Goal: Information Seeking & Learning: Learn about a topic

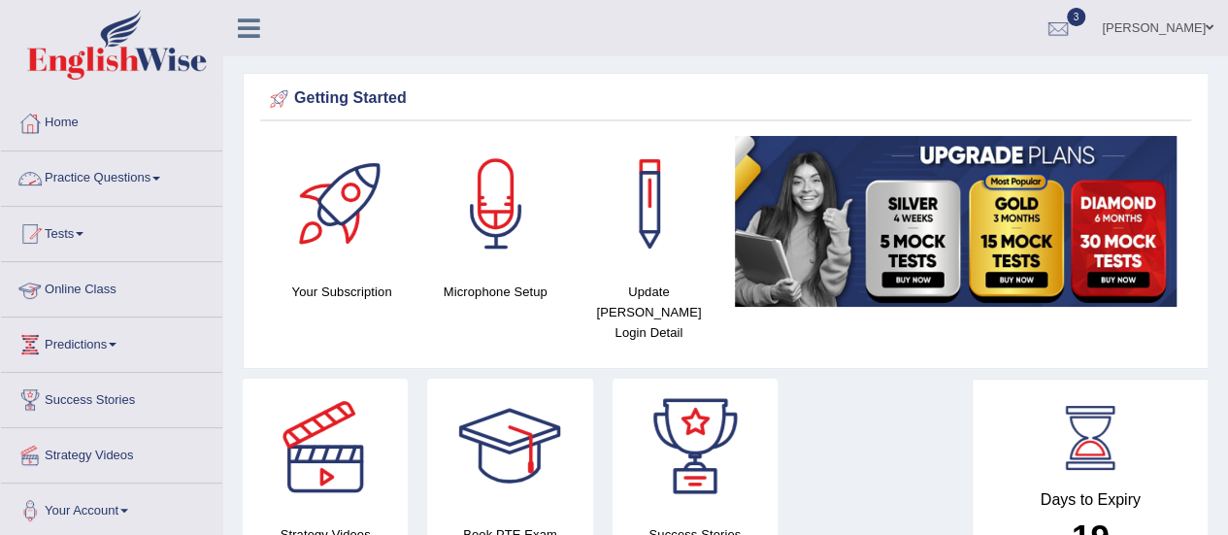
click at [99, 286] on link "Online Class" at bounding box center [111, 286] width 221 height 49
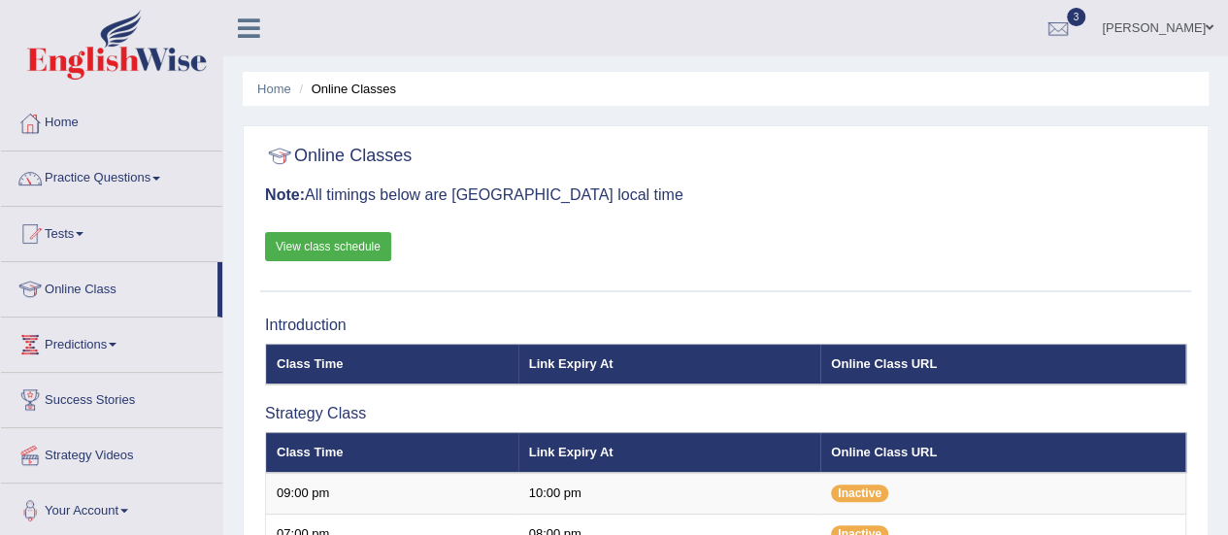
scroll to position [468, 0]
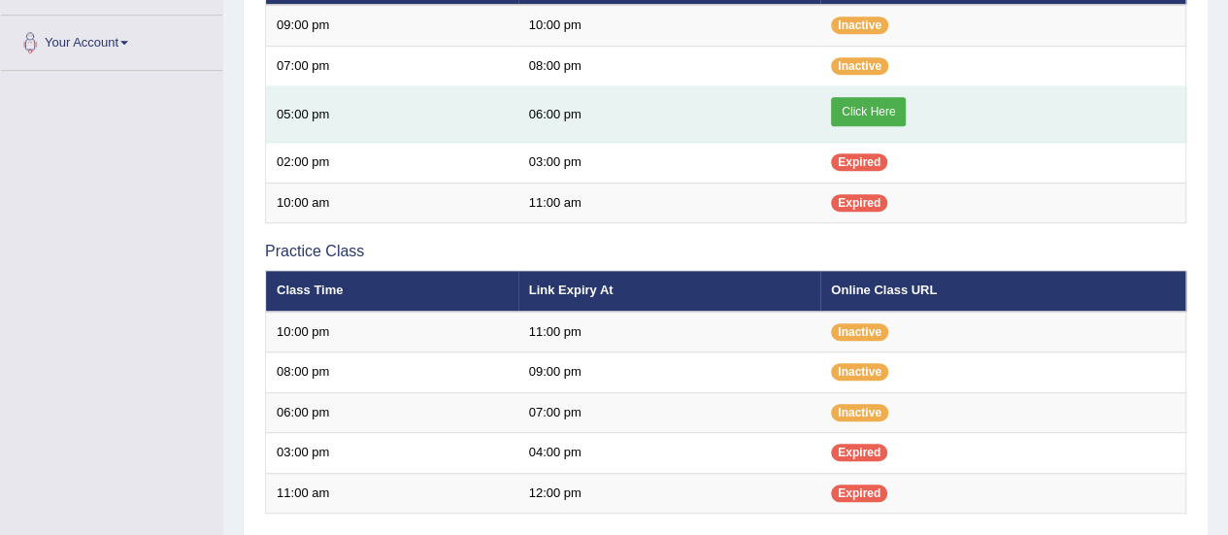
click at [895, 100] on link "Click Here" at bounding box center [868, 111] width 75 height 29
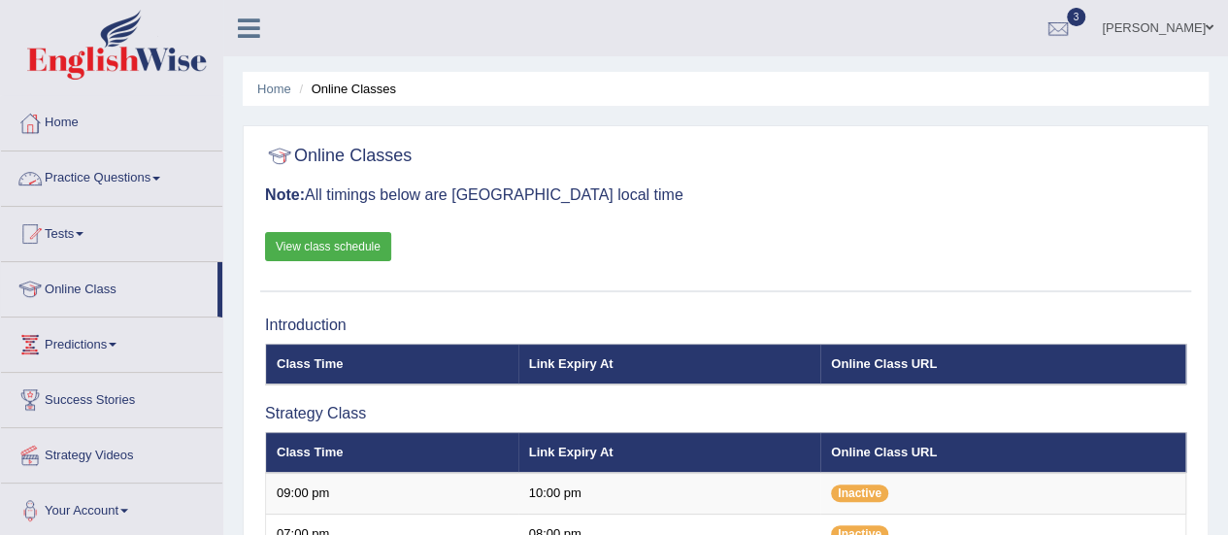
click at [147, 168] on link "Practice Questions" at bounding box center [111, 175] width 221 height 49
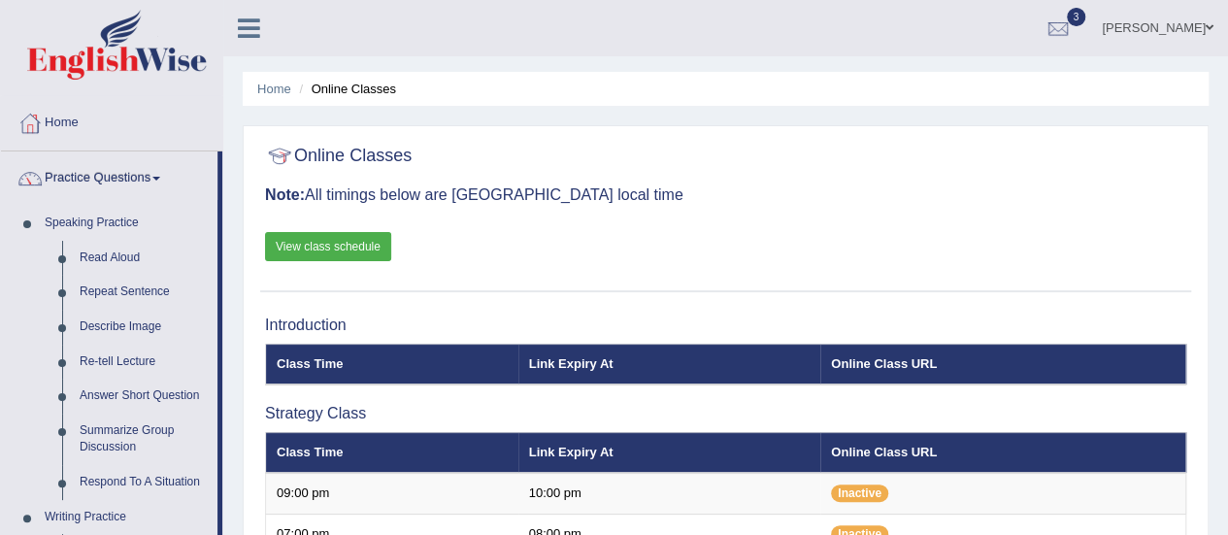
click at [147, 168] on link "Practice Questions" at bounding box center [109, 175] width 216 height 49
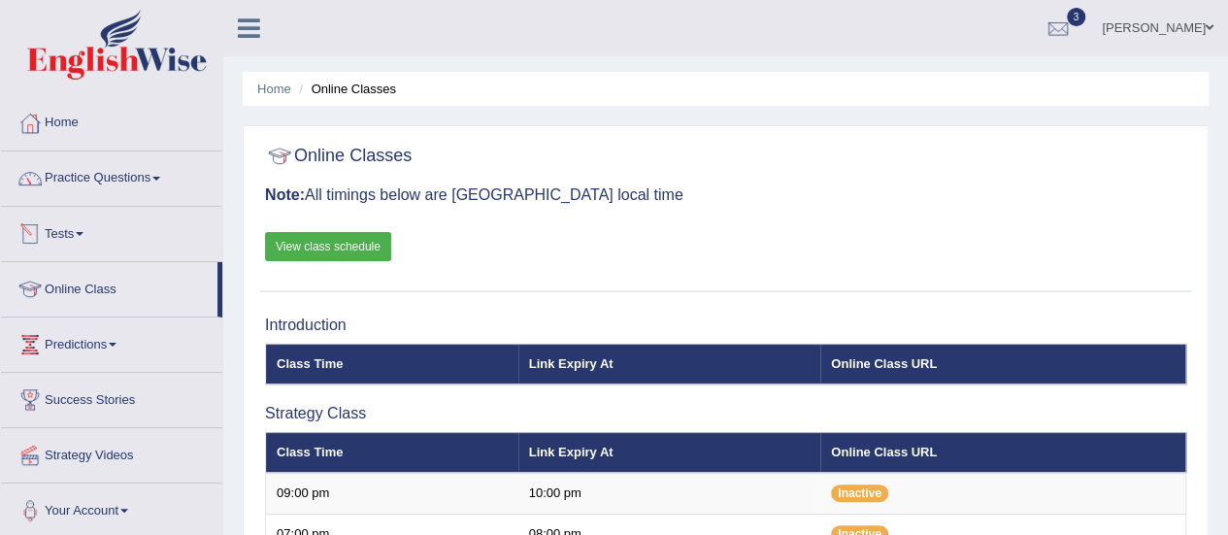
click at [98, 236] on link "Tests" at bounding box center [111, 231] width 221 height 49
click at [108, 339] on link "Predictions" at bounding box center [111, 341] width 221 height 49
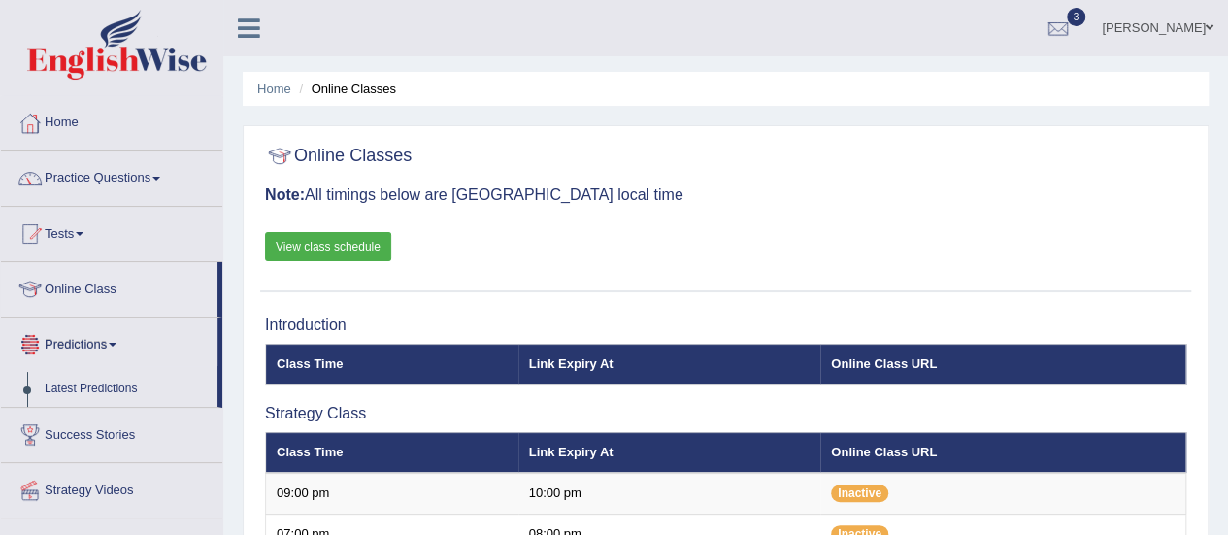
click at [97, 337] on link "Predictions" at bounding box center [109, 341] width 216 height 49
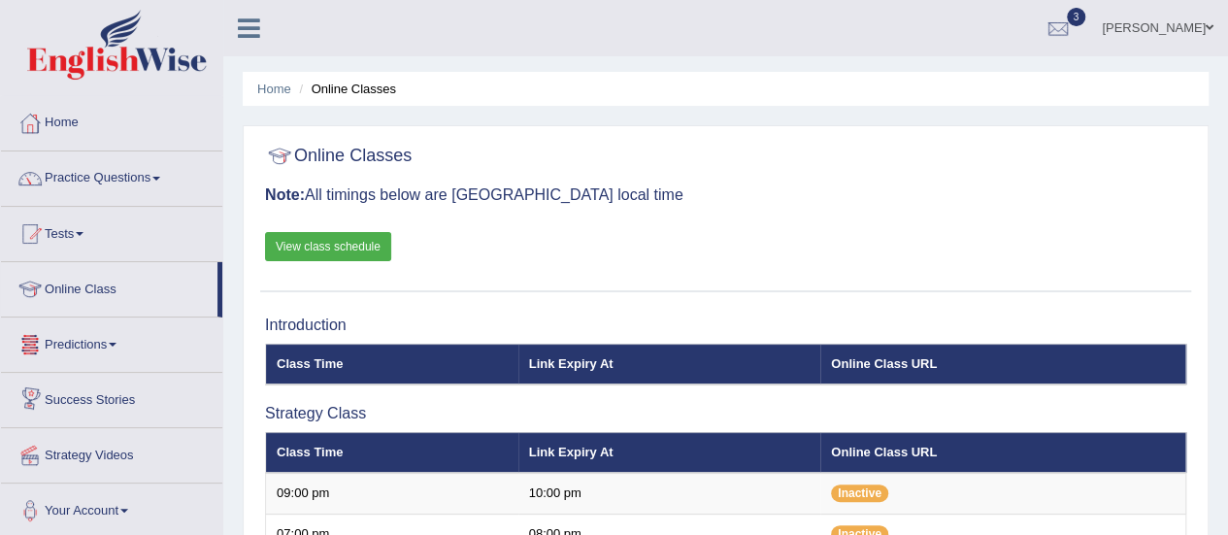
click at [96, 397] on link "Success Stories" at bounding box center [111, 397] width 221 height 49
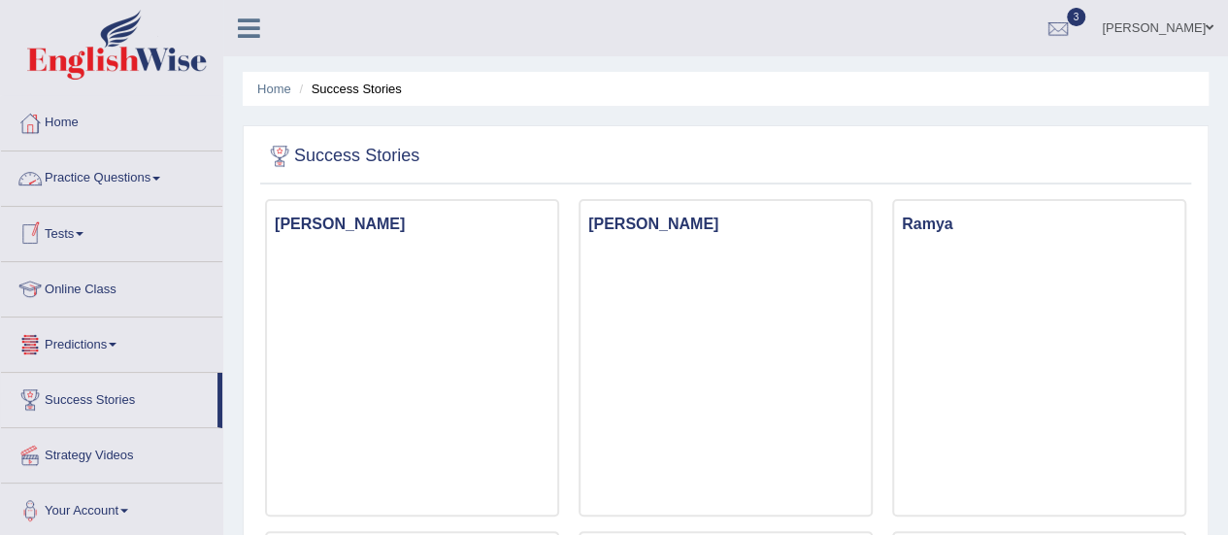
click at [112, 185] on link "Practice Questions" at bounding box center [111, 175] width 221 height 49
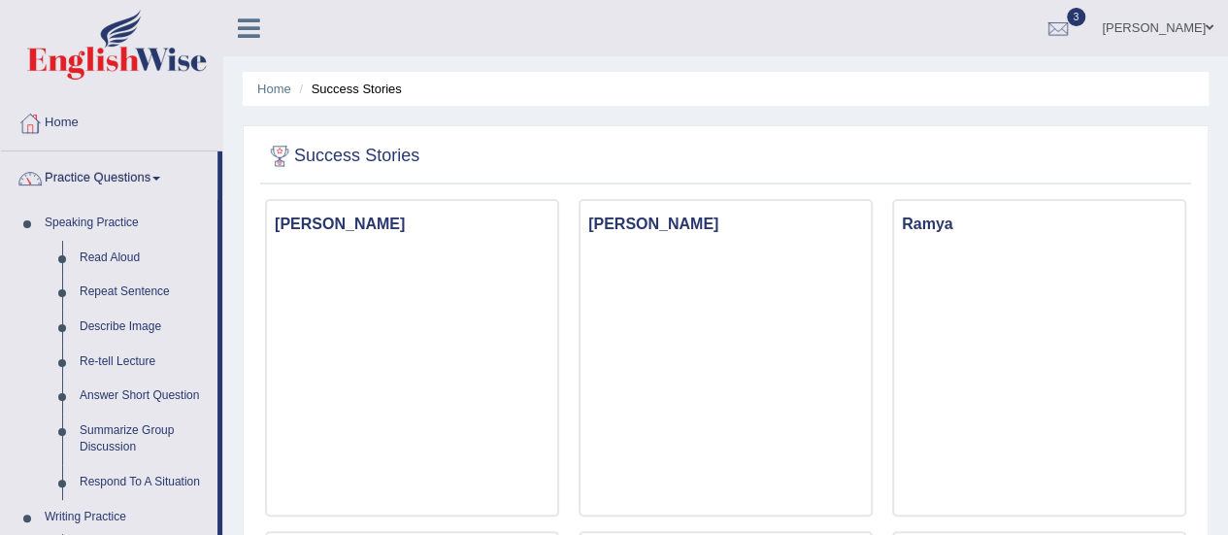
scroll to position [468, 0]
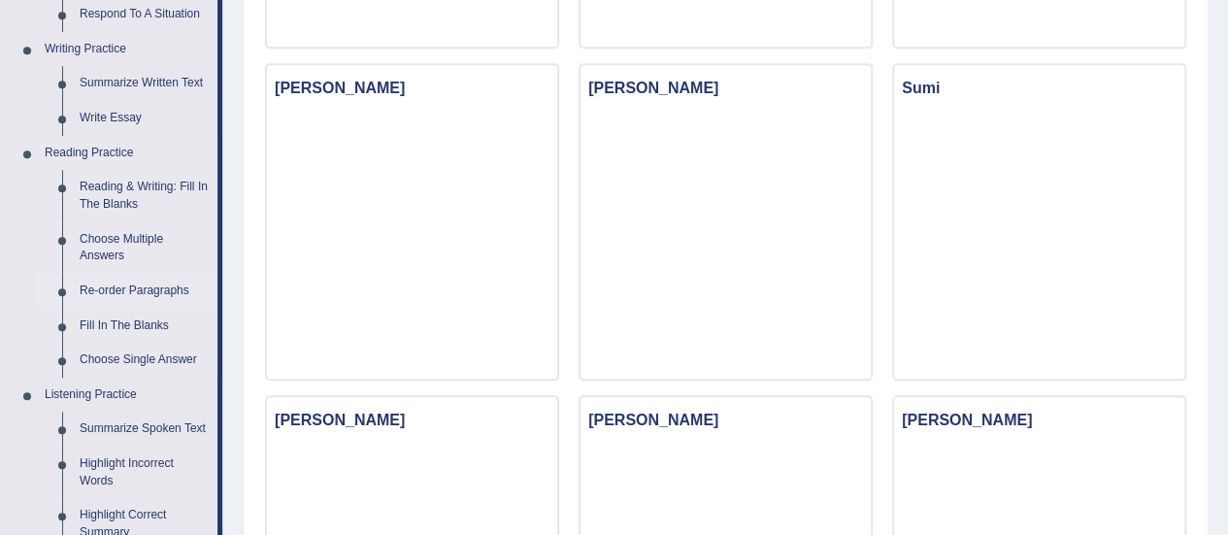
click at [136, 291] on link "Re-order Paragraphs" at bounding box center [144, 291] width 147 height 35
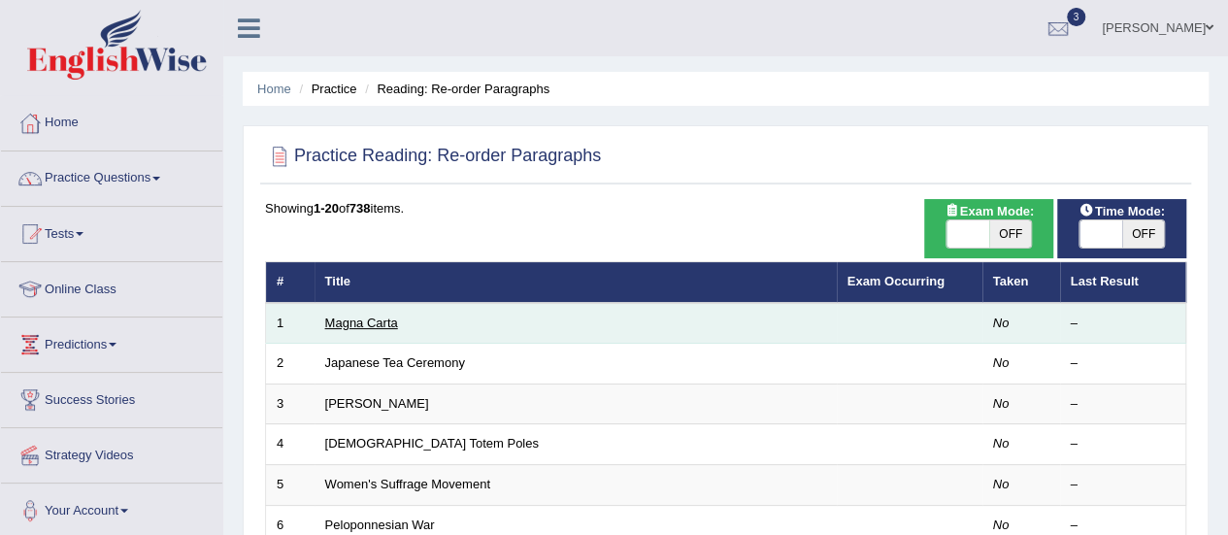
click at [391, 319] on link "Magna Carta" at bounding box center [361, 322] width 73 height 15
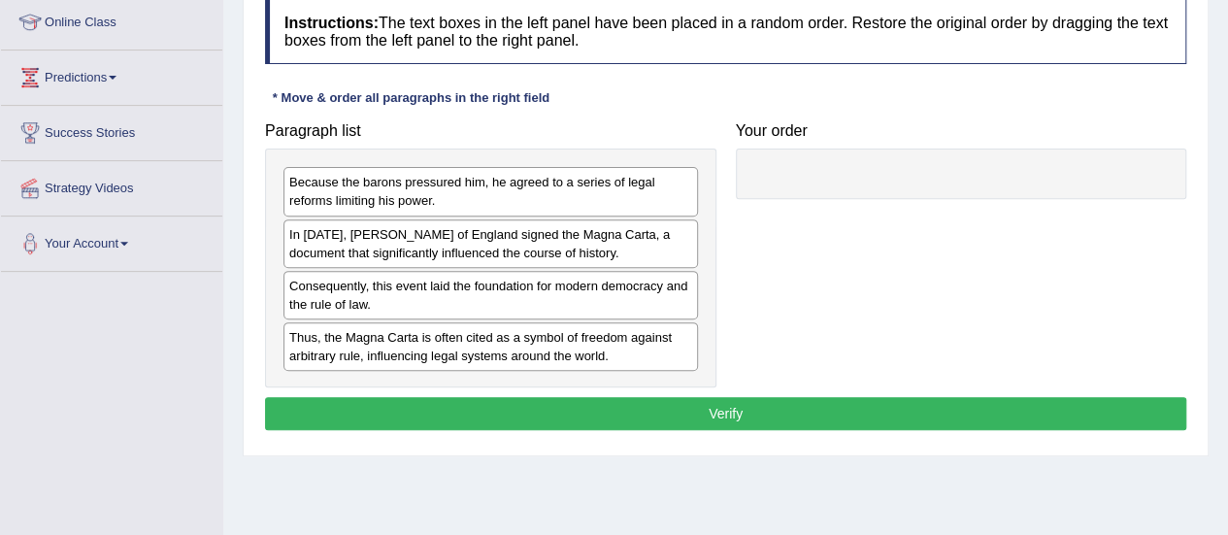
scroll to position [286, 0]
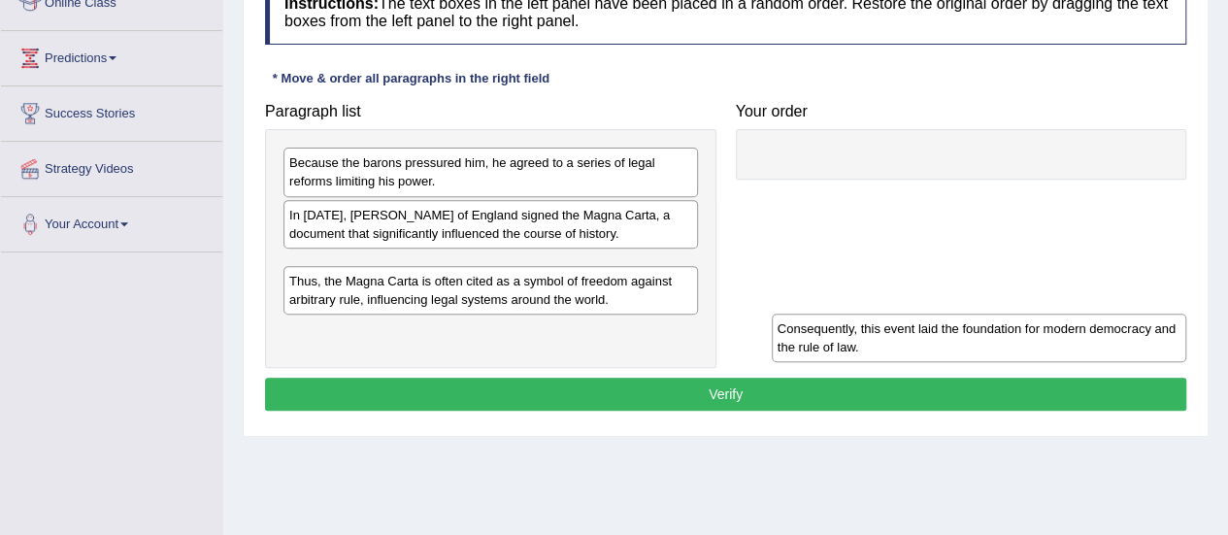
drag, startPoint x: 527, startPoint y: 277, endPoint x: 1015, endPoint y: 341, distance: 492.3
click at [1015, 341] on div "Consequently, this event laid the foundation for modern democracy and the rule …" at bounding box center [979, 337] width 414 height 49
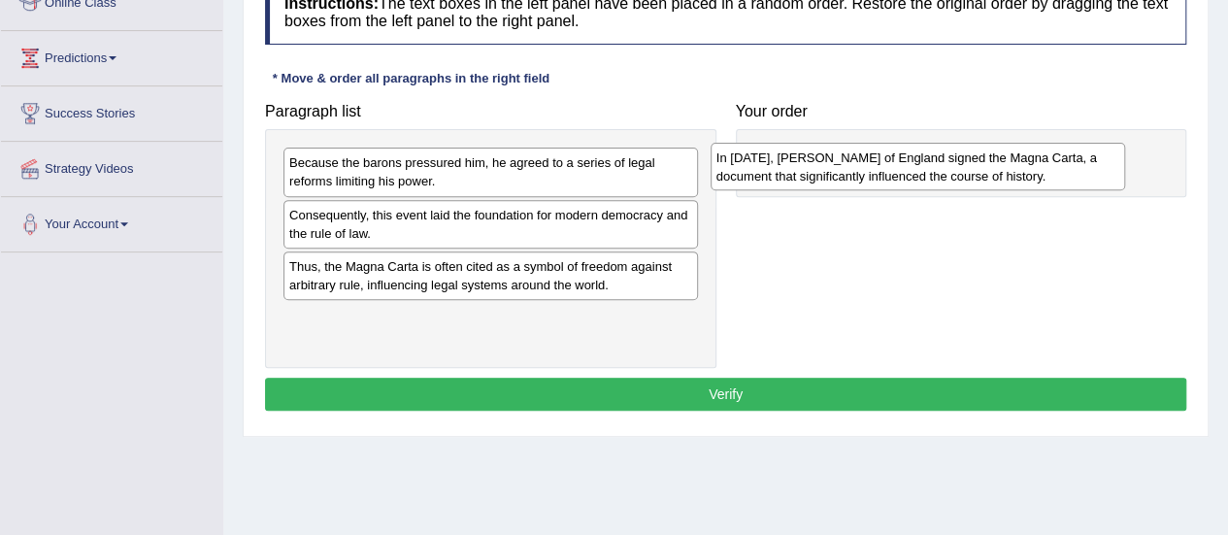
drag, startPoint x: 512, startPoint y: 220, endPoint x: 939, endPoint y: 164, distance: 430.7
click at [939, 164] on div "In 1215, King John of England signed the Magna Carta, a document that significa…" at bounding box center [917, 167] width 414 height 49
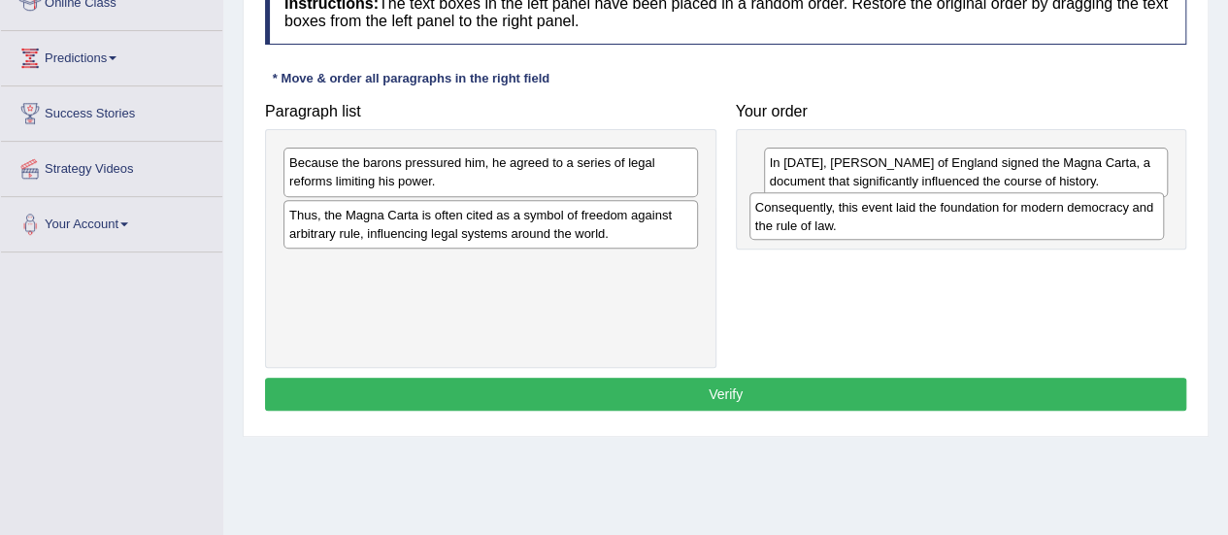
drag, startPoint x: 551, startPoint y: 216, endPoint x: 1019, endPoint y: 209, distance: 467.8
click at [1019, 209] on div "Consequently, this event laid the foundation for modern democracy and the rule …" at bounding box center [956, 216] width 414 height 49
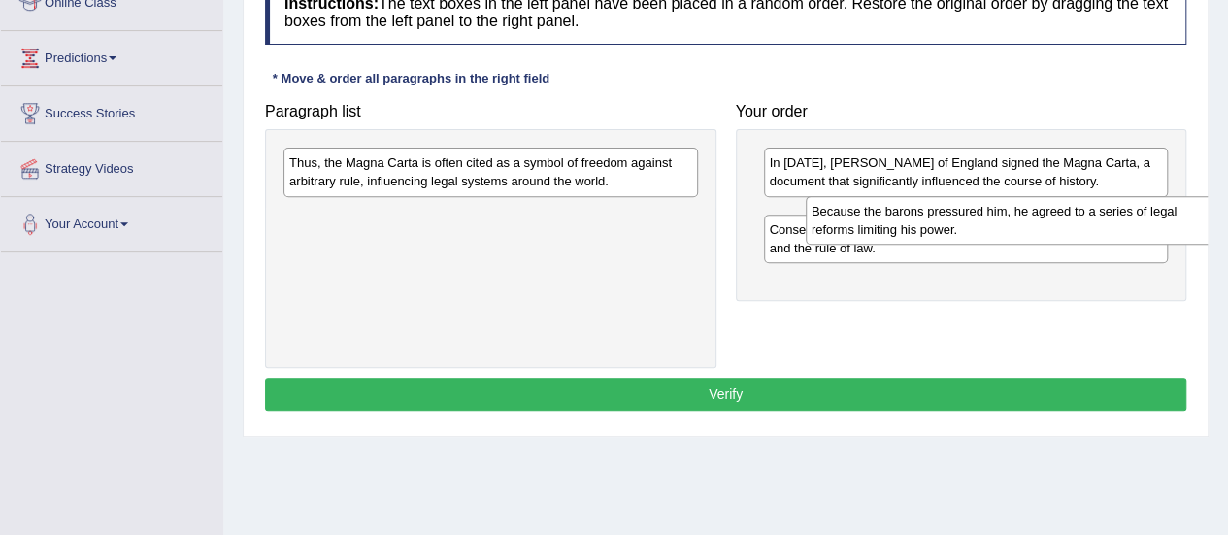
drag, startPoint x: 592, startPoint y: 178, endPoint x: 1115, endPoint y: 226, distance: 525.3
click at [1115, 226] on div "Because the barons pressured him, he agreed to a series of legal reforms limiti…" at bounding box center [1012, 220] width 414 height 49
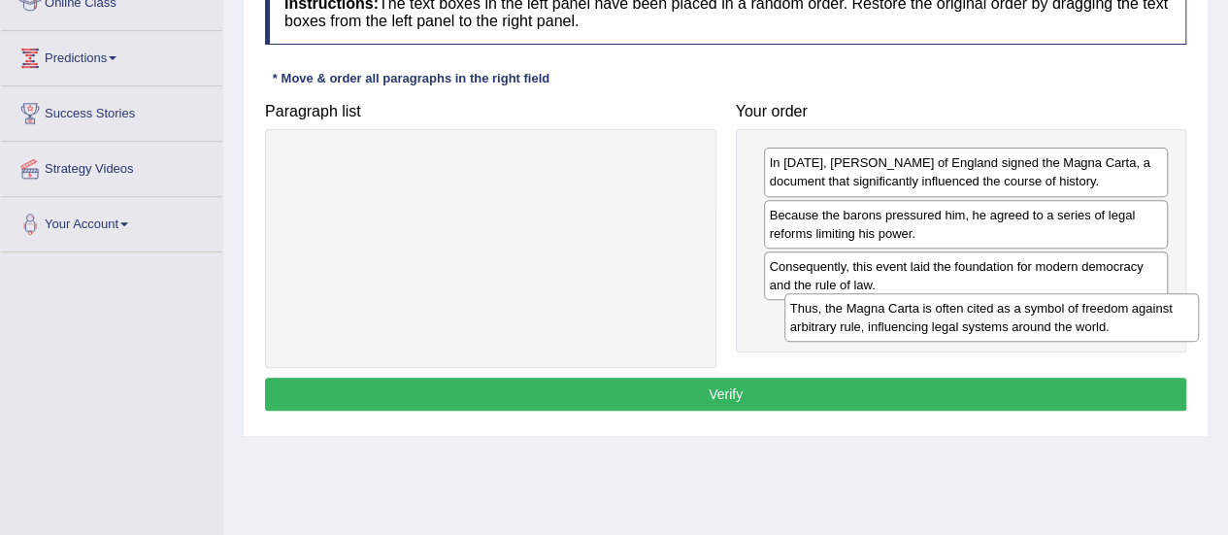
drag, startPoint x: 555, startPoint y: 172, endPoint x: 1056, endPoint y: 317, distance: 521.5
click at [1056, 317] on div "Thus, the Magna Carta is often cited as a symbol of freedom against arbitrary r…" at bounding box center [991, 317] width 414 height 49
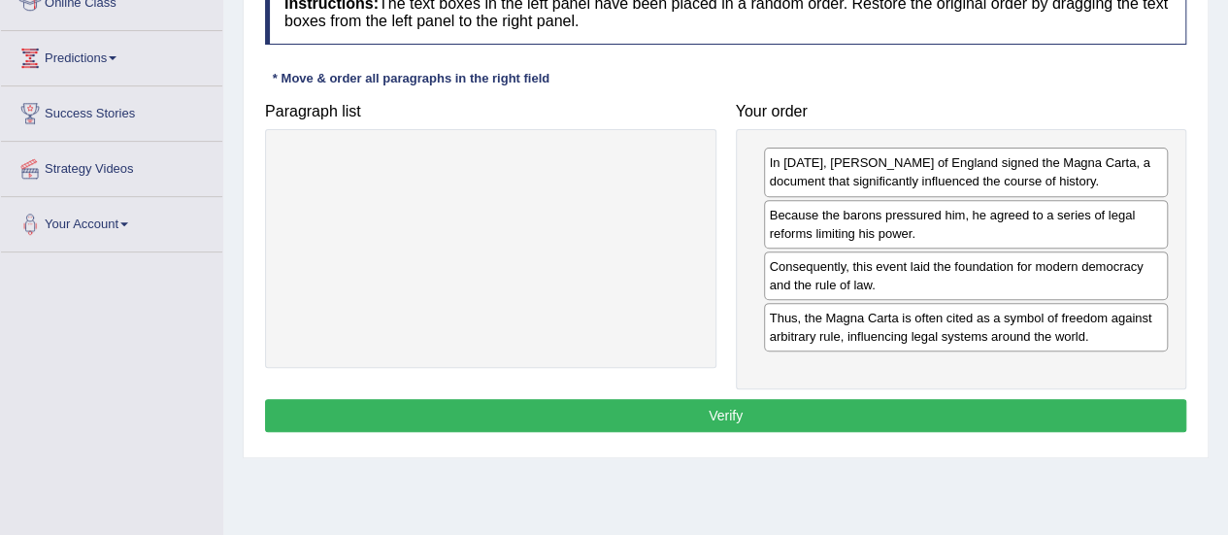
click at [837, 411] on button "Verify" at bounding box center [725, 415] width 921 height 33
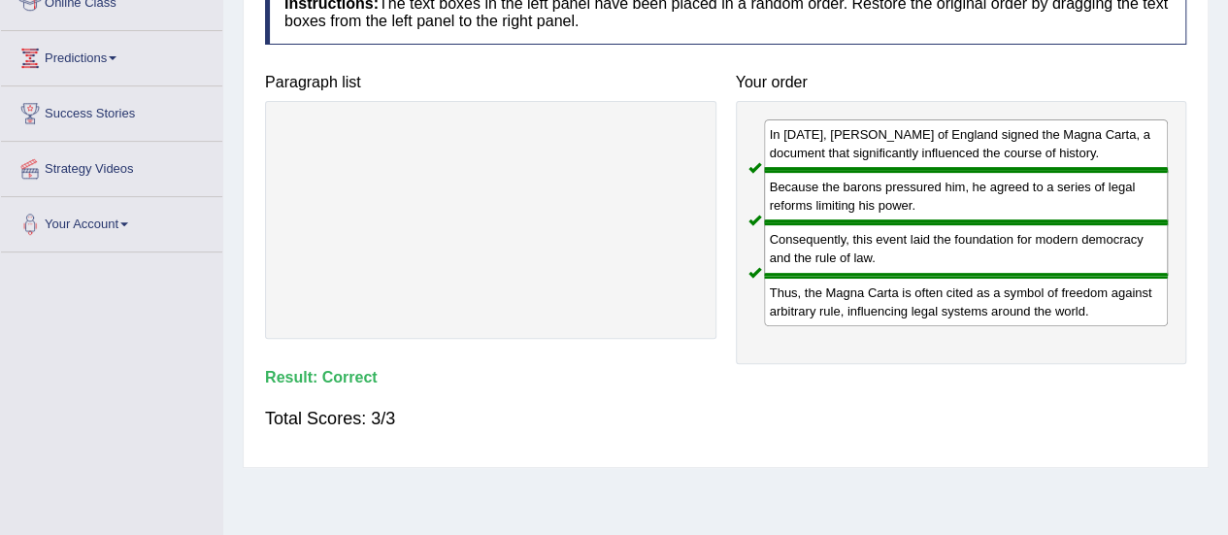
scroll to position [0, 0]
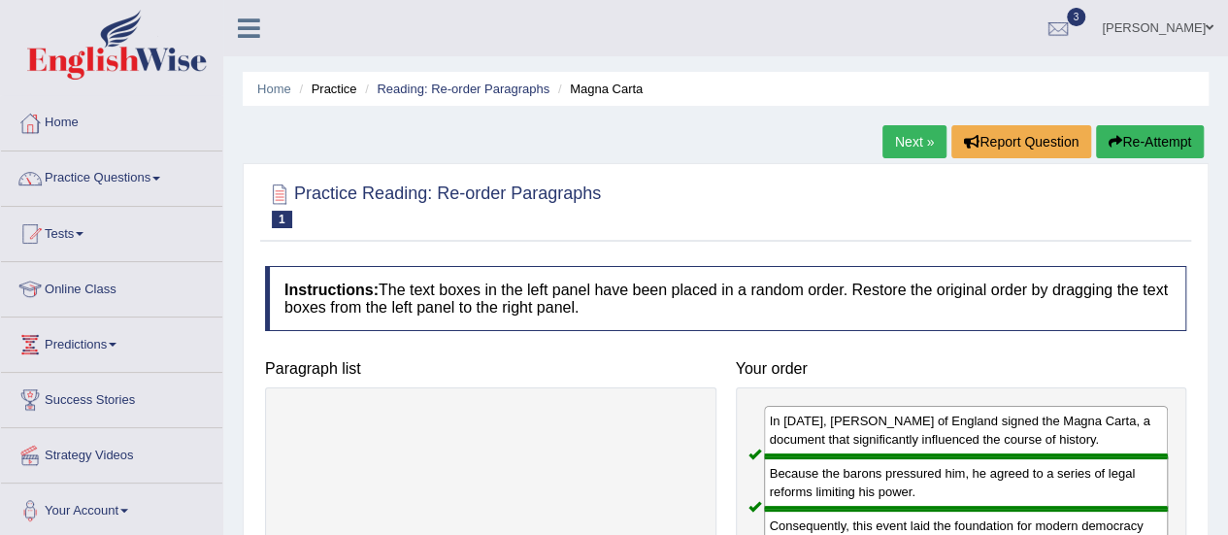
click at [895, 148] on link "Next »" at bounding box center [914, 141] width 64 height 33
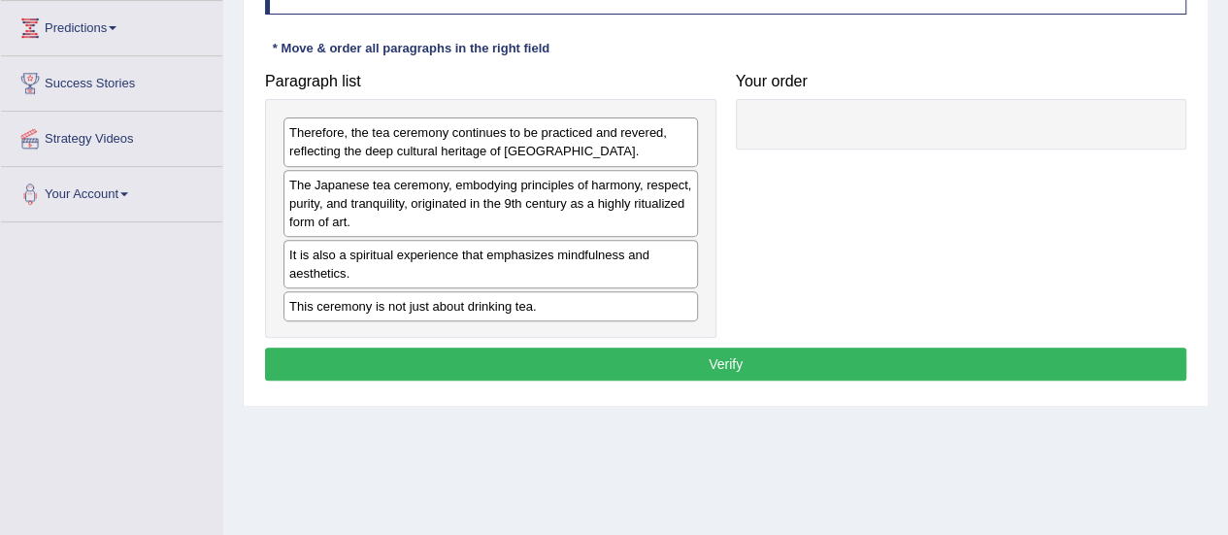
scroll to position [315, 0]
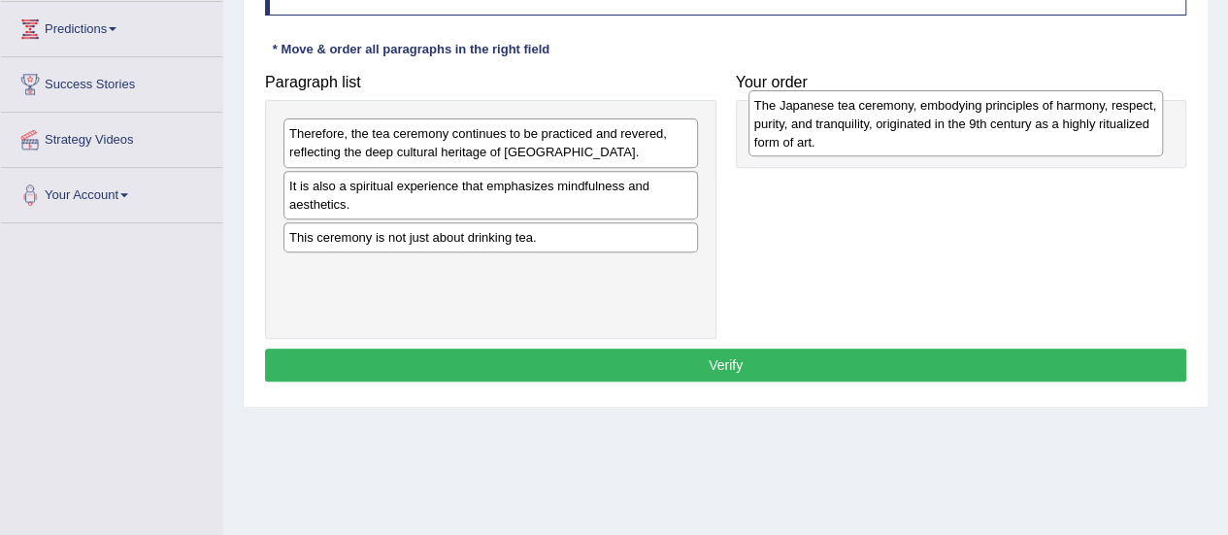
drag, startPoint x: 570, startPoint y: 217, endPoint x: 1035, endPoint y: 138, distance: 471.6
click at [1035, 138] on div "The Japanese tea ceremony, embodying principles of harmony, respect, purity, an…" at bounding box center [955, 123] width 414 height 67
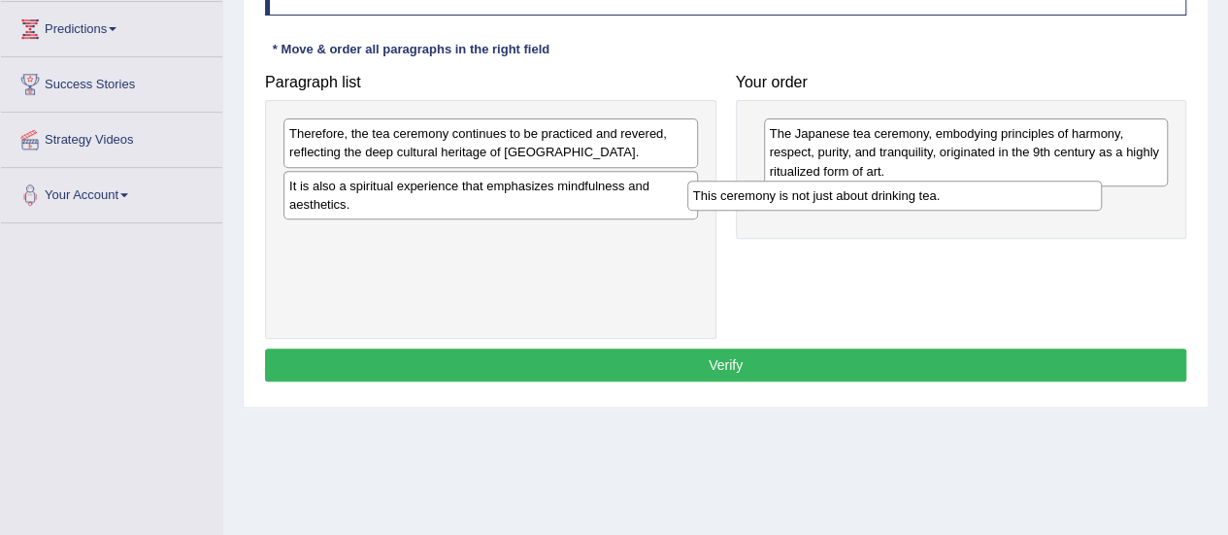
drag, startPoint x: 571, startPoint y: 238, endPoint x: 974, endPoint y: 199, distance: 405.6
click at [974, 199] on div "This ceremony is not just about drinking tea." at bounding box center [894, 195] width 414 height 29
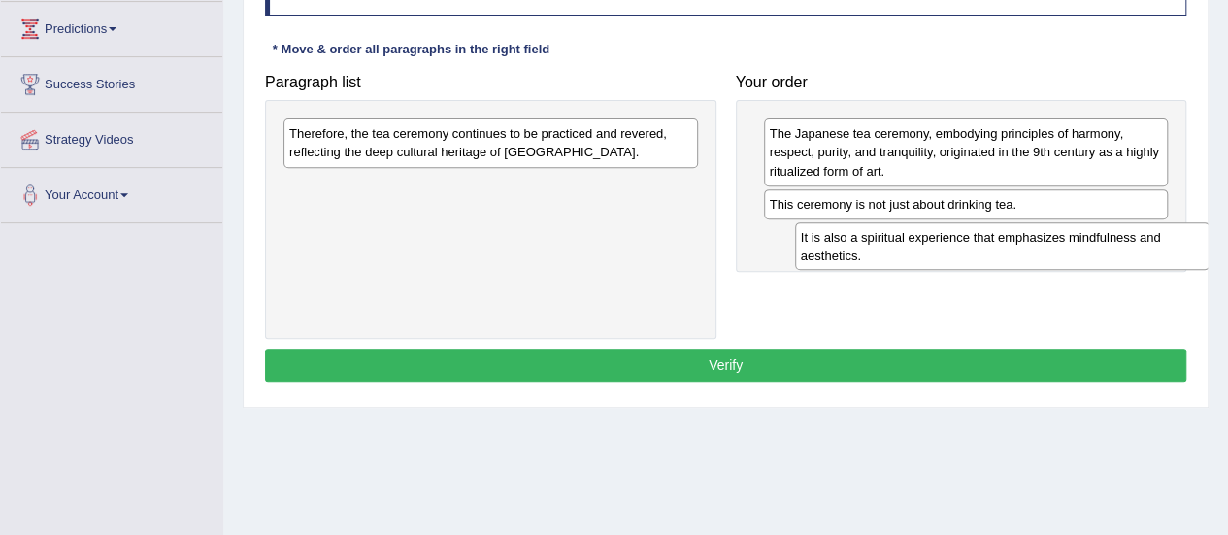
drag, startPoint x: 520, startPoint y: 184, endPoint x: 1028, endPoint y: 234, distance: 510.0
click at [1028, 234] on div "It is also a spiritual experience that emphasizes mindfulness and aesthetics." at bounding box center [1002, 246] width 414 height 49
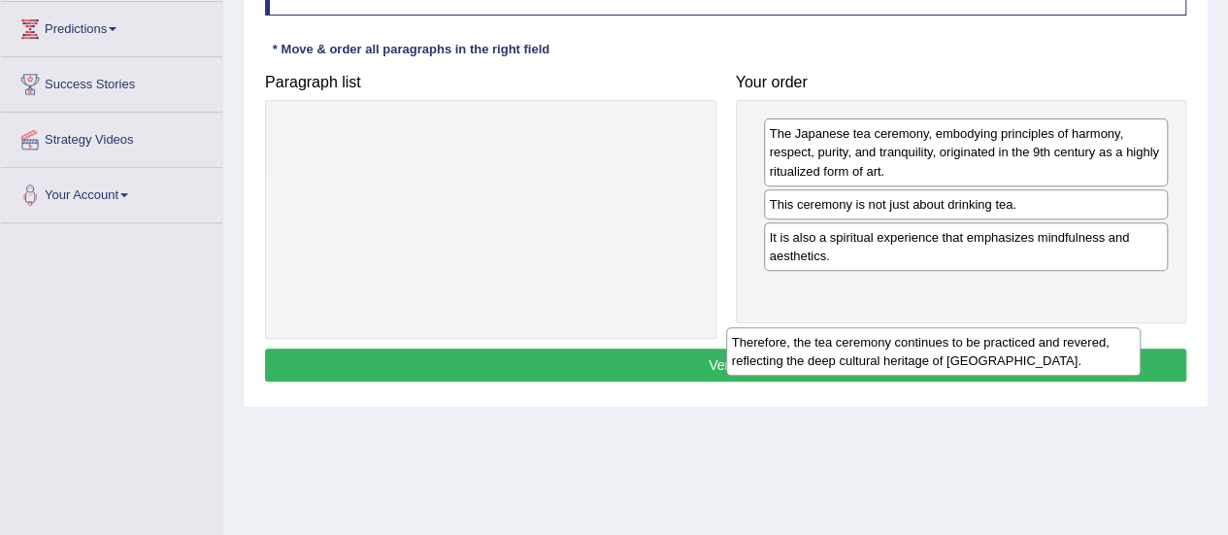
drag, startPoint x: 641, startPoint y: 133, endPoint x: 1097, endPoint y: 304, distance: 486.1
click at [1097, 327] on div "Therefore, the tea ceremony continues to be practiced and revered, reflecting t…" at bounding box center [933, 351] width 414 height 49
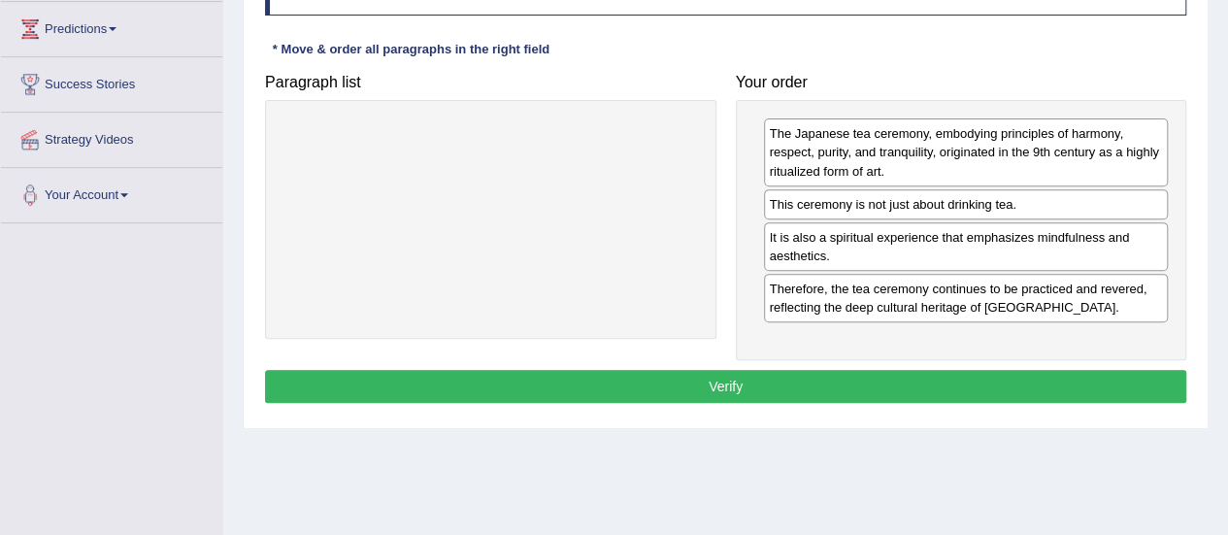
click at [819, 381] on button "Verify" at bounding box center [725, 386] width 921 height 33
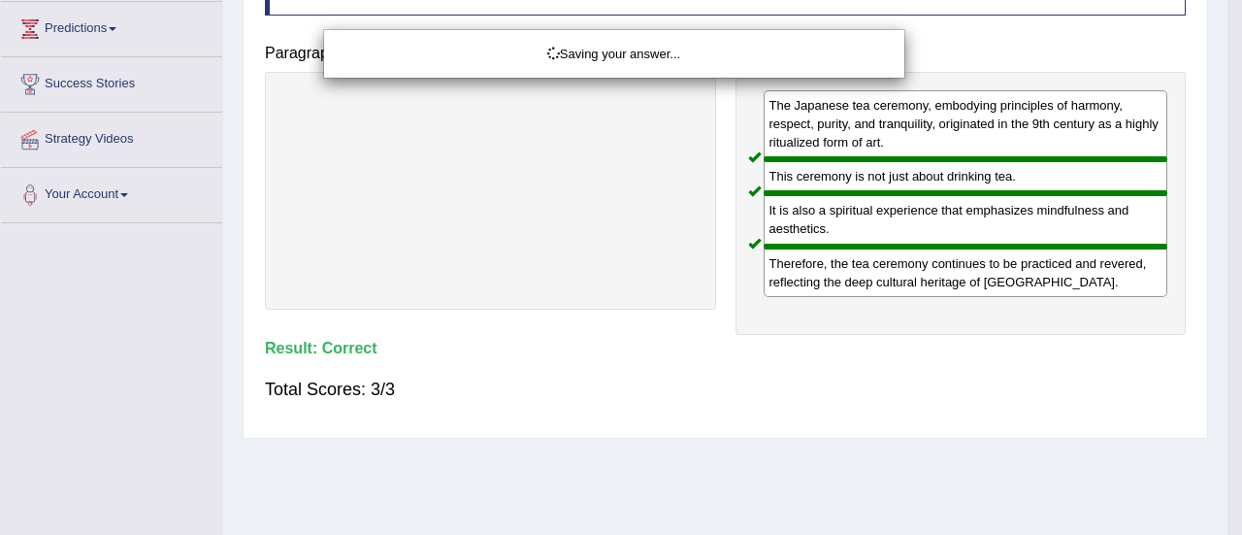
click at [1227, 87] on div "Saving your answer..." at bounding box center [621, 267] width 1242 height 535
drag, startPoint x: 1241, startPoint y: 87, endPoint x: 813, endPoint y: 323, distance: 488.7
click at [813, 323] on div "Saving your answer..." at bounding box center [621, 267] width 1242 height 535
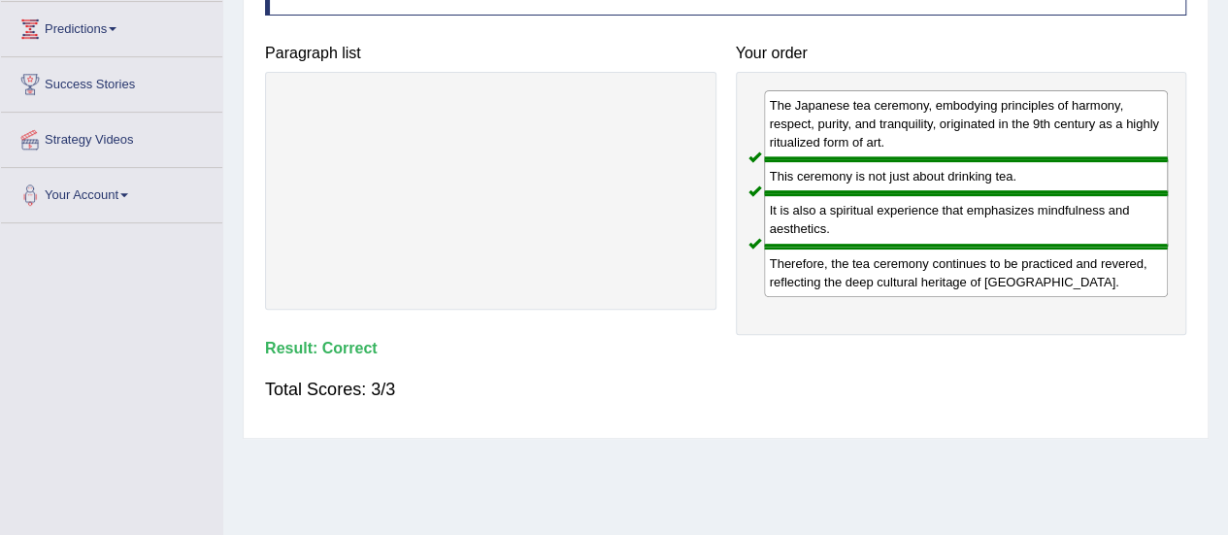
scroll to position [0, 0]
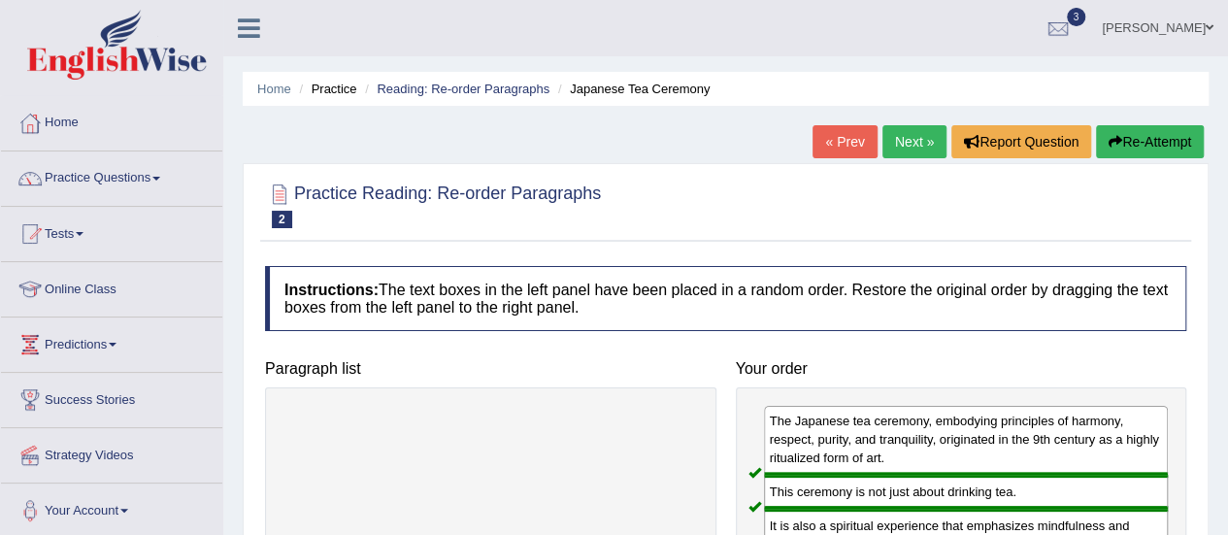
click at [907, 139] on link "Next »" at bounding box center [914, 141] width 64 height 33
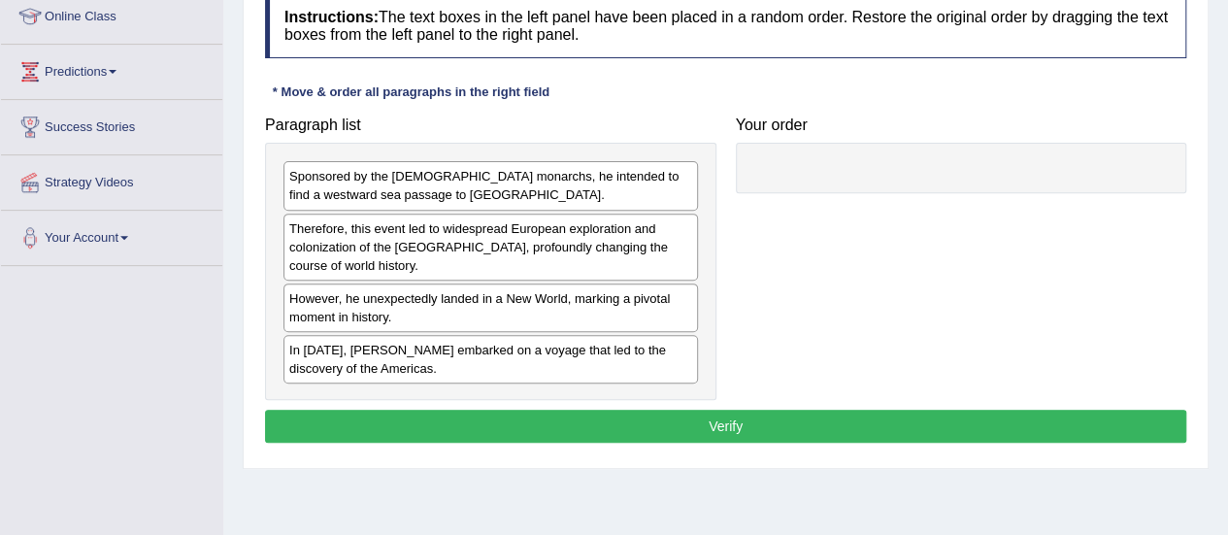
scroll to position [268, 0]
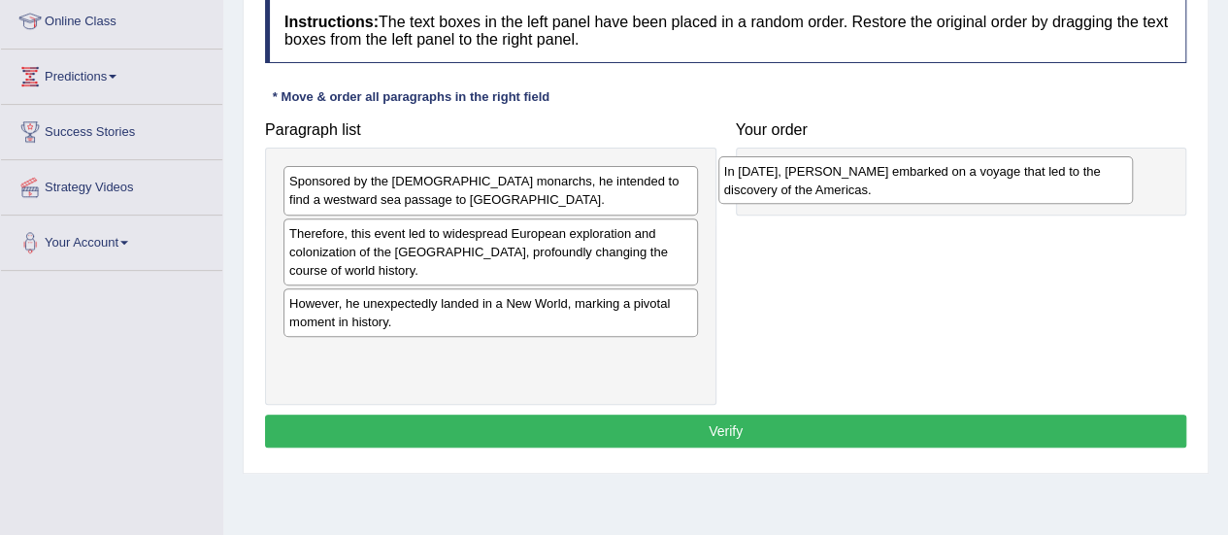
drag, startPoint x: 532, startPoint y: 373, endPoint x: 967, endPoint y: 191, distance: 471.1
click at [967, 191] on div "In [DATE], [PERSON_NAME] embarked on a voyage that led to the discovery of the …" at bounding box center [925, 180] width 414 height 49
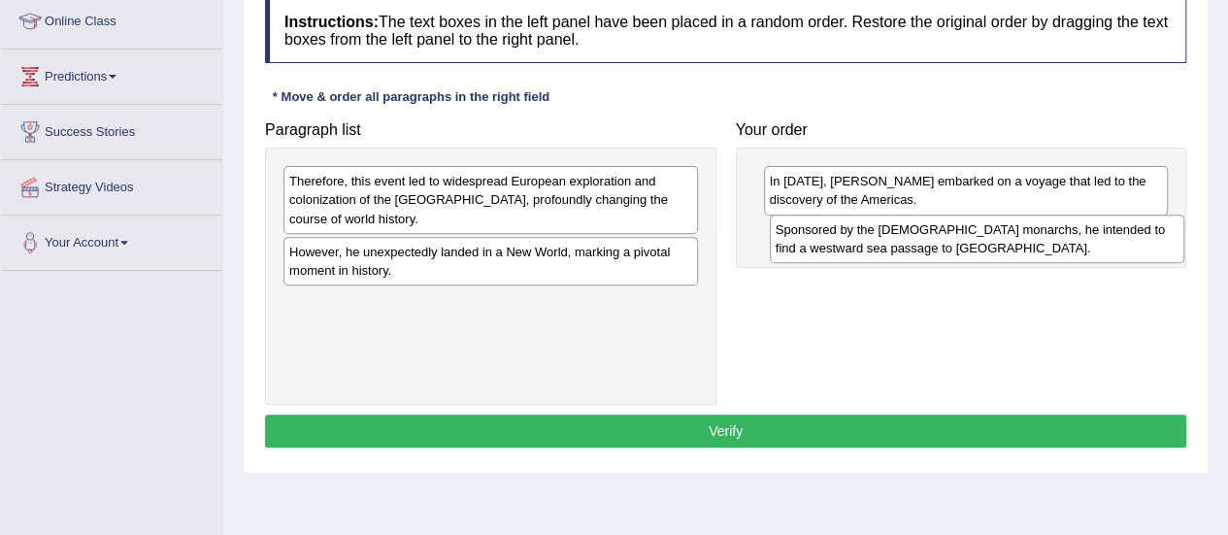
drag, startPoint x: 550, startPoint y: 185, endPoint x: 1036, endPoint y: 234, distance: 488.6
click at [1036, 234] on div "Sponsored by the [DEMOGRAPHIC_DATA] monarchs, he intended to find a westward se…" at bounding box center [977, 238] width 414 height 49
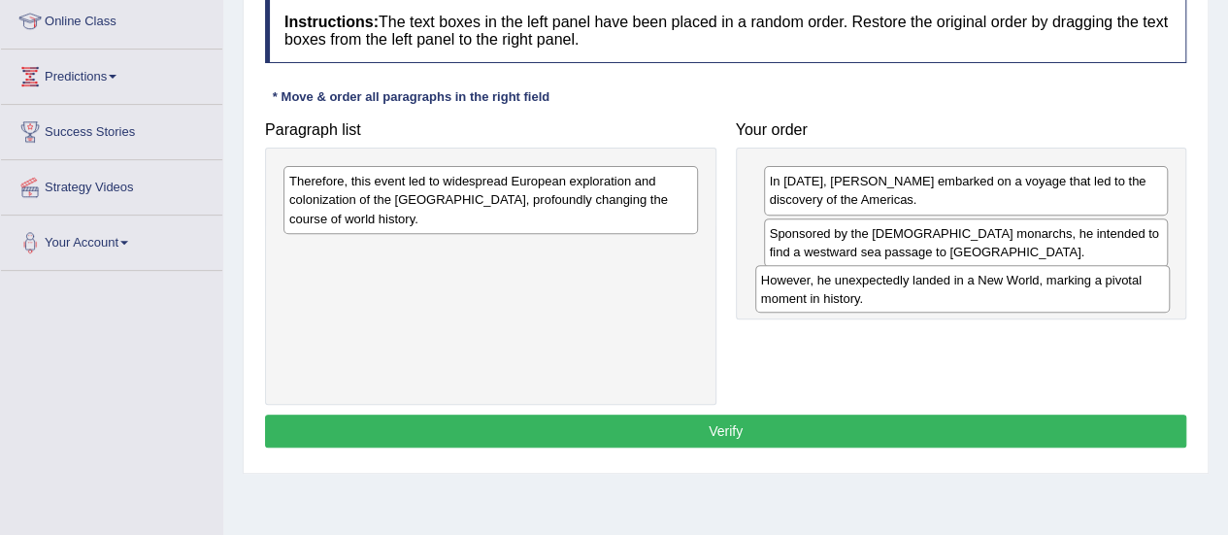
drag, startPoint x: 507, startPoint y: 255, endPoint x: 978, endPoint y: 284, distance: 472.5
click at [978, 284] on div "However, he unexpectedly landed in a New World, marking a pivotal moment in his…" at bounding box center [962, 289] width 414 height 49
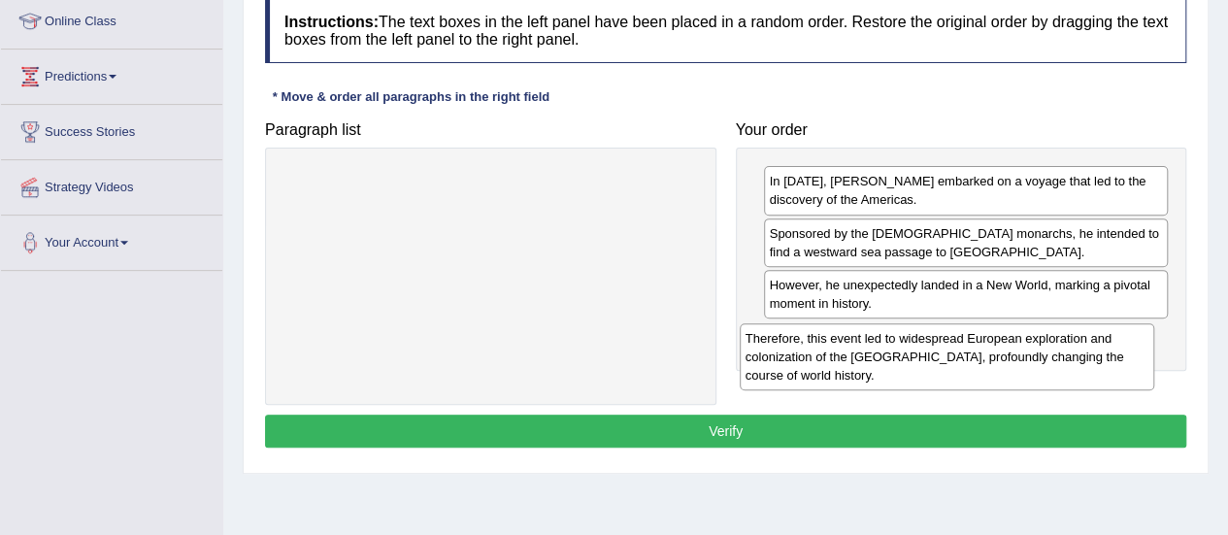
drag, startPoint x: 542, startPoint y: 197, endPoint x: 998, endPoint y: 352, distance: 481.8
click at [998, 352] on div "Therefore, this event led to widespread European exploration and colonization o…" at bounding box center [947, 356] width 414 height 67
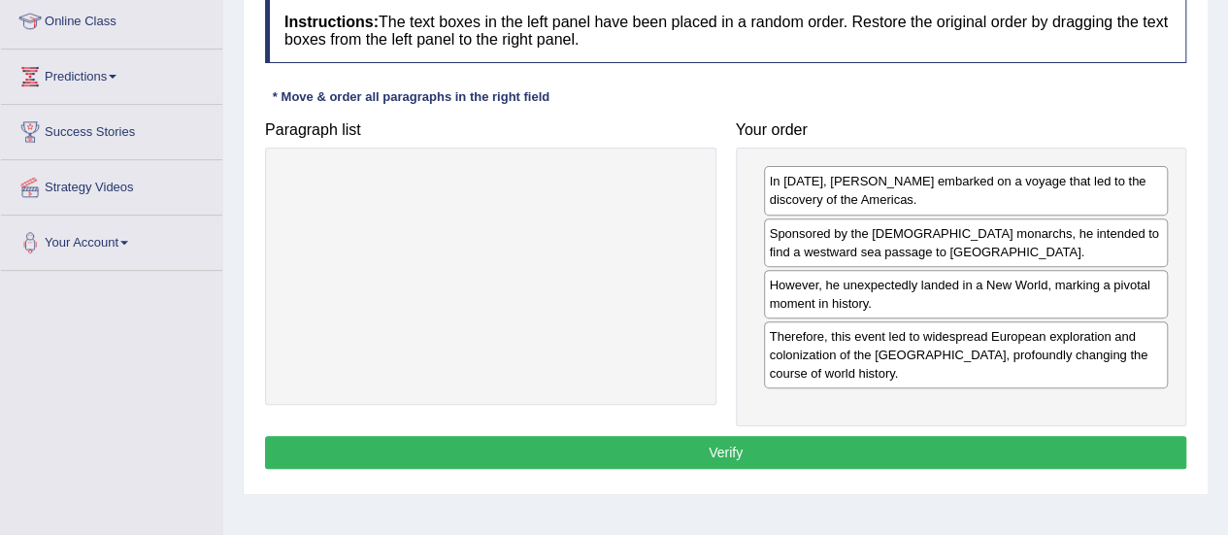
click at [757, 437] on button "Verify" at bounding box center [725, 452] width 921 height 33
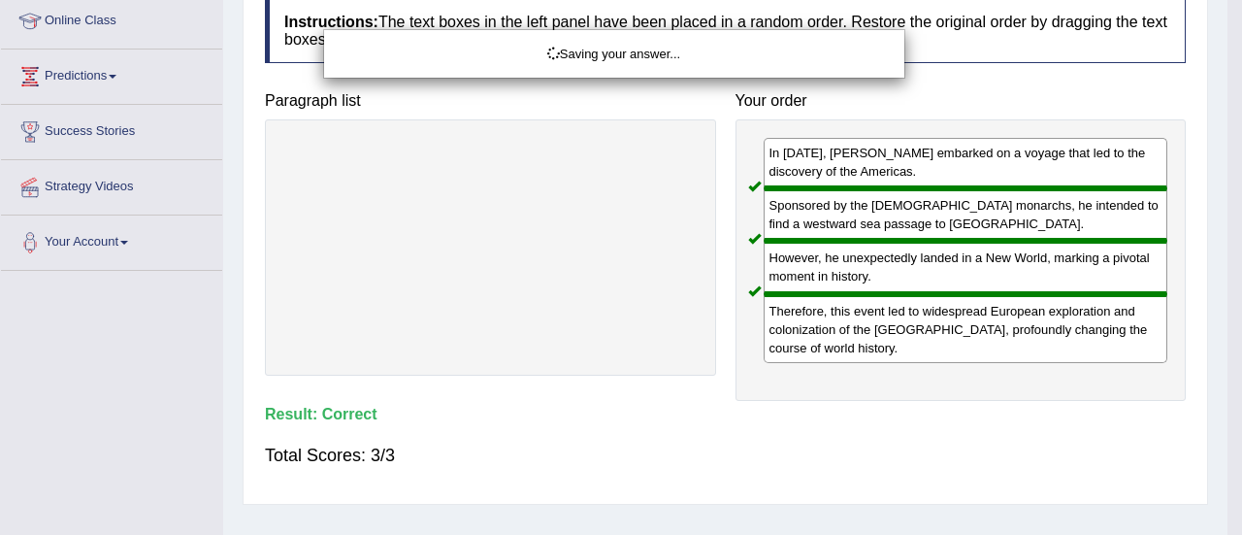
click at [1227, 55] on div "Saving your answer..." at bounding box center [621, 267] width 1242 height 535
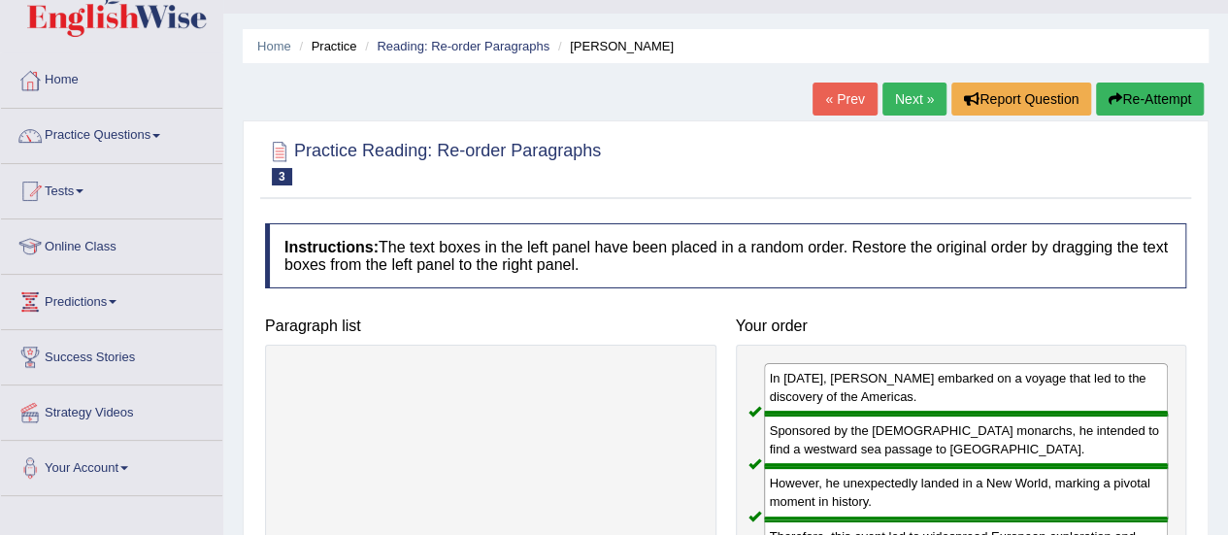
scroll to position [35, 0]
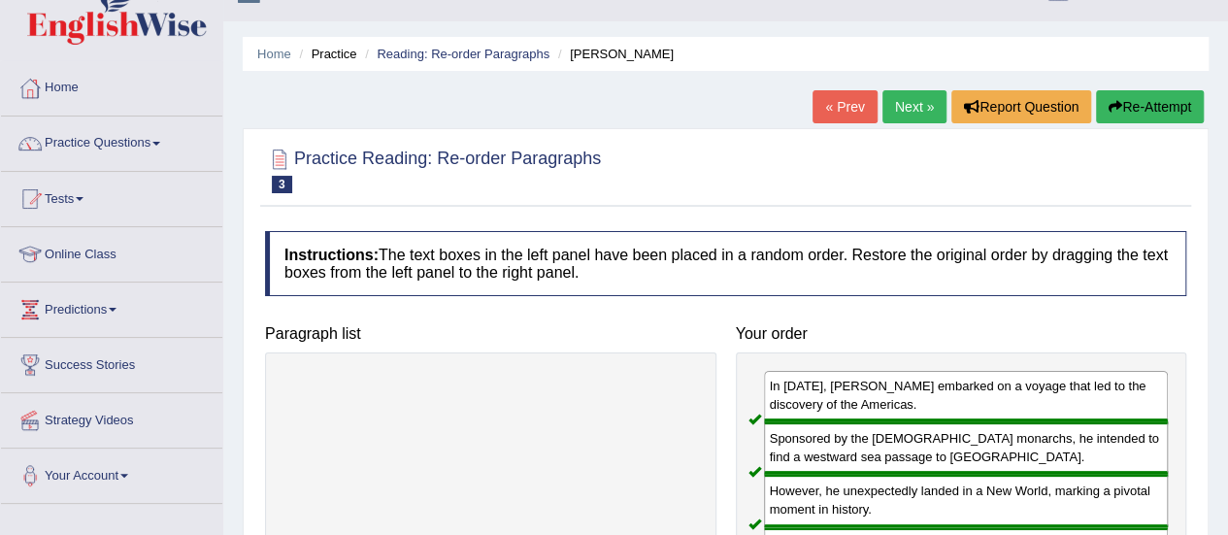
click at [896, 98] on link "Next »" at bounding box center [914, 106] width 64 height 33
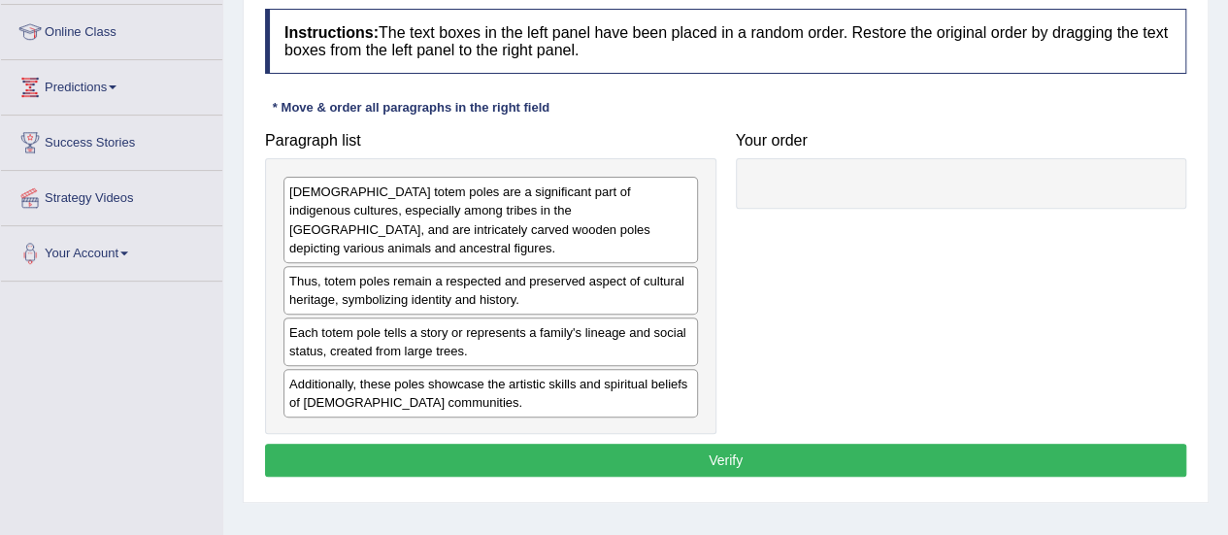
scroll to position [258, 0]
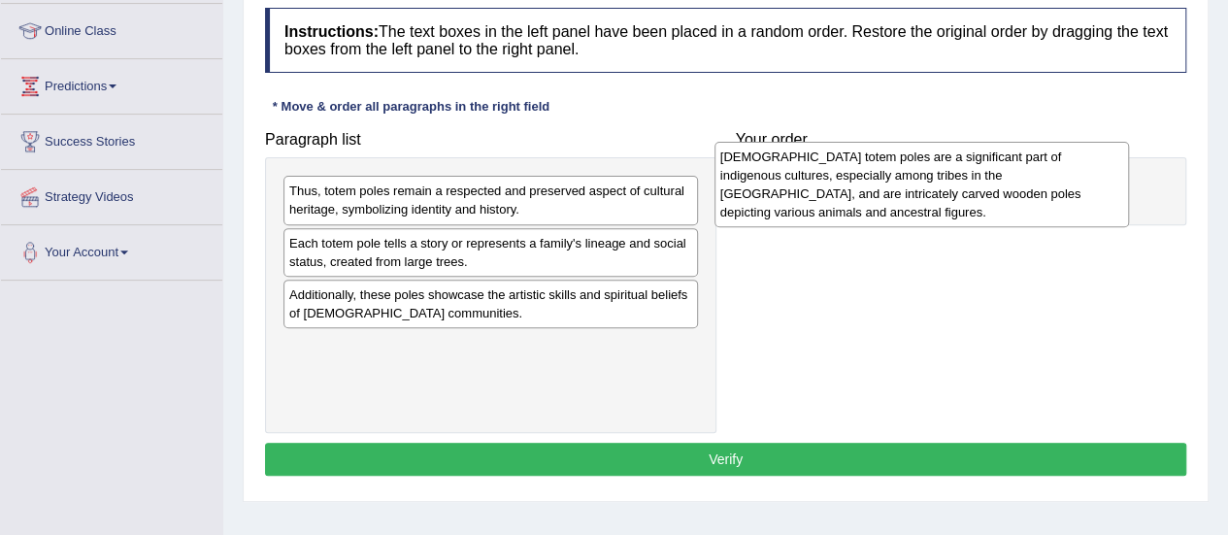
drag, startPoint x: 573, startPoint y: 230, endPoint x: 1003, endPoint y: 197, distance: 432.2
click at [1003, 197] on div "Native American totem poles are a significant part of indigenous cultures, espe…" at bounding box center [921, 184] width 414 height 85
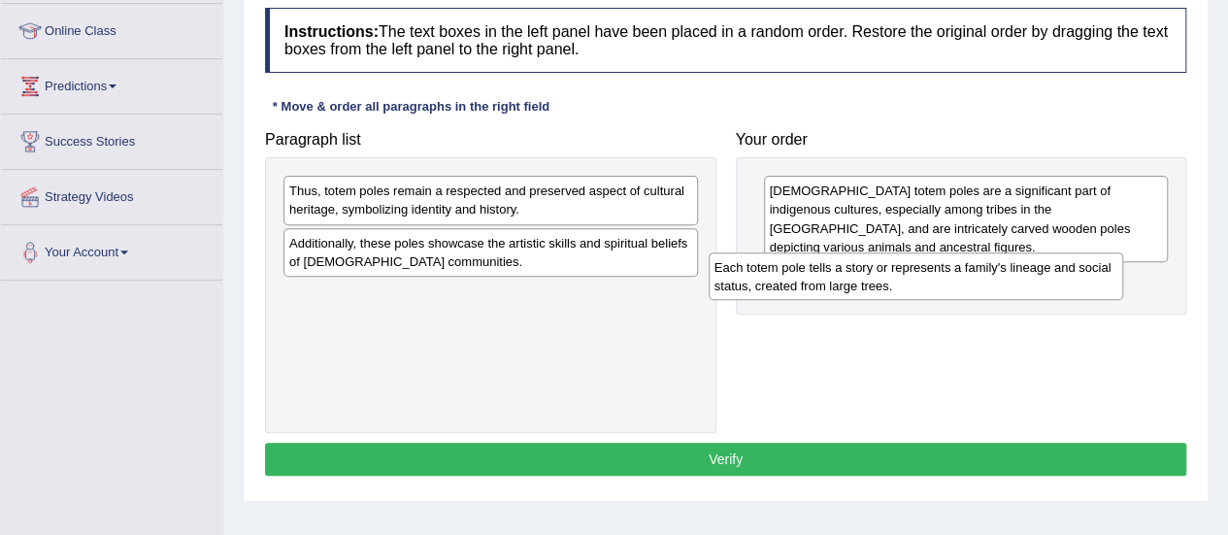
drag, startPoint x: 588, startPoint y: 248, endPoint x: 1020, endPoint y: 268, distance: 432.3
click at [1020, 268] on div "Each totem pole tells a story or represents a family's lineage and social statu…" at bounding box center [915, 276] width 414 height 49
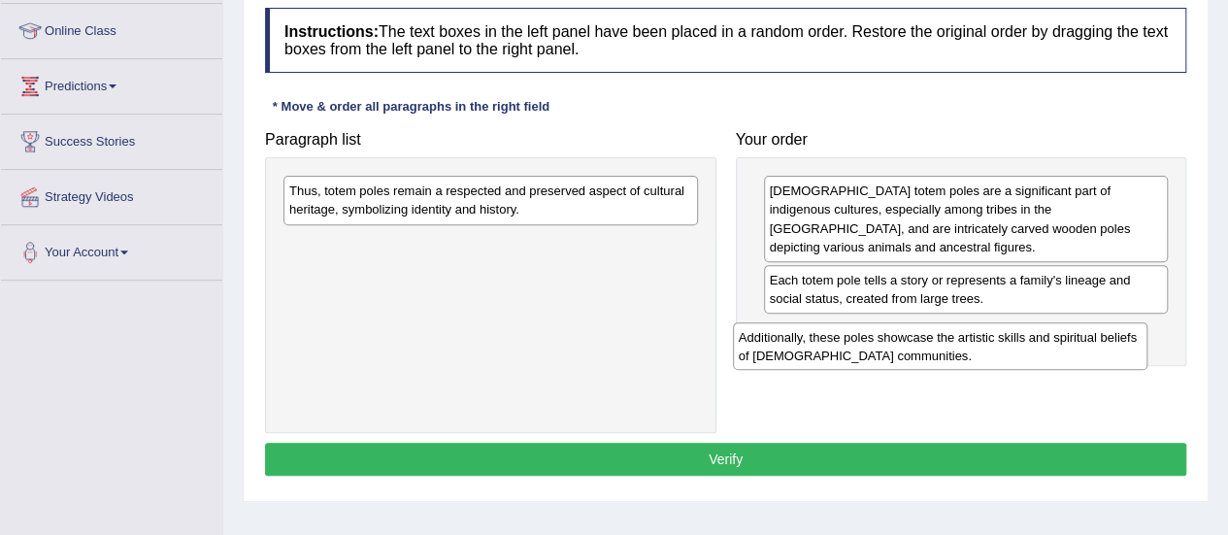
drag, startPoint x: 559, startPoint y: 259, endPoint x: 1013, endPoint y: 350, distance: 463.3
click at [1013, 350] on div "Additionally, these poles showcase the artistic skills and spiritual beliefs of…" at bounding box center [940, 346] width 414 height 49
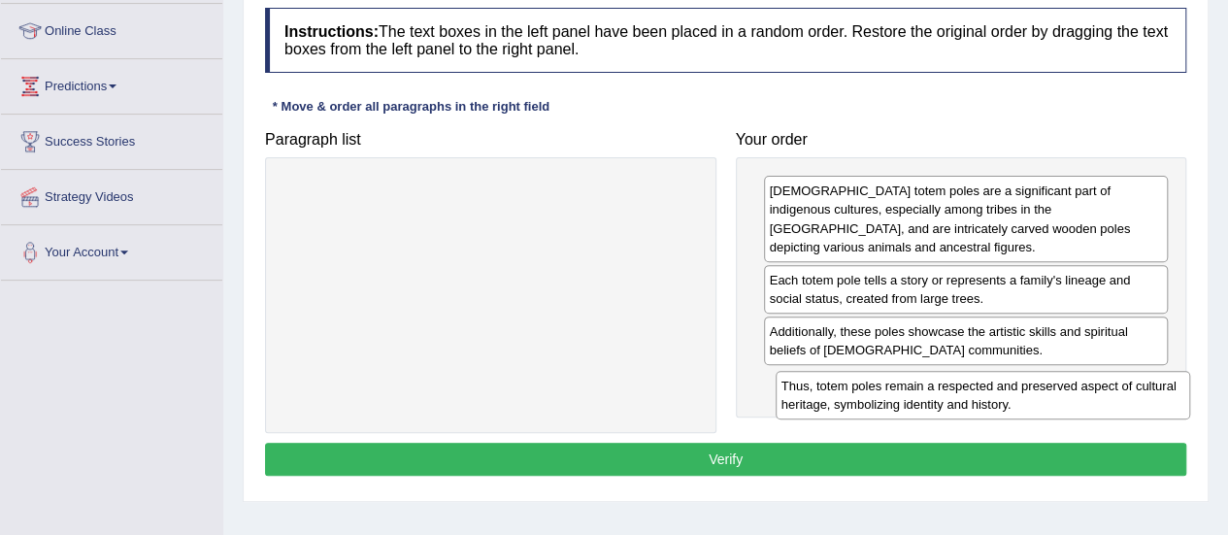
drag, startPoint x: 566, startPoint y: 197, endPoint x: 1058, endPoint y: 391, distance: 528.9
click at [1058, 391] on div "Thus, totem poles remain a respected and preserved aspect of cultural heritage,…" at bounding box center [982, 395] width 414 height 49
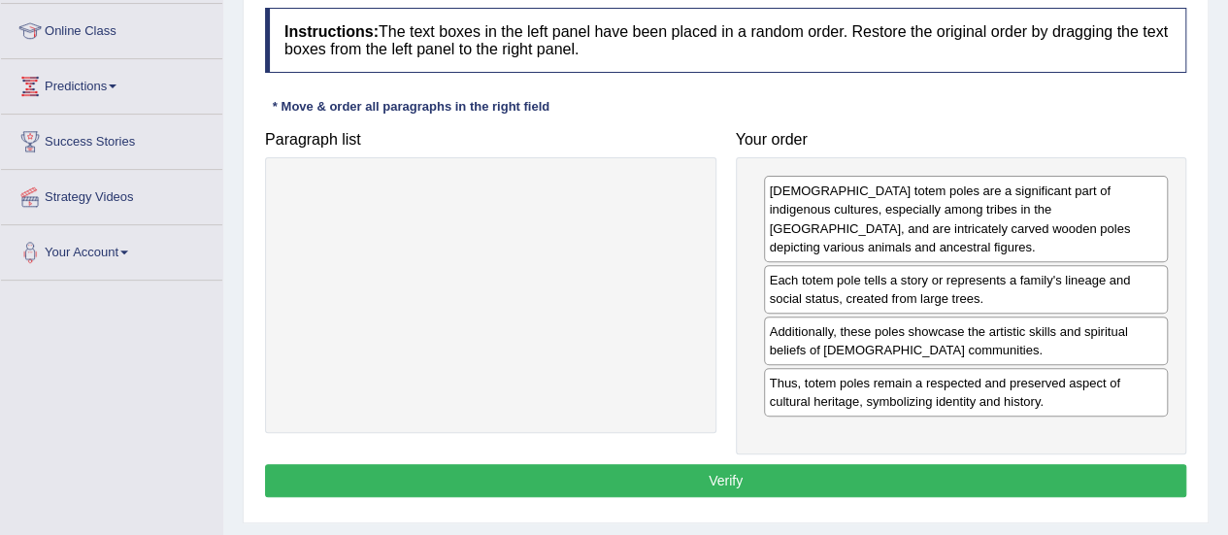
click at [837, 478] on button "Verify" at bounding box center [725, 480] width 921 height 33
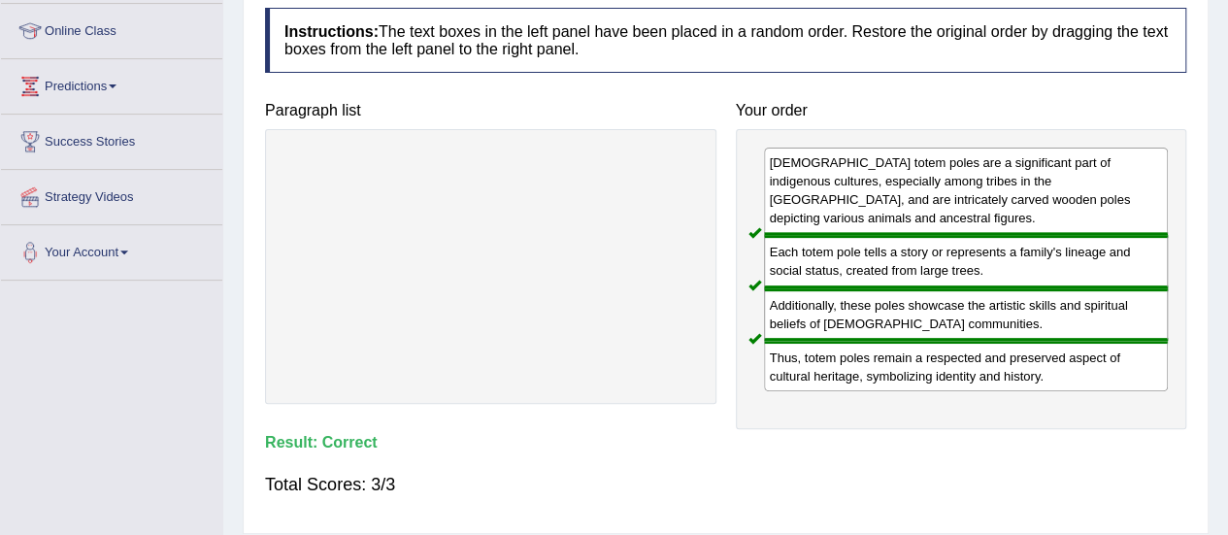
scroll to position [0, 0]
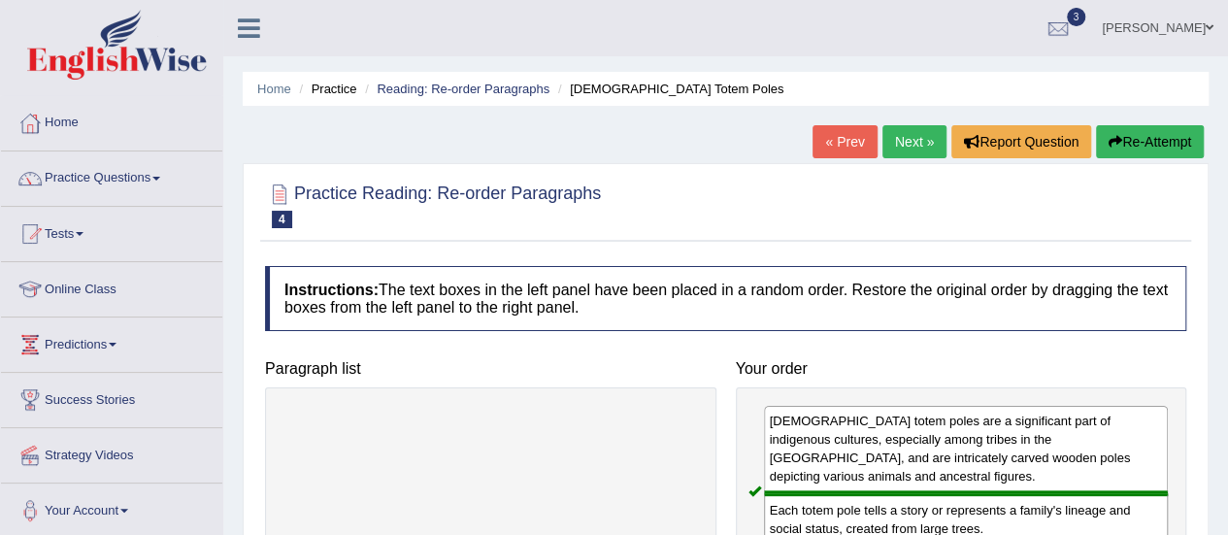
click at [910, 141] on link "Next »" at bounding box center [914, 141] width 64 height 33
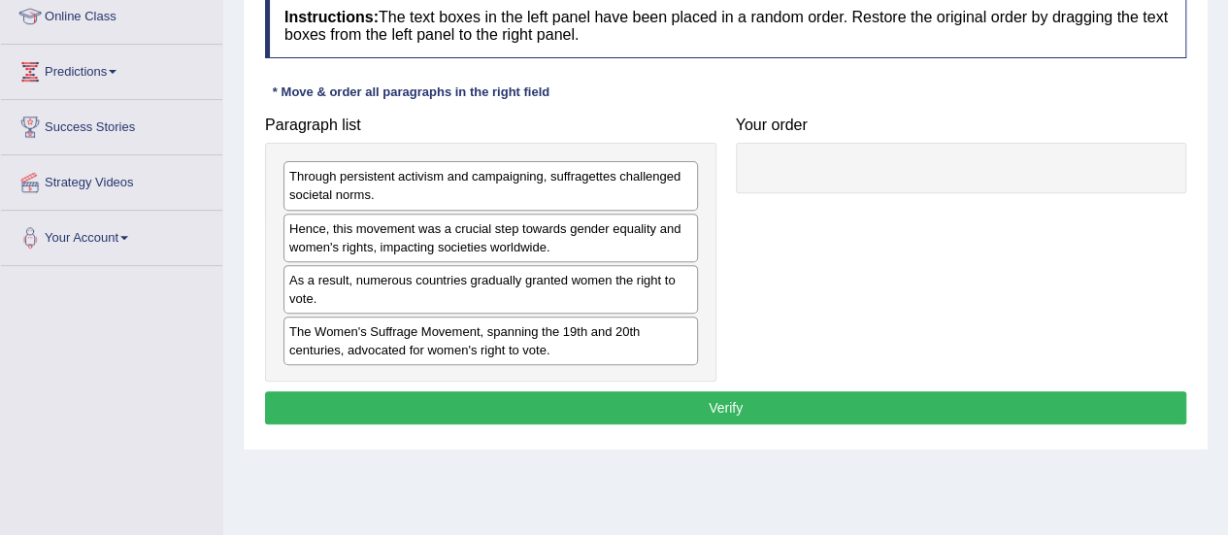
scroll to position [266, 0]
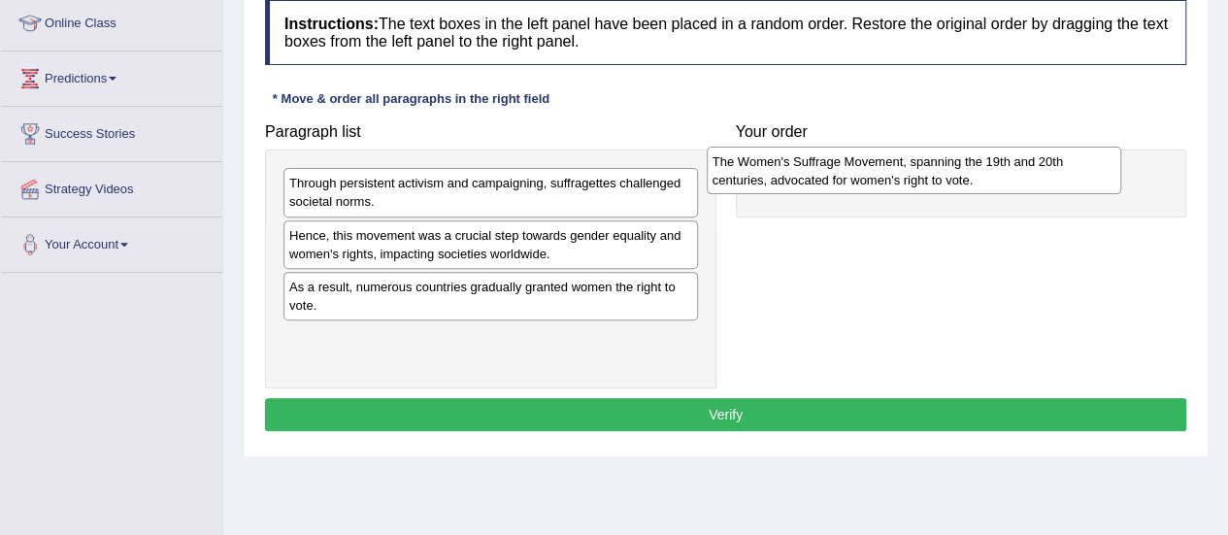
drag, startPoint x: 559, startPoint y: 338, endPoint x: 982, endPoint y: 164, distance: 457.4
click at [982, 164] on div "The Women's Suffrage Movement, spanning the 19th and 20th centuries, advocated …" at bounding box center [914, 171] width 414 height 49
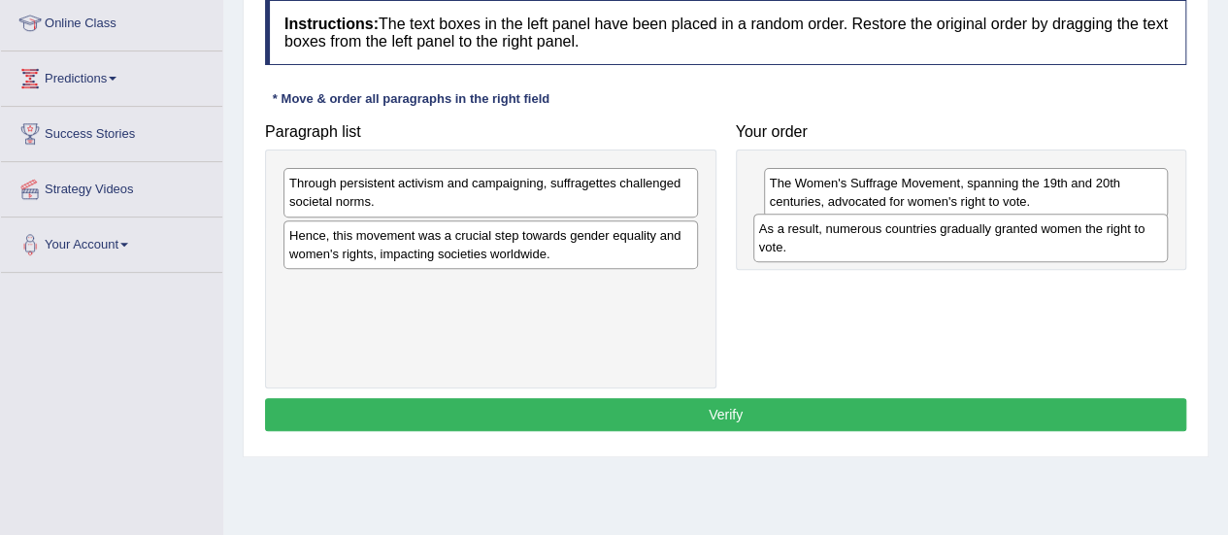
drag, startPoint x: 503, startPoint y: 292, endPoint x: 972, endPoint y: 236, distance: 473.1
click at [972, 236] on div "As a result, numerous countries gradually granted women the right to vote." at bounding box center [960, 238] width 414 height 49
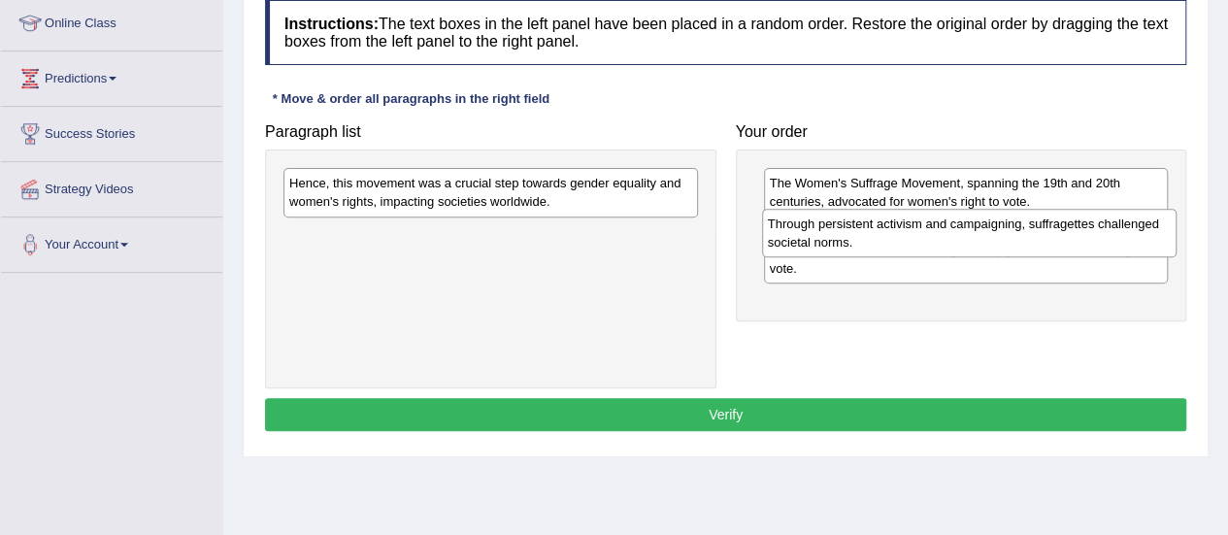
drag, startPoint x: 512, startPoint y: 181, endPoint x: 998, endPoint y: 222, distance: 486.9
click at [998, 222] on div "Through persistent activism and campaigning, suffragettes challenged societal n…" at bounding box center [969, 233] width 414 height 49
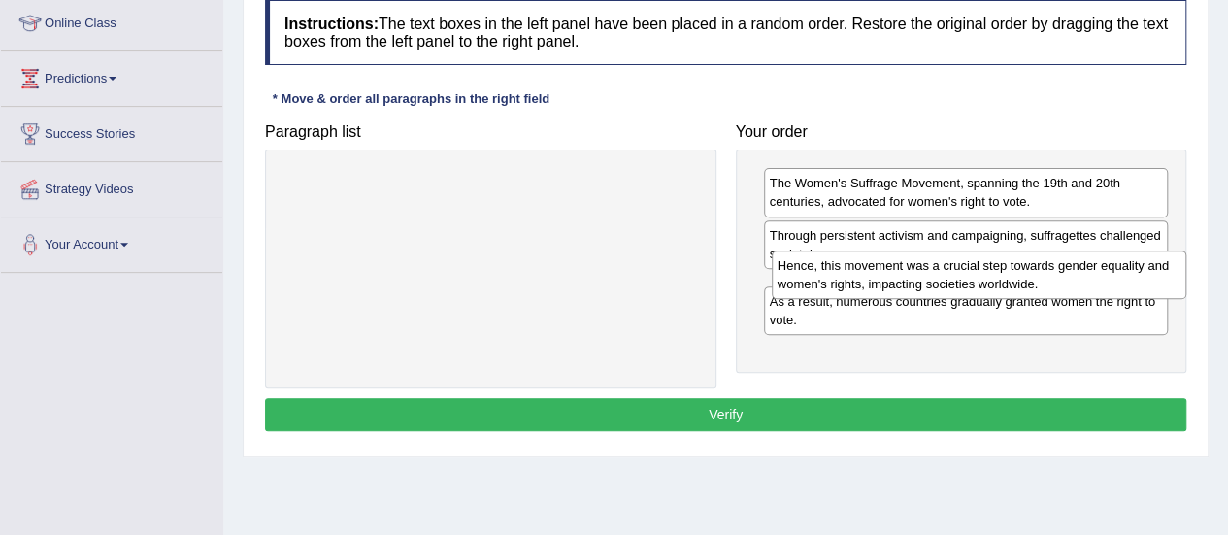
drag, startPoint x: 594, startPoint y: 186, endPoint x: 1081, endPoint y: 273, distance: 494.8
click at [1081, 273] on div "Hence, this movement was a crucial step towards gender equality and women's rig…" at bounding box center [979, 274] width 414 height 49
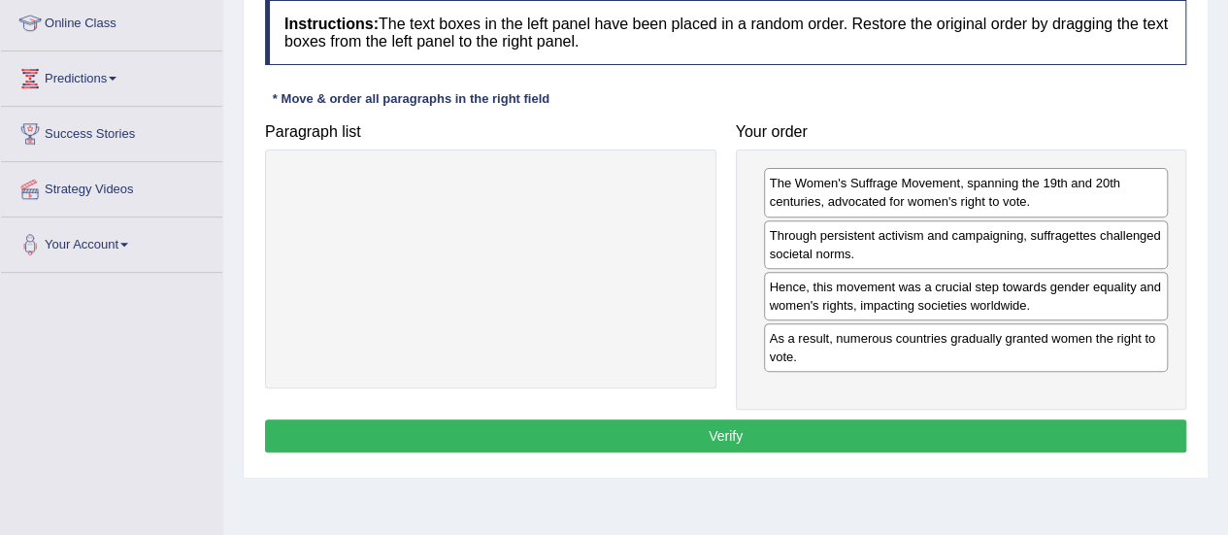
click at [823, 425] on button "Verify" at bounding box center [725, 435] width 921 height 33
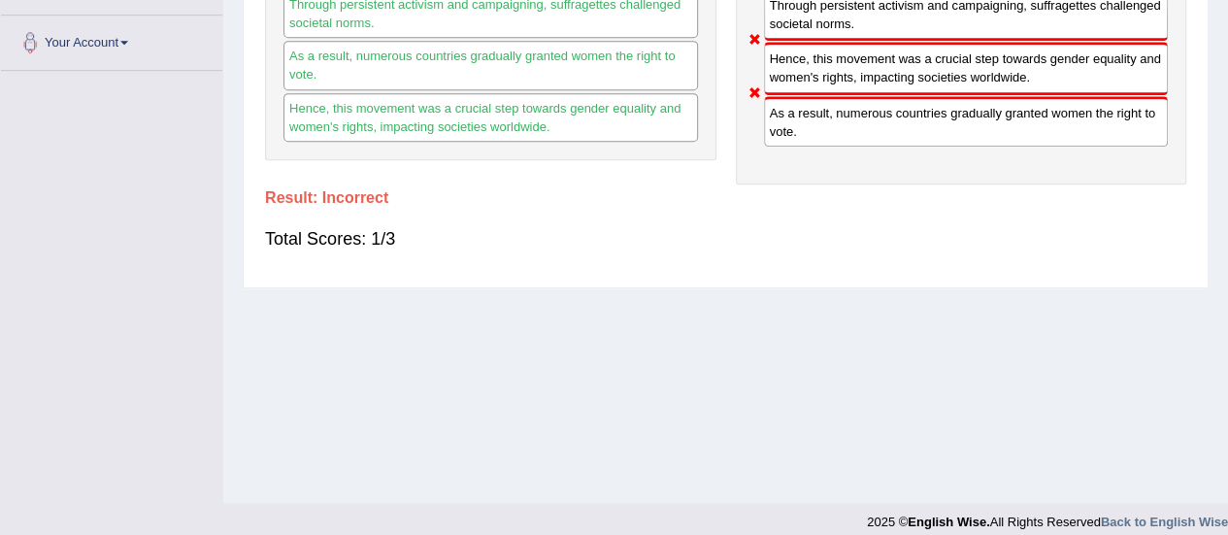
scroll to position [0, 0]
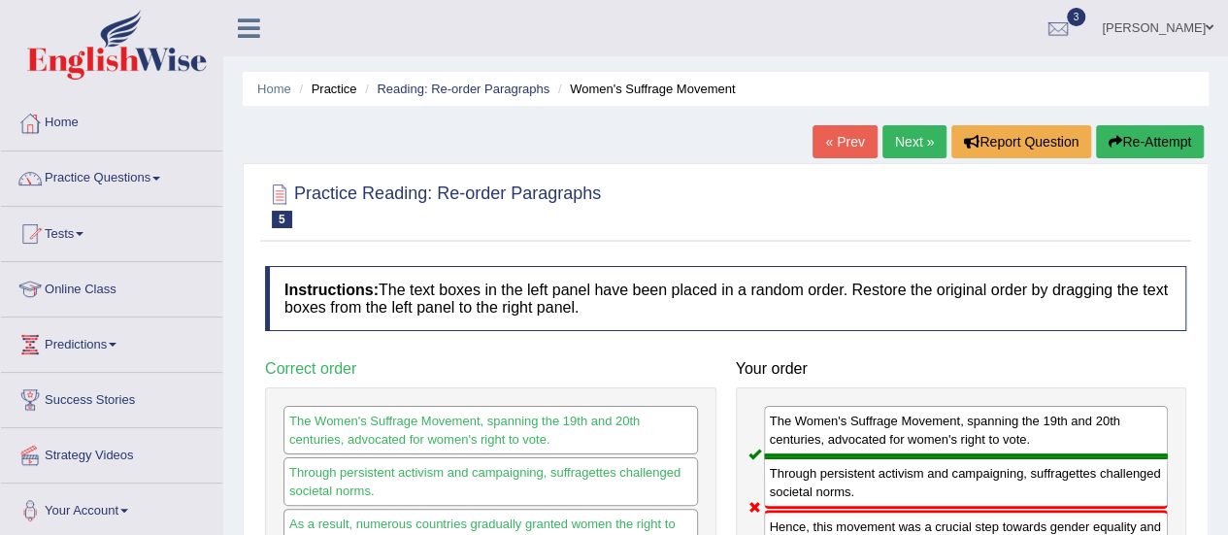
click at [1116, 143] on icon "button" at bounding box center [1115, 142] width 14 height 14
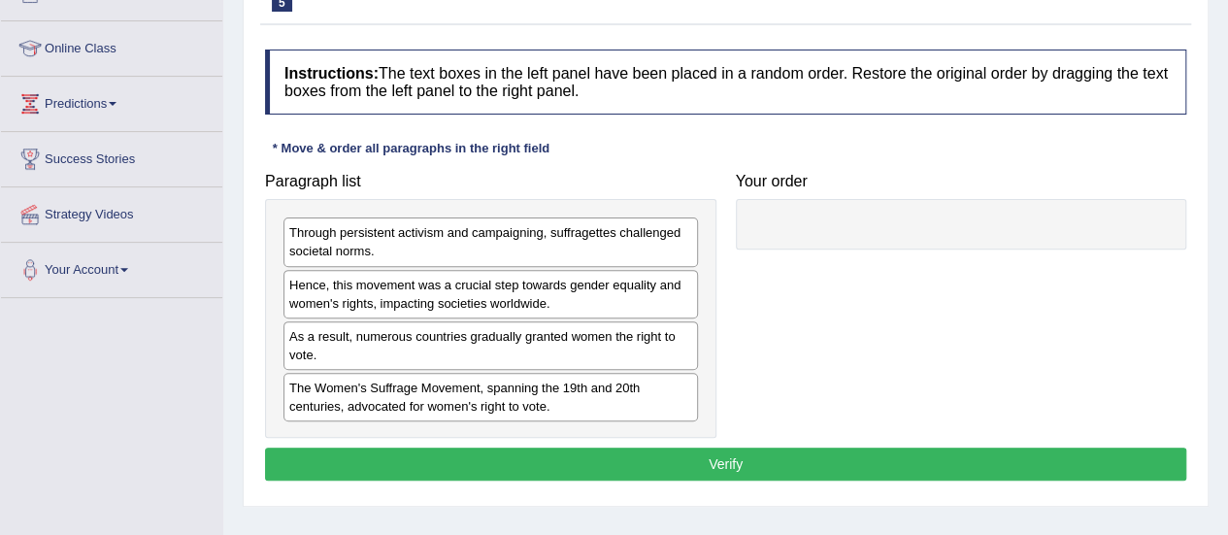
scroll to position [240, 0]
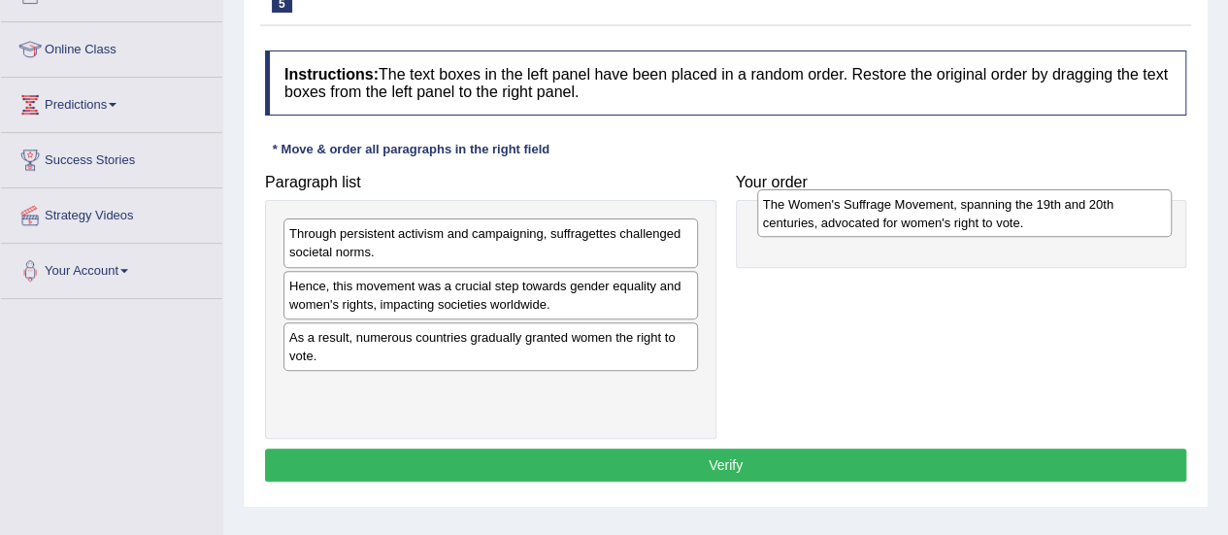
drag, startPoint x: 470, startPoint y: 402, endPoint x: 943, endPoint y: 219, distance: 507.5
click at [943, 219] on div "The Women's Suffrage Movement, spanning the 19th and 20th centuries, advocated …" at bounding box center [964, 213] width 414 height 49
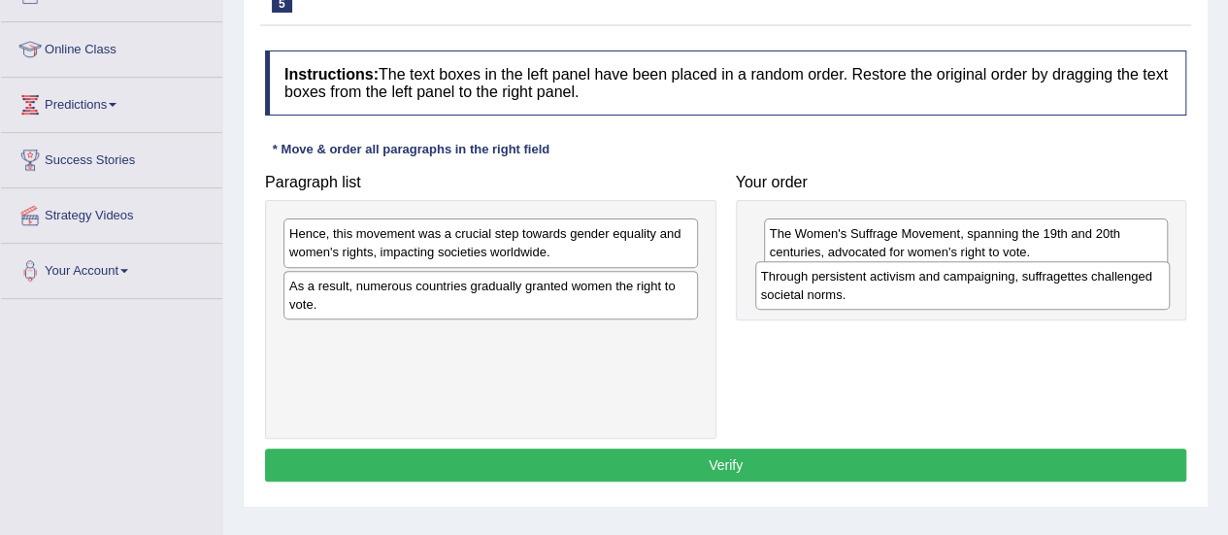
drag, startPoint x: 617, startPoint y: 234, endPoint x: 1089, endPoint y: 277, distance: 473.6
click at [1089, 277] on div "Through persistent activism and campaigning, suffragettes challenged societal n…" at bounding box center [962, 285] width 414 height 49
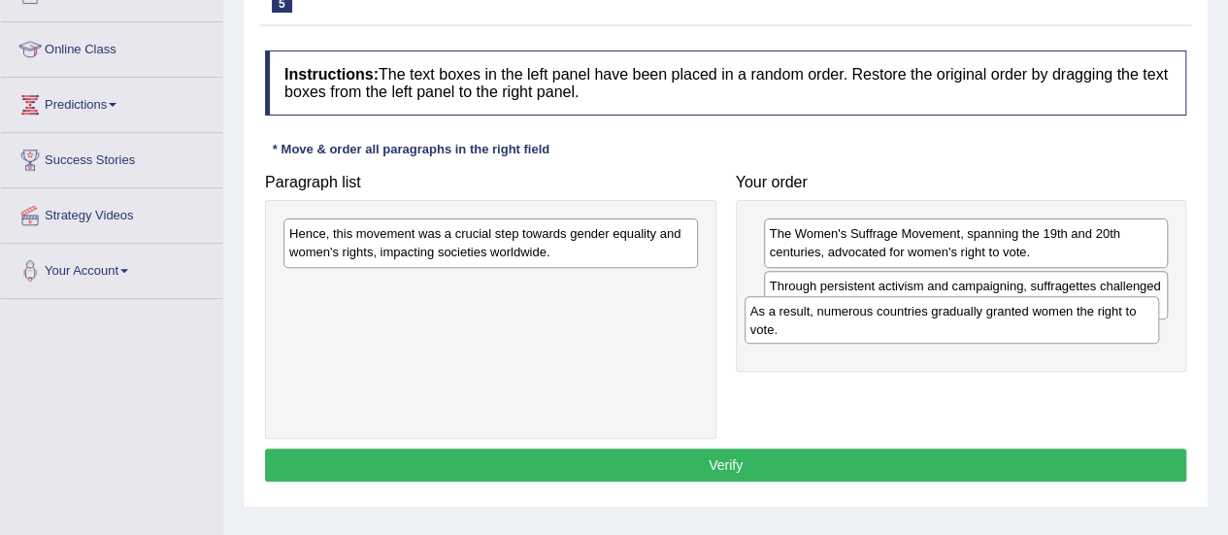
drag, startPoint x: 542, startPoint y: 296, endPoint x: 1003, endPoint y: 323, distance: 461.8
click at [1003, 323] on div "As a result, numerous countries gradually granted women the right to vote." at bounding box center [951, 320] width 414 height 49
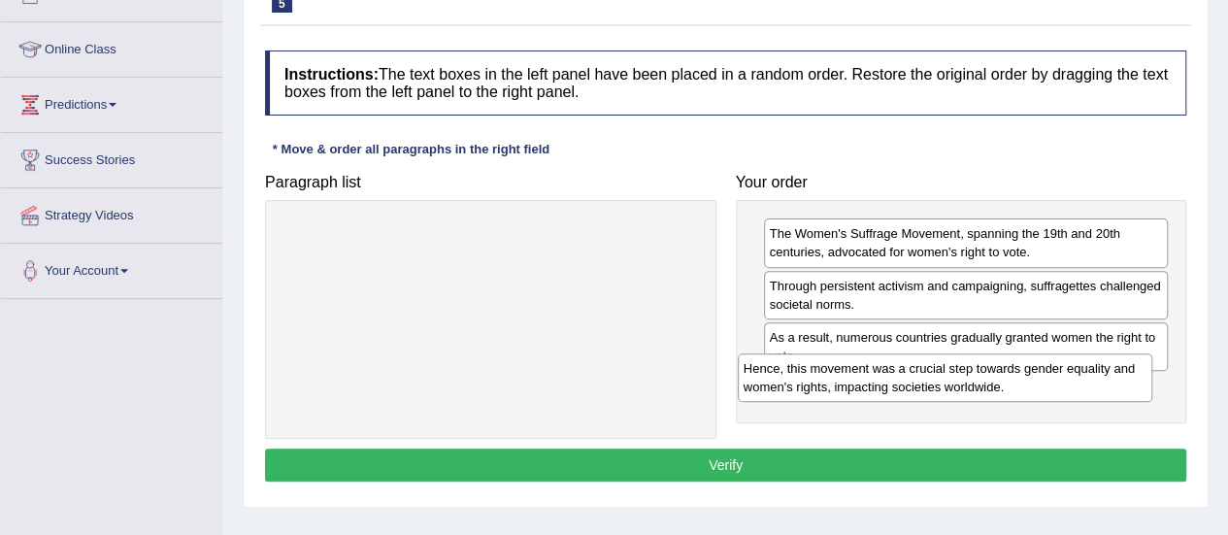
drag, startPoint x: 618, startPoint y: 240, endPoint x: 1092, endPoint y: 387, distance: 496.0
click at [1092, 387] on div "Hence, this movement was a crucial step towards gender equality and women's rig…" at bounding box center [945, 377] width 414 height 49
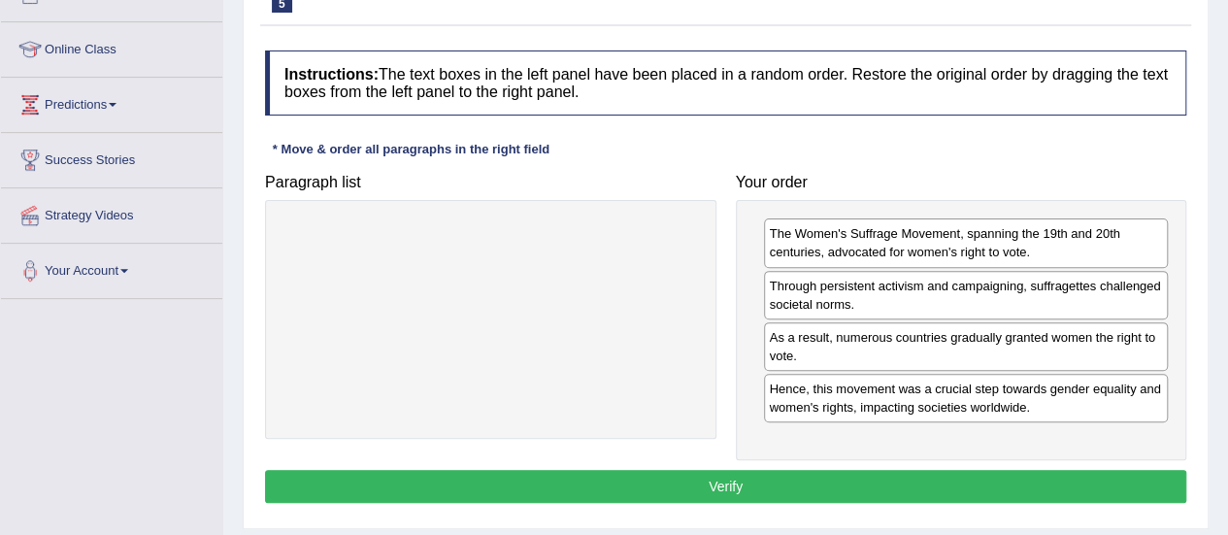
click at [774, 484] on button "Verify" at bounding box center [725, 486] width 921 height 33
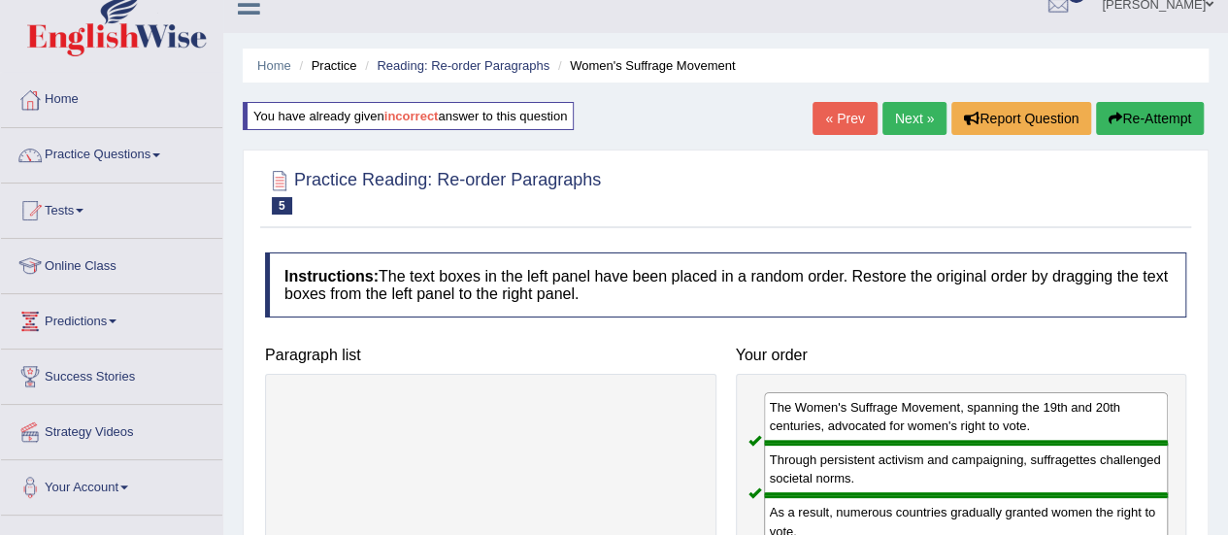
scroll to position [0, 0]
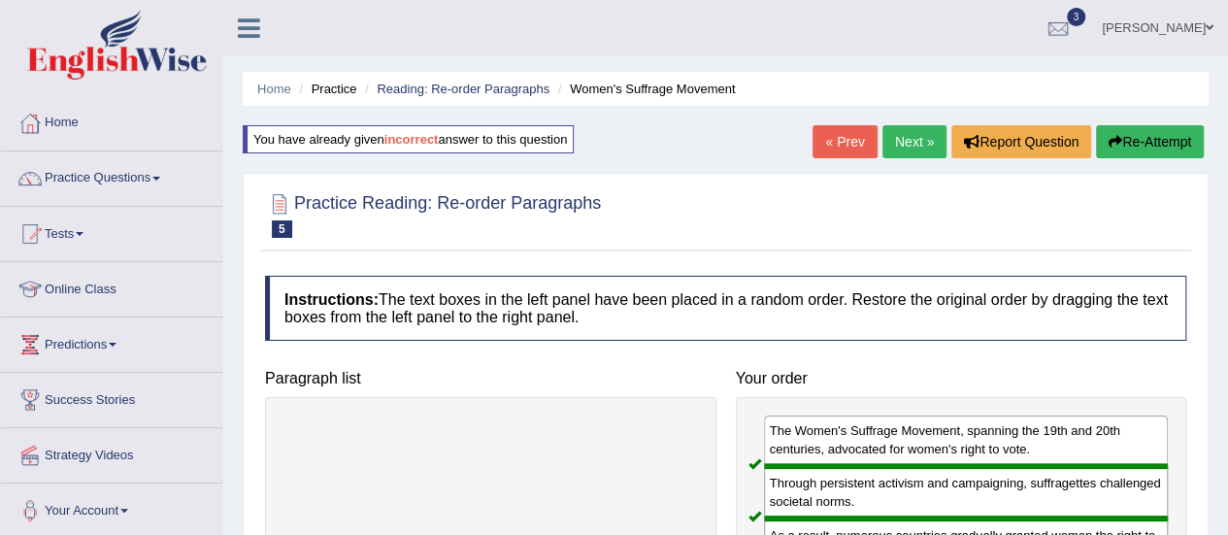
click at [908, 143] on link "Next »" at bounding box center [914, 141] width 64 height 33
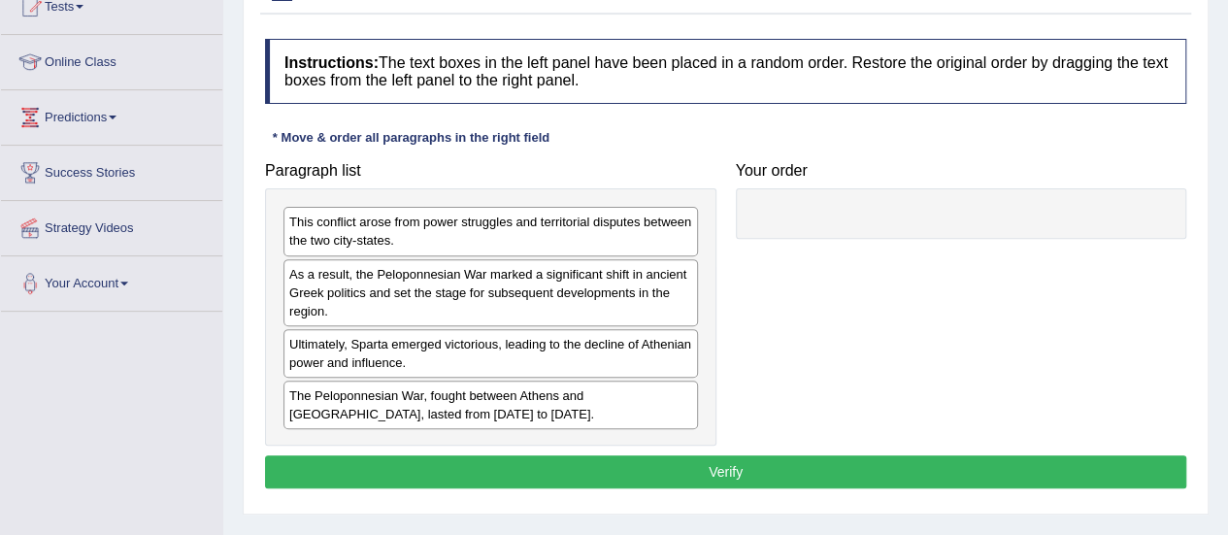
scroll to position [157, 0]
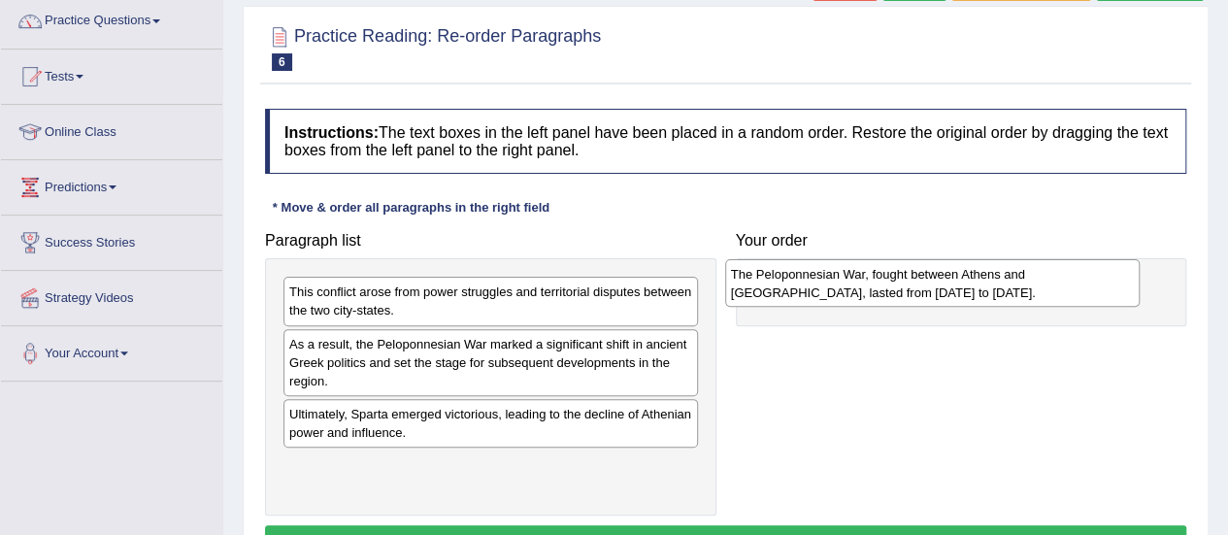
drag, startPoint x: 498, startPoint y: 479, endPoint x: 939, endPoint y: 290, distance: 480.4
click at [939, 290] on div "The Peloponnesian War, fought between Athens and Sparta, lasted from 431 to 404…" at bounding box center [932, 283] width 414 height 49
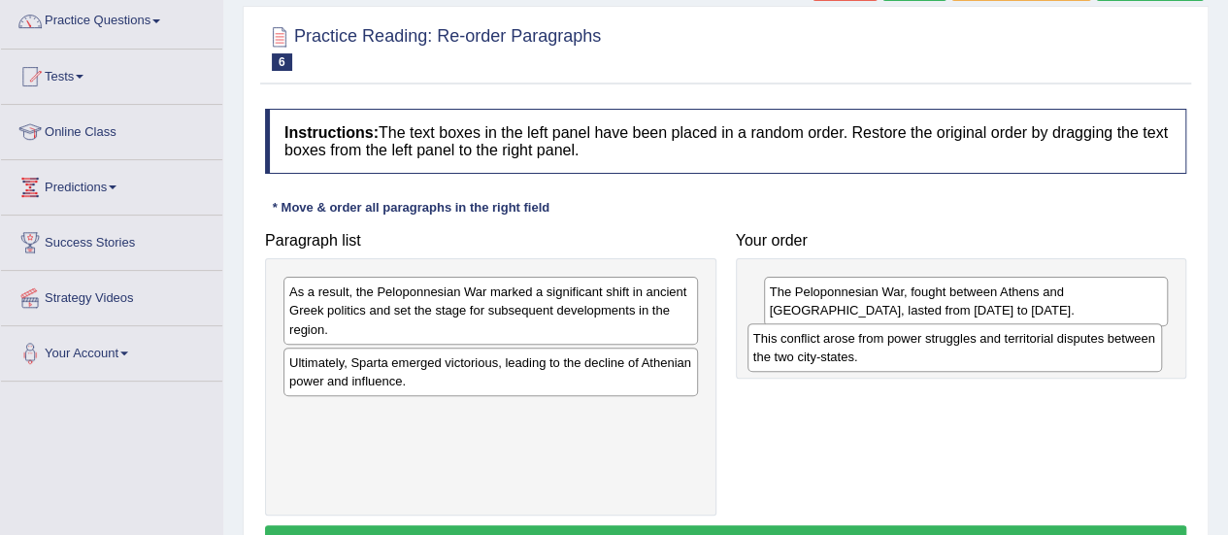
drag, startPoint x: 526, startPoint y: 304, endPoint x: 990, endPoint y: 350, distance: 466.2
click at [990, 350] on div "This conflict arose from power struggles and territorial disputes between the t…" at bounding box center [954, 347] width 414 height 49
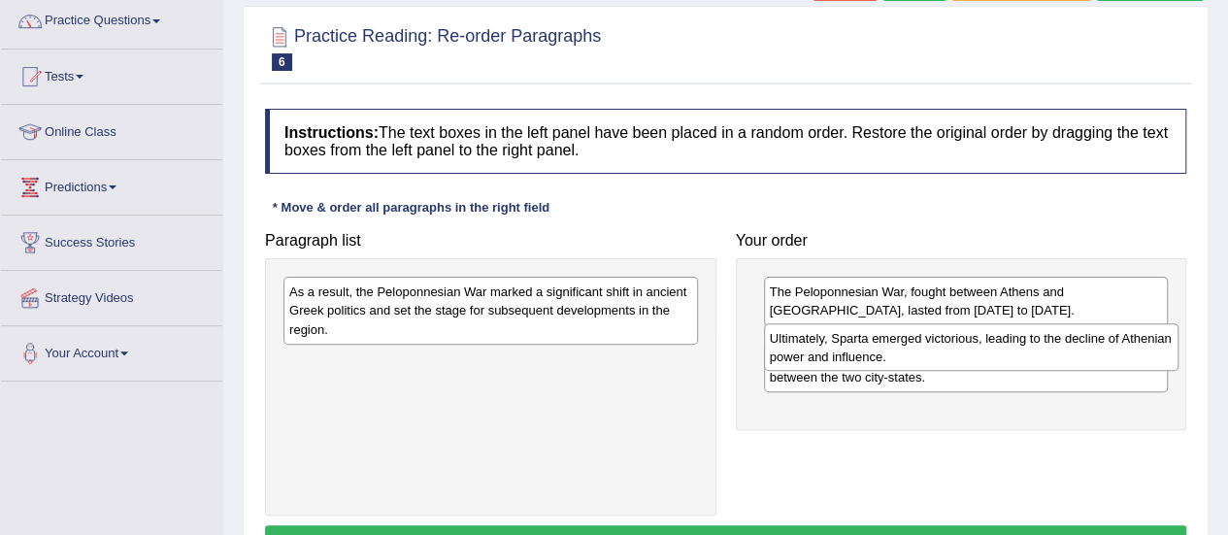
drag, startPoint x: 441, startPoint y: 370, endPoint x: 922, endPoint y: 341, distance: 482.2
click at [922, 341] on div "Ultimately, Sparta emerged victorious, leading to the decline of Athenian power…" at bounding box center [971, 347] width 414 height 49
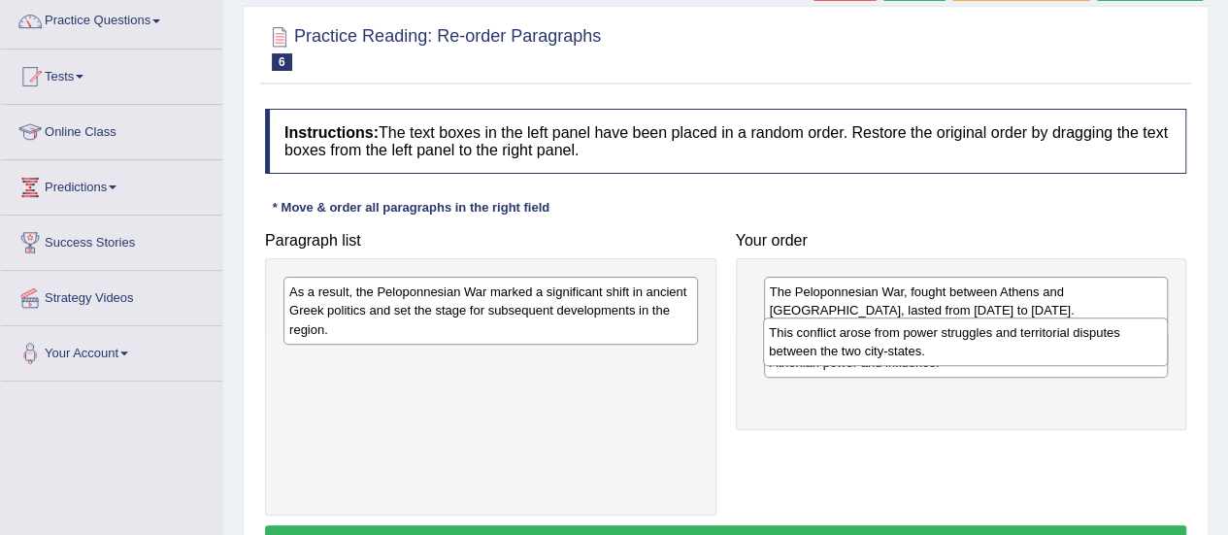
drag, startPoint x: 870, startPoint y: 413, endPoint x: 870, endPoint y: 346, distance: 67.0
click at [870, 346] on div "This conflict arose from power struggles and territorial disputes between the t…" at bounding box center [965, 341] width 405 height 49
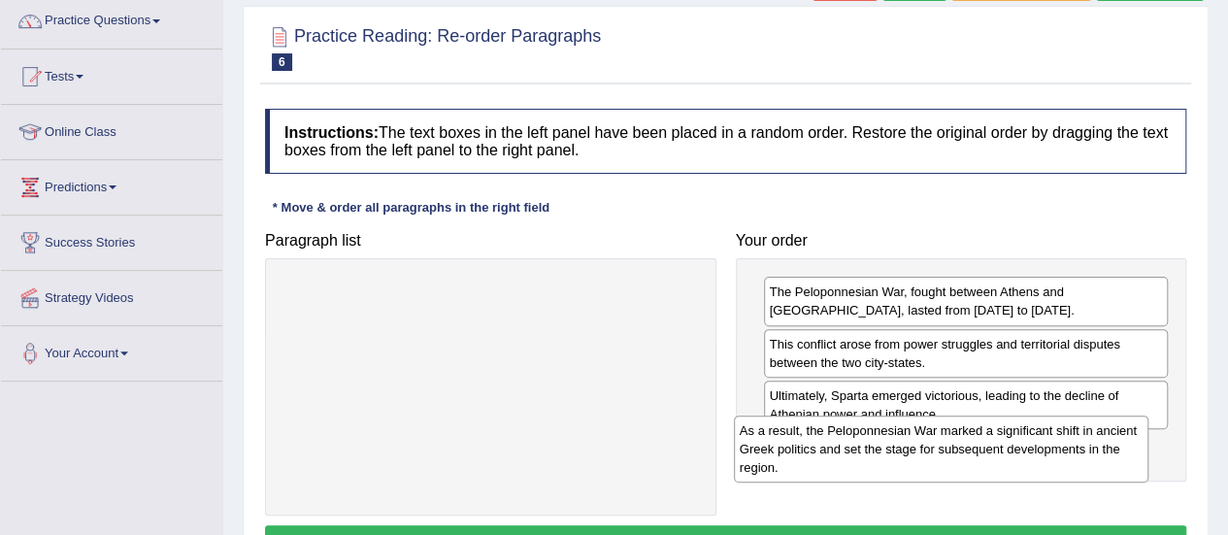
drag, startPoint x: 481, startPoint y: 322, endPoint x: 932, endPoint y: 461, distance: 471.2
click at [932, 461] on div "As a result, the Peloponnesian War marked a significant shift in ancient Greek …" at bounding box center [941, 448] width 414 height 67
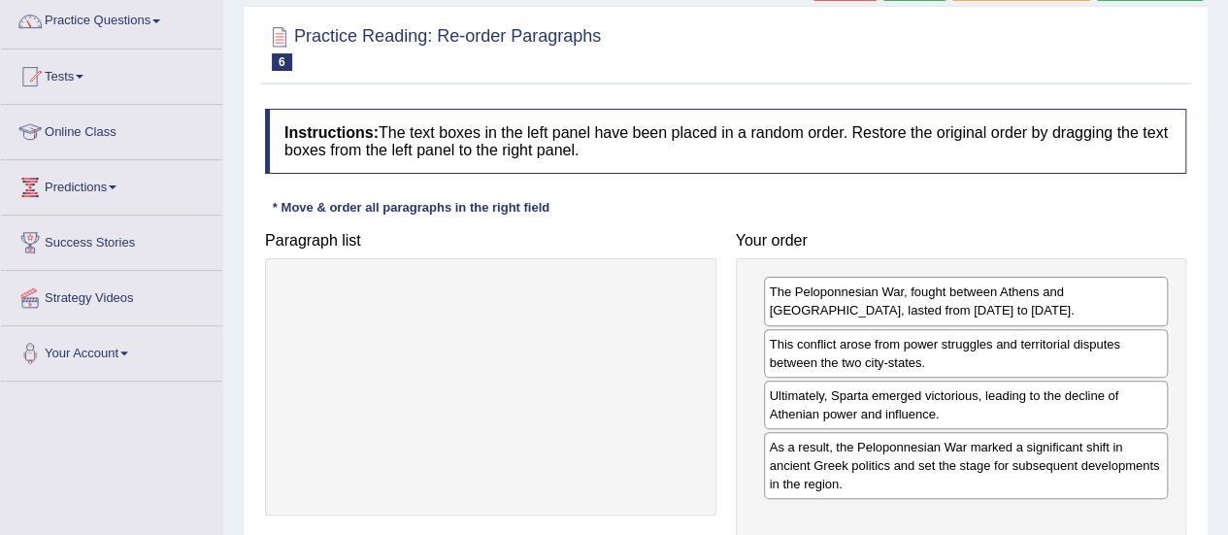
scroll to position [483, 0]
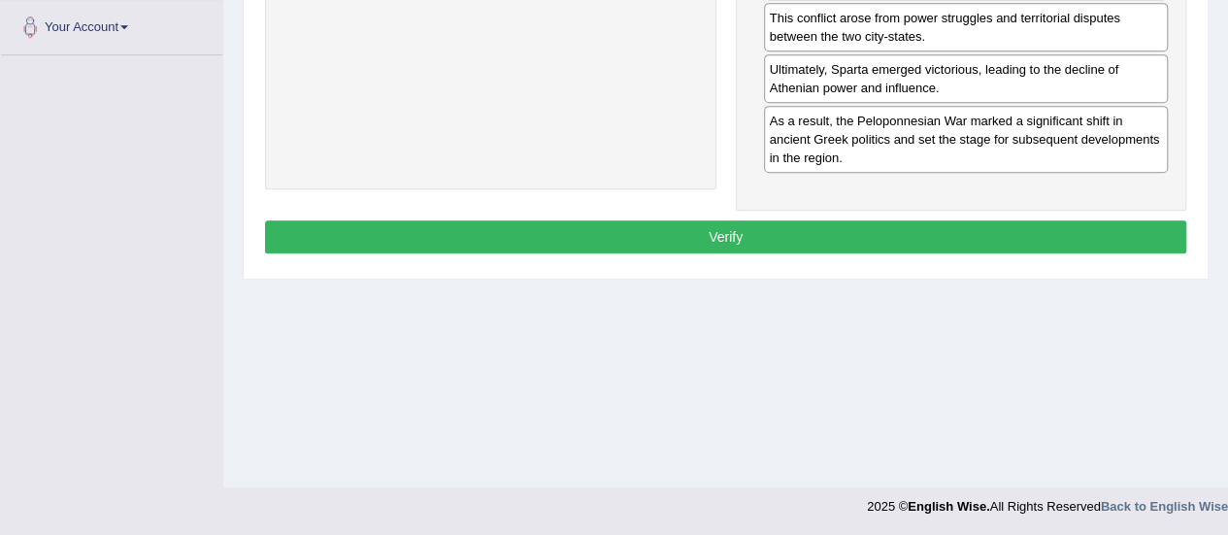
click at [881, 220] on button "Verify" at bounding box center [725, 236] width 921 height 33
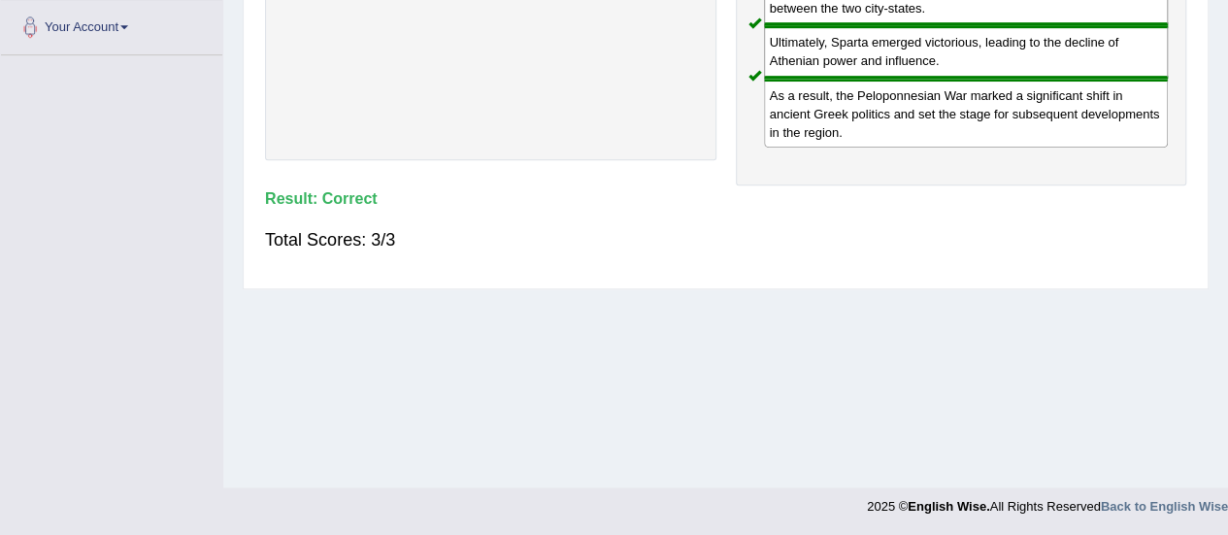
scroll to position [16, 0]
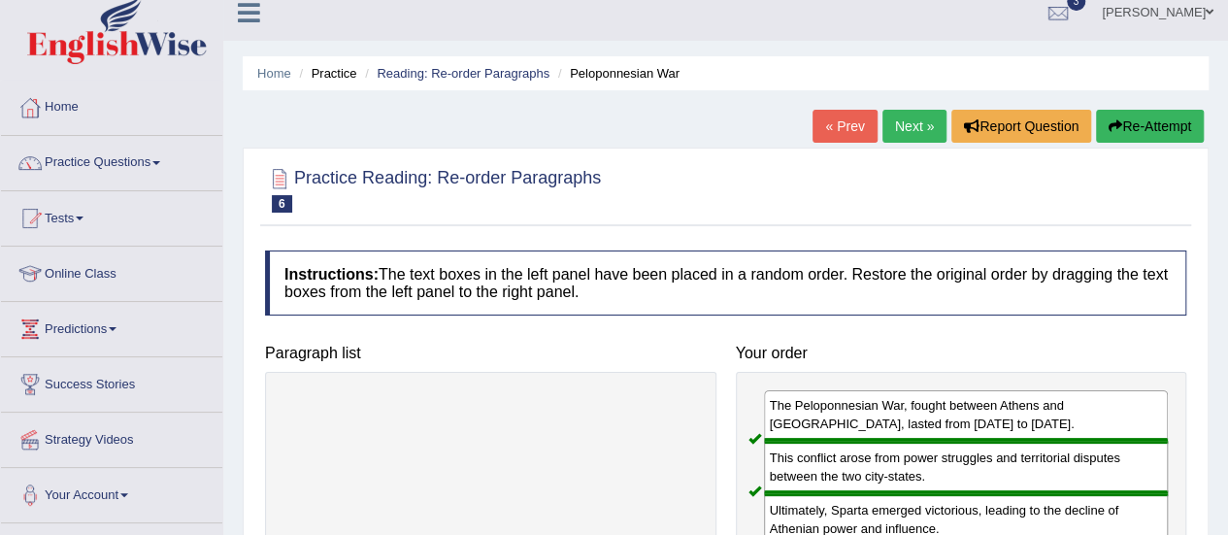
click at [903, 135] on link "Next »" at bounding box center [914, 126] width 64 height 33
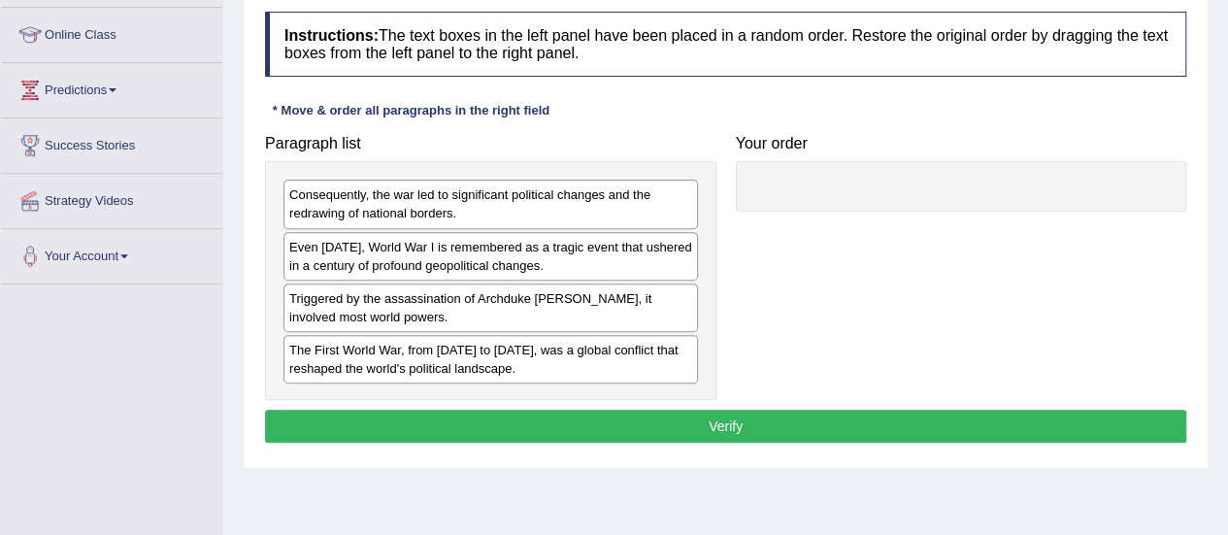
scroll to position [267, 0]
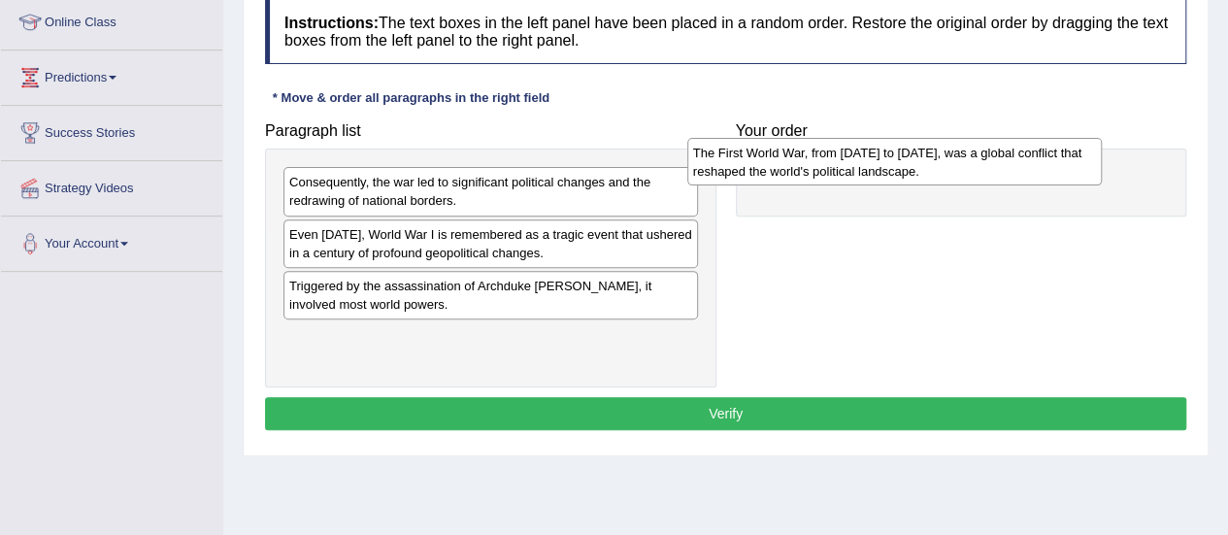
drag, startPoint x: 498, startPoint y: 344, endPoint x: 904, endPoint y: 160, distance: 446.1
click at [904, 160] on div "The First World War, from [DATE] to [DATE], was a global conflict that reshaped…" at bounding box center [894, 162] width 414 height 49
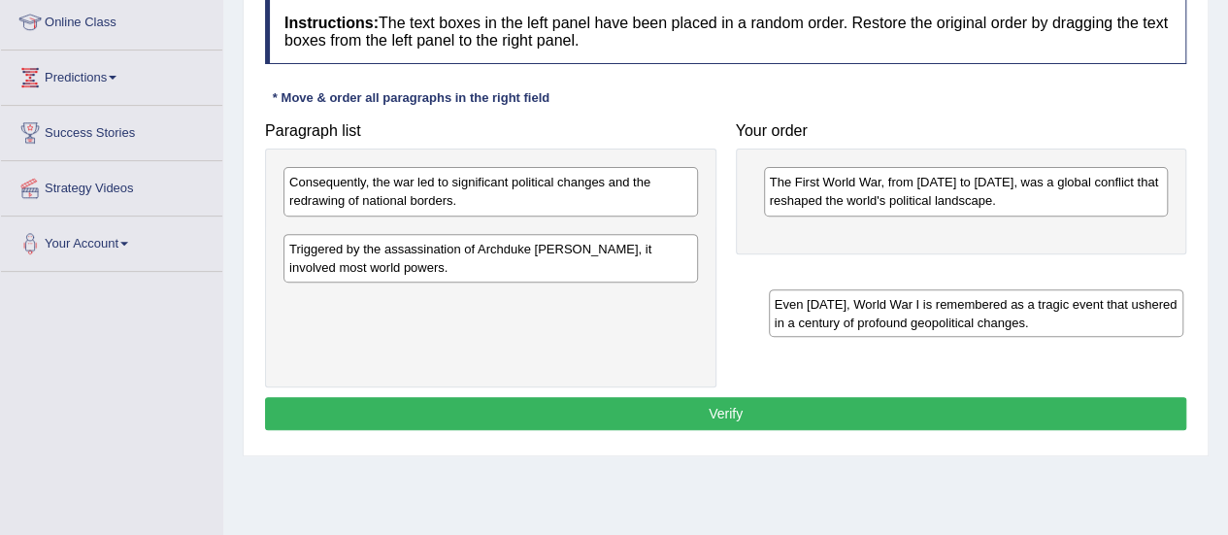
drag, startPoint x: 470, startPoint y: 246, endPoint x: 955, endPoint y: 317, distance: 490.5
click at [955, 317] on div "Even today, World War I is remembered as a tragic event that ushered in a centu…" at bounding box center [976, 313] width 414 height 49
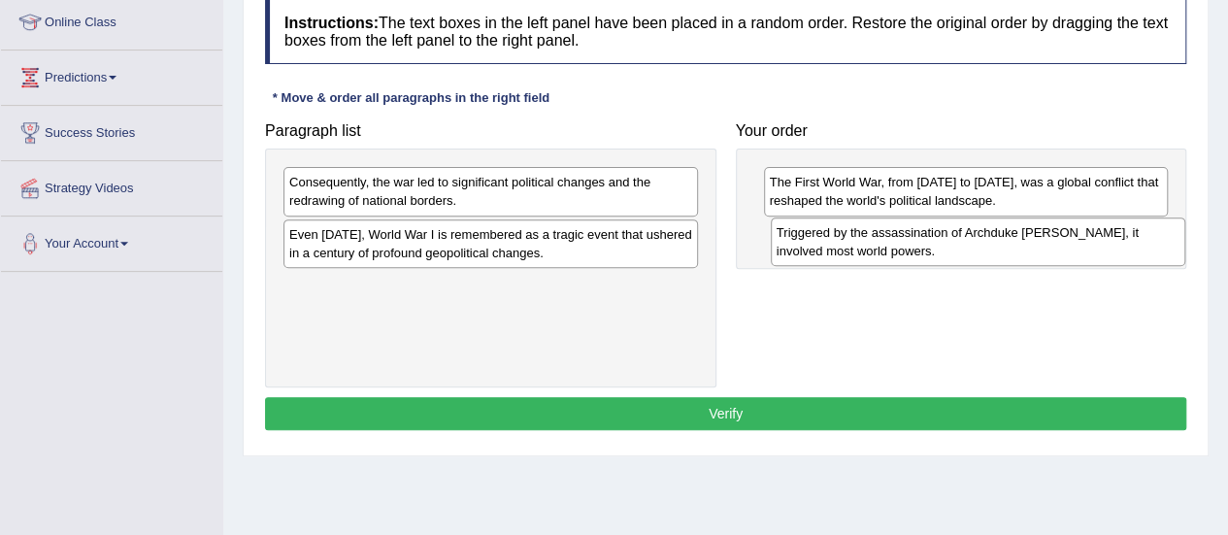
drag, startPoint x: 464, startPoint y: 286, endPoint x: 951, endPoint y: 236, distance: 489.8
click at [951, 236] on div "Triggered by the assassination of Archduke Franz Ferdinand, it involved most wo…" at bounding box center [978, 241] width 414 height 49
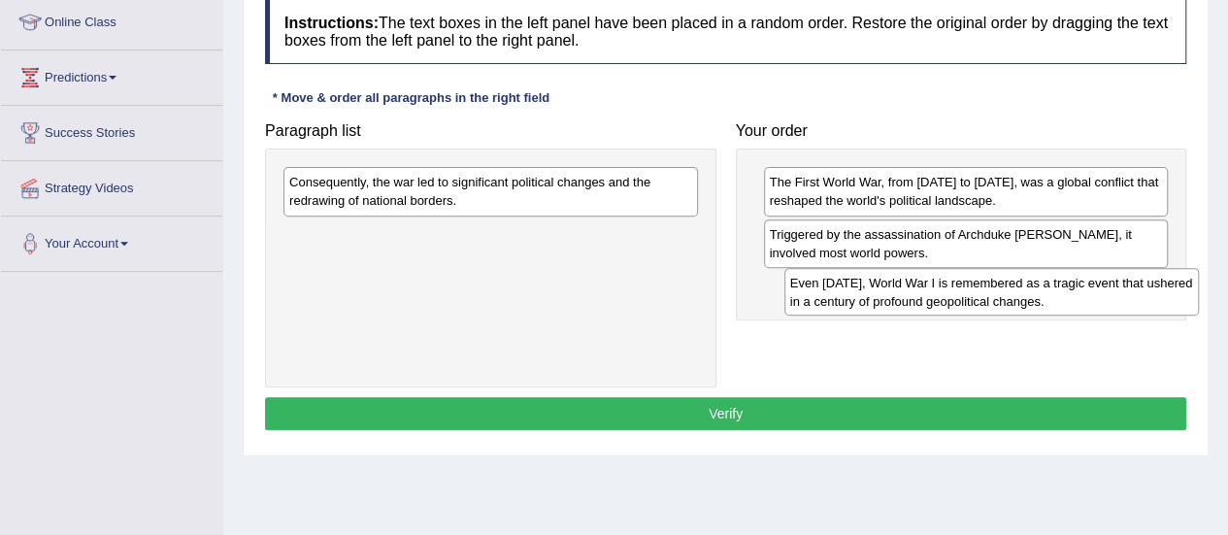
drag, startPoint x: 443, startPoint y: 243, endPoint x: 943, endPoint y: 292, distance: 503.2
click at [943, 292] on div "Even today, World War I is remembered as a tragic event that ushered in a centu…" at bounding box center [991, 292] width 414 height 49
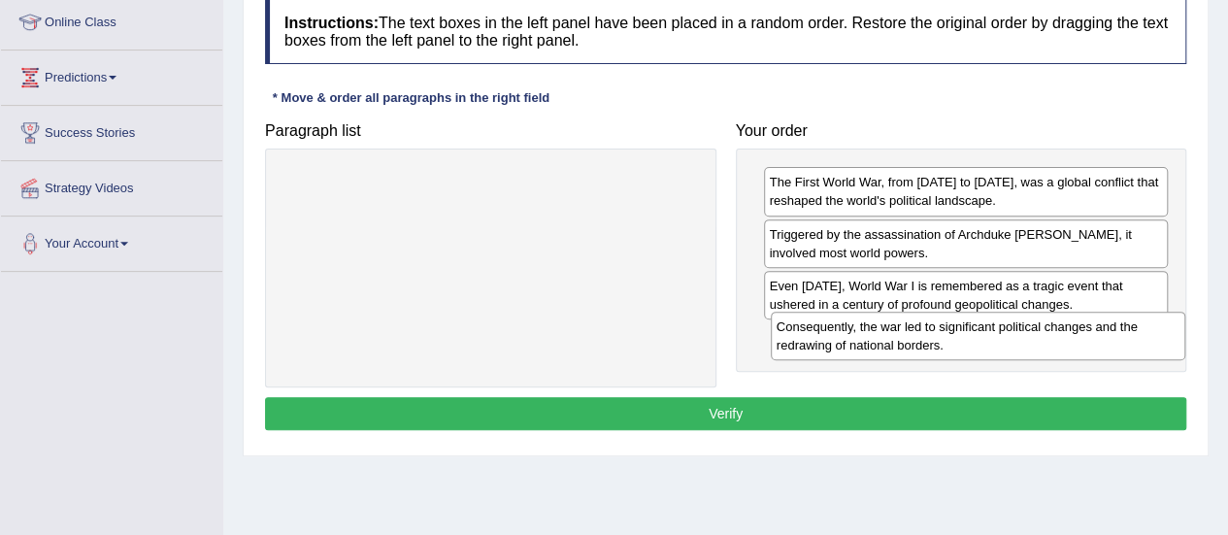
drag, startPoint x: 589, startPoint y: 187, endPoint x: 1076, endPoint y: 332, distance: 508.2
click at [1076, 332] on div "Consequently, the war led to significant political changes and the redrawing of…" at bounding box center [978, 336] width 414 height 49
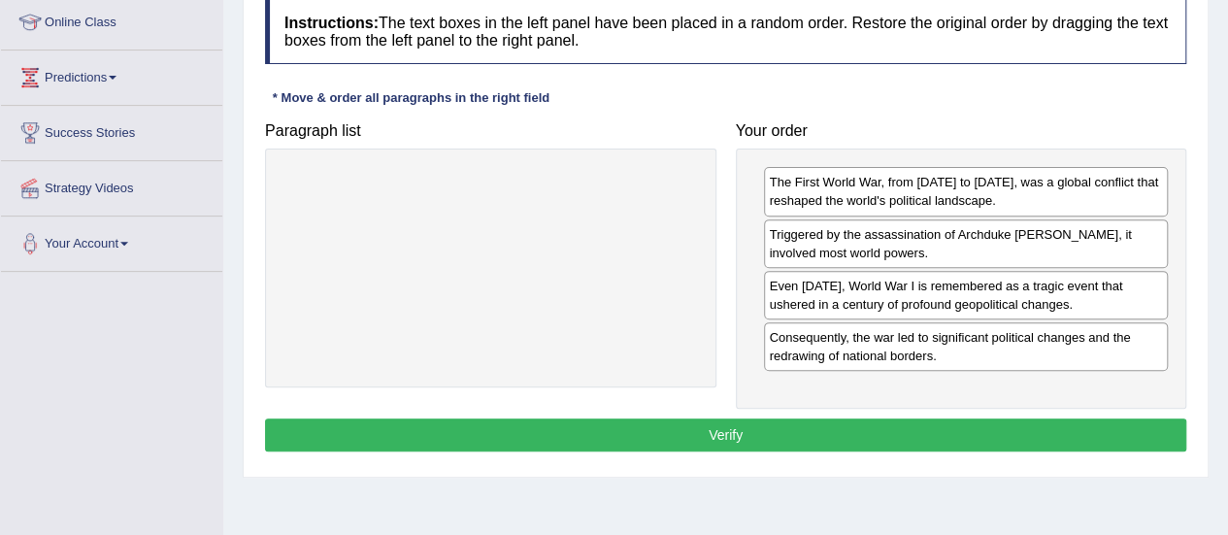
click at [858, 431] on button "Verify" at bounding box center [725, 434] width 921 height 33
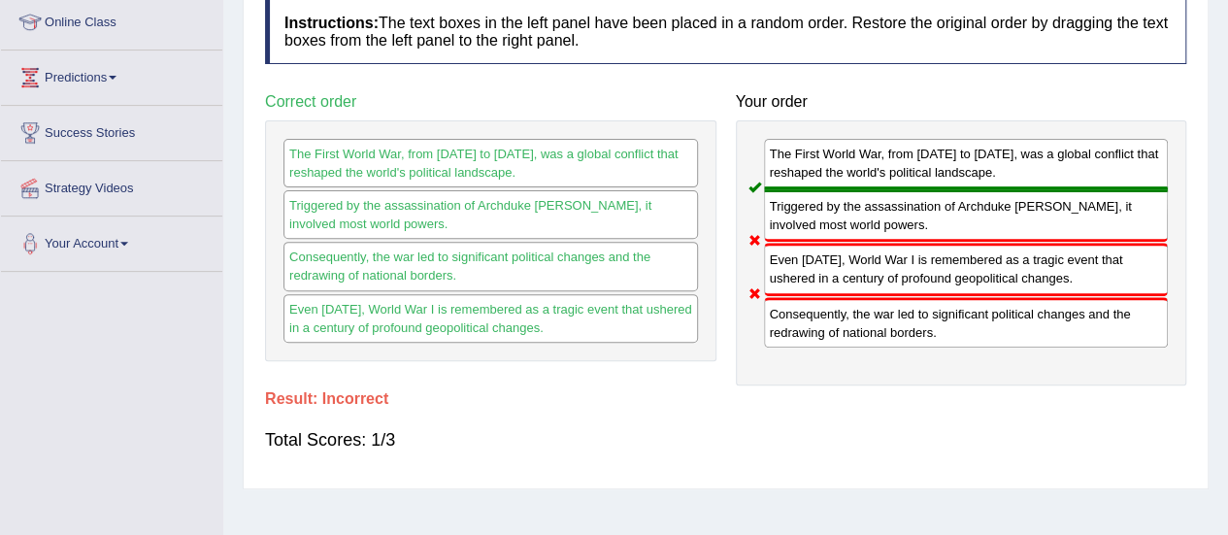
scroll to position [0, 0]
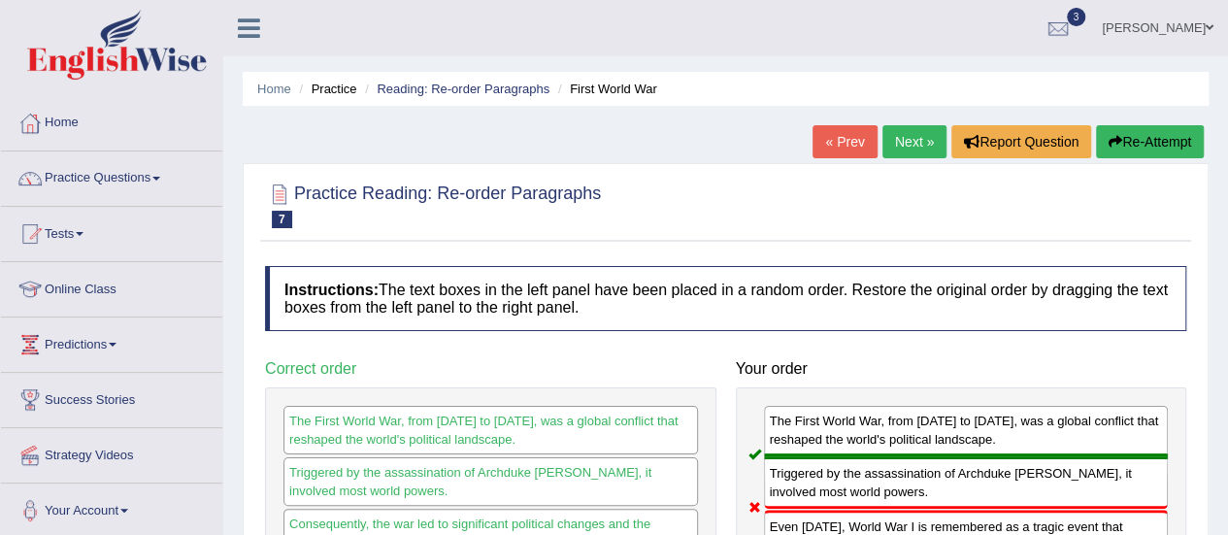
click at [887, 131] on link "Next »" at bounding box center [914, 141] width 64 height 33
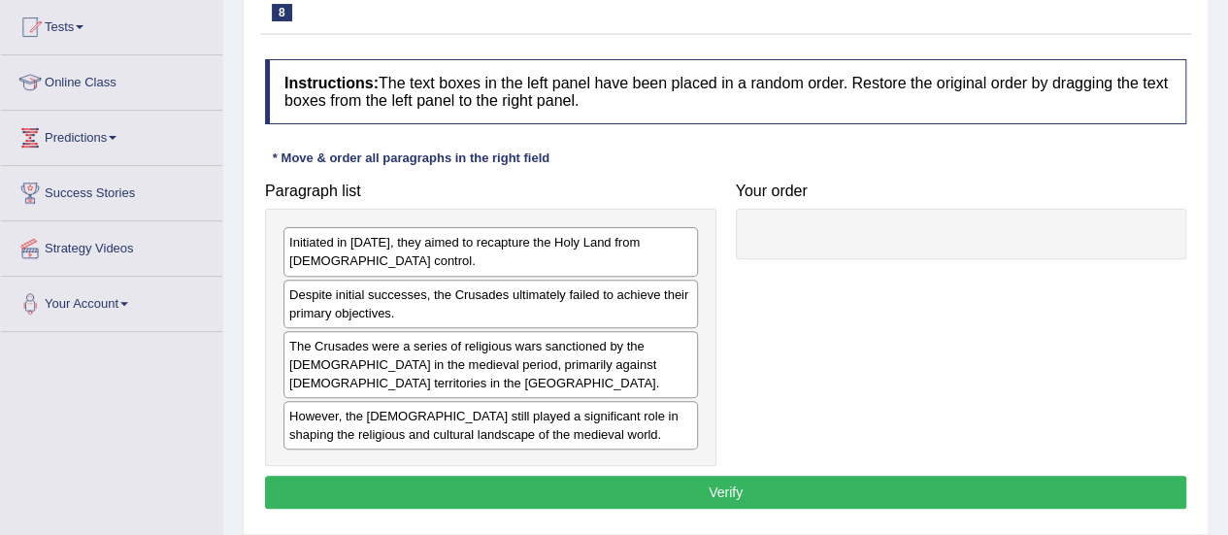
scroll to position [170, 0]
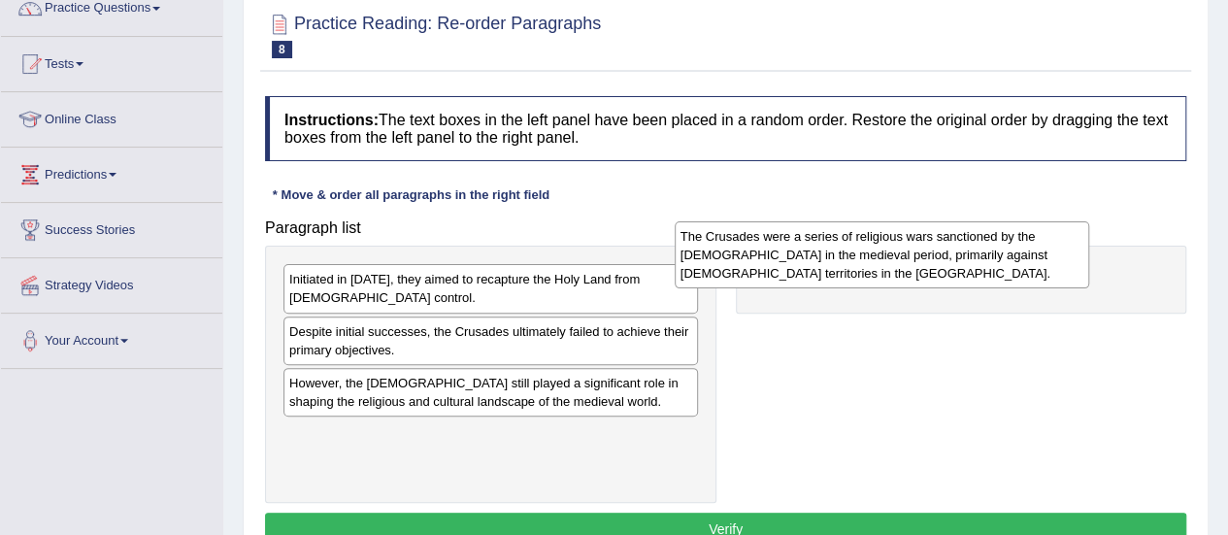
drag, startPoint x: 599, startPoint y: 401, endPoint x: 1025, endPoint y: 255, distance: 450.2
click at [1025, 255] on div "The Crusades were a series of religious wars sanctioned by the [DEMOGRAPHIC_DAT…" at bounding box center [881, 254] width 414 height 67
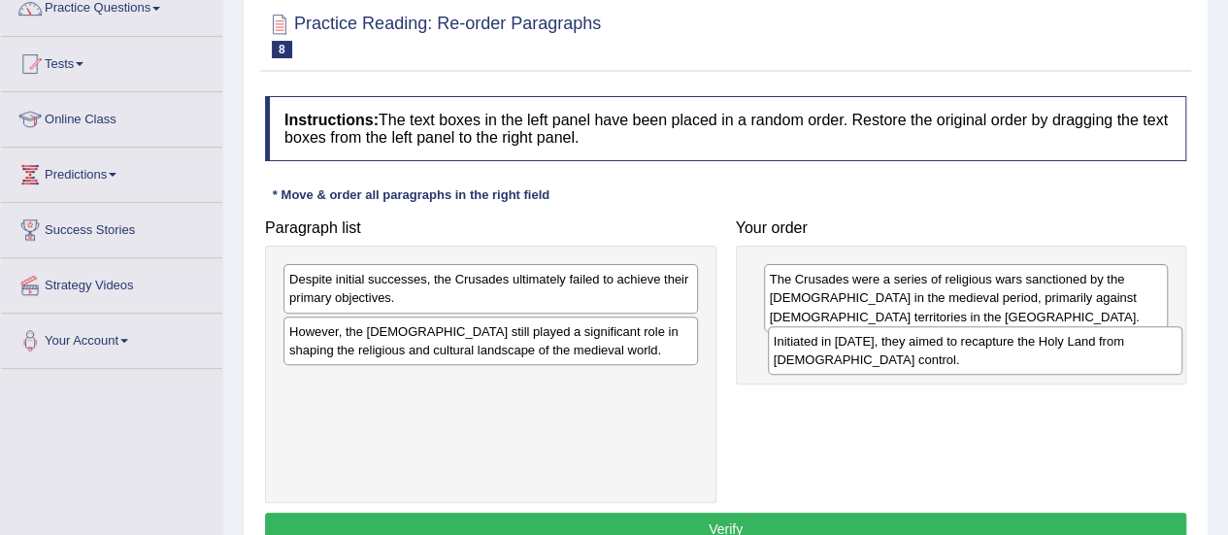
drag, startPoint x: 575, startPoint y: 277, endPoint x: 1060, endPoint y: 339, distance: 488.2
click at [1060, 339] on div "Initiated in 1095, they aimed to recapture the Holy Land from Muslim control." at bounding box center [975, 350] width 414 height 49
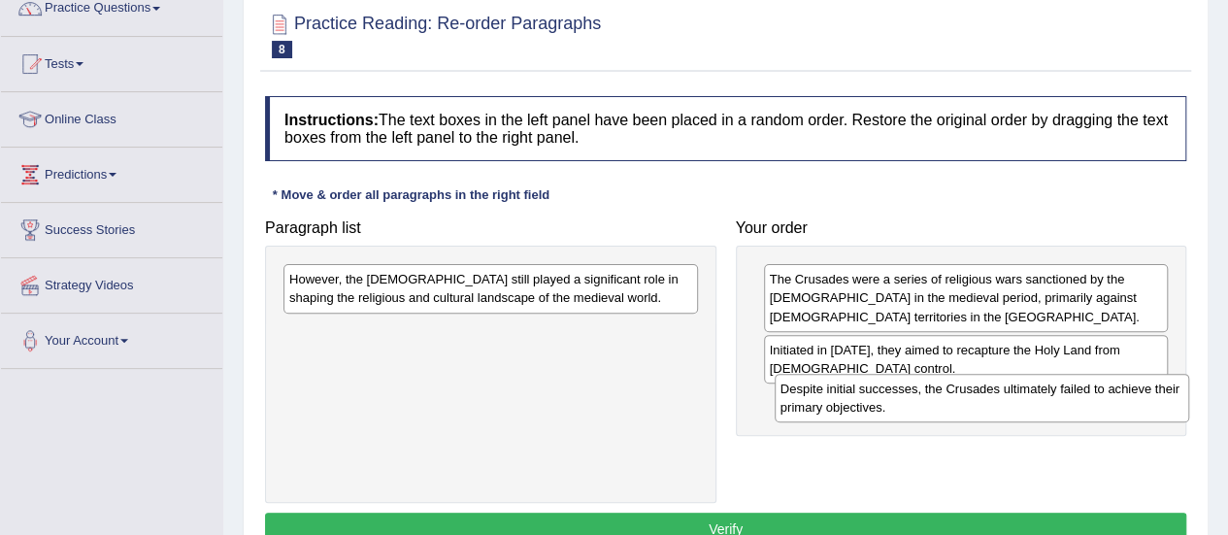
drag, startPoint x: 543, startPoint y: 273, endPoint x: 1035, endPoint y: 383, distance: 503.4
click at [1035, 383] on div "Despite initial successes, the Crusades ultimately failed to achieve their prim…" at bounding box center [981, 398] width 414 height 49
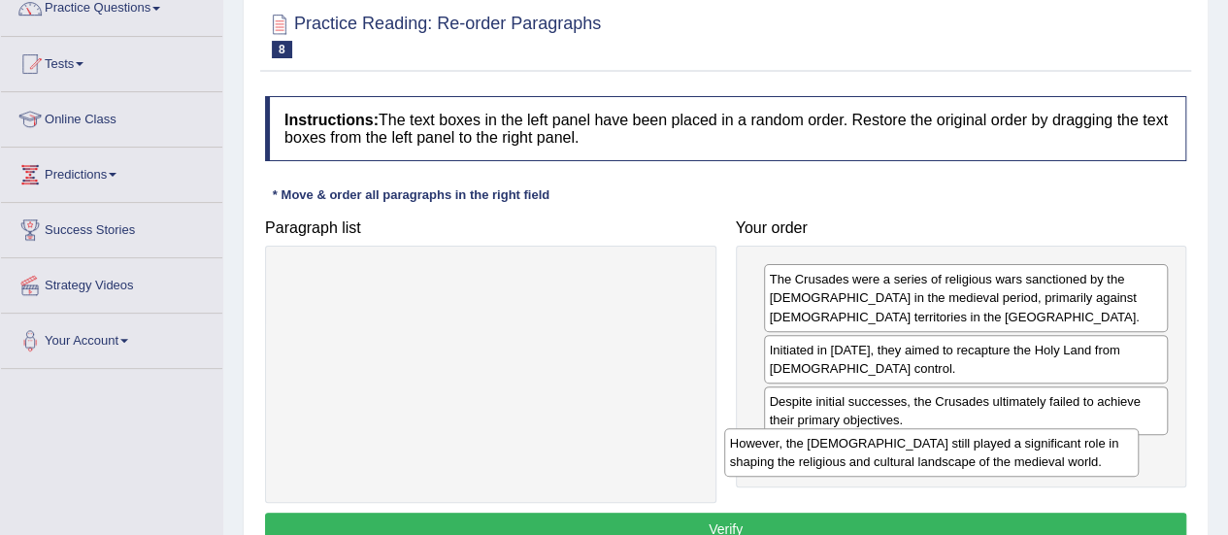
drag, startPoint x: 716, startPoint y: 339, endPoint x: 1056, endPoint y: 443, distance: 355.2
click at [1056, 443] on div "However, the Crusades still played a significant role in shaping the religious …" at bounding box center [931, 452] width 414 height 49
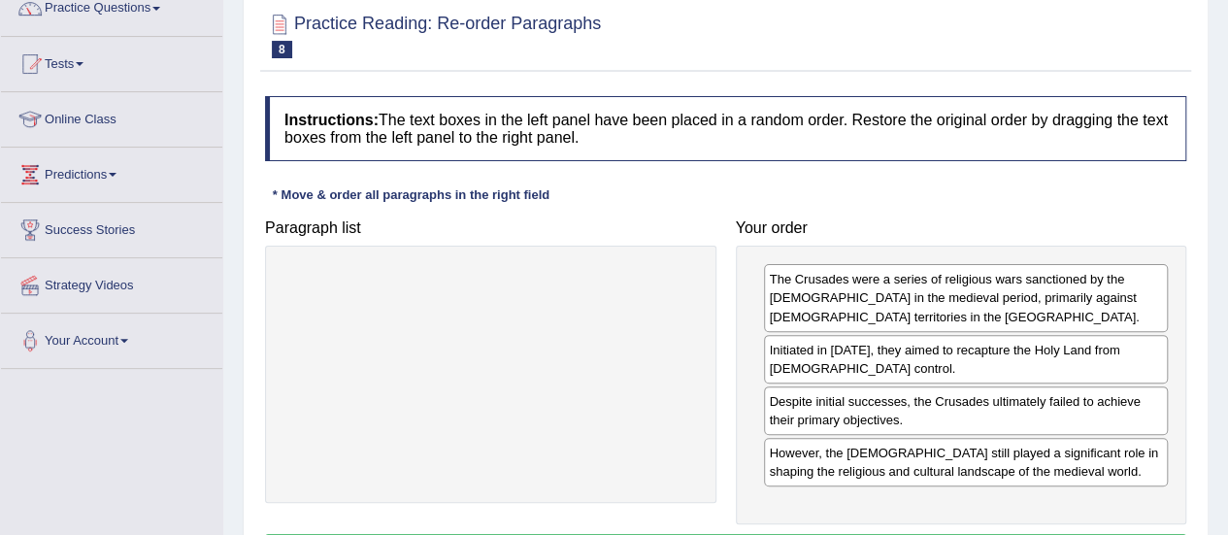
scroll to position [483, 0]
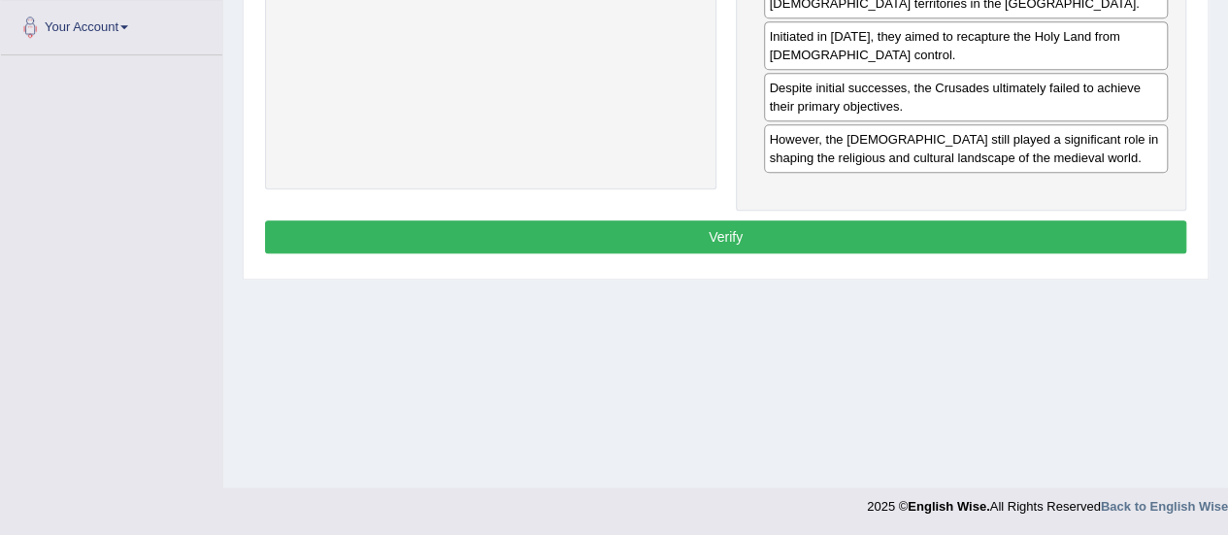
click at [807, 226] on button "Verify" at bounding box center [725, 236] width 921 height 33
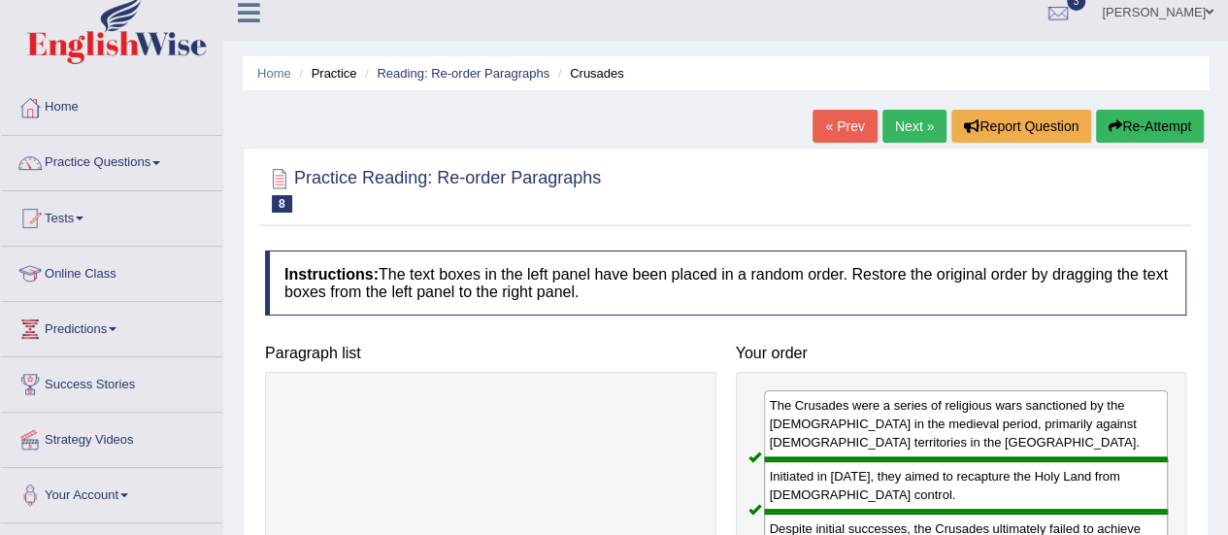
click at [901, 131] on link "Next »" at bounding box center [914, 126] width 64 height 33
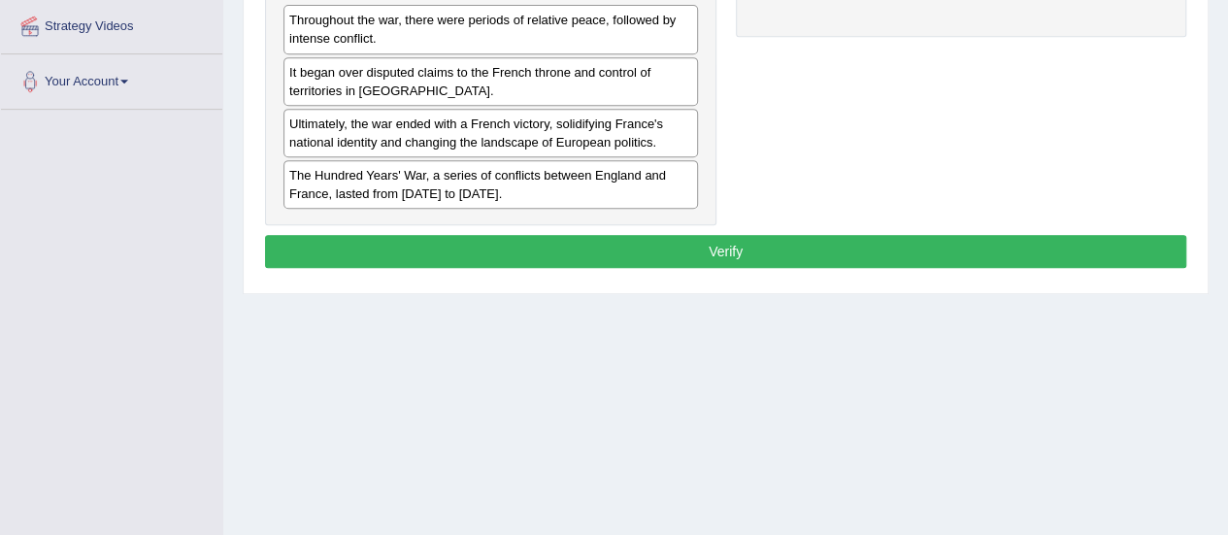
scroll to position [274, 0]
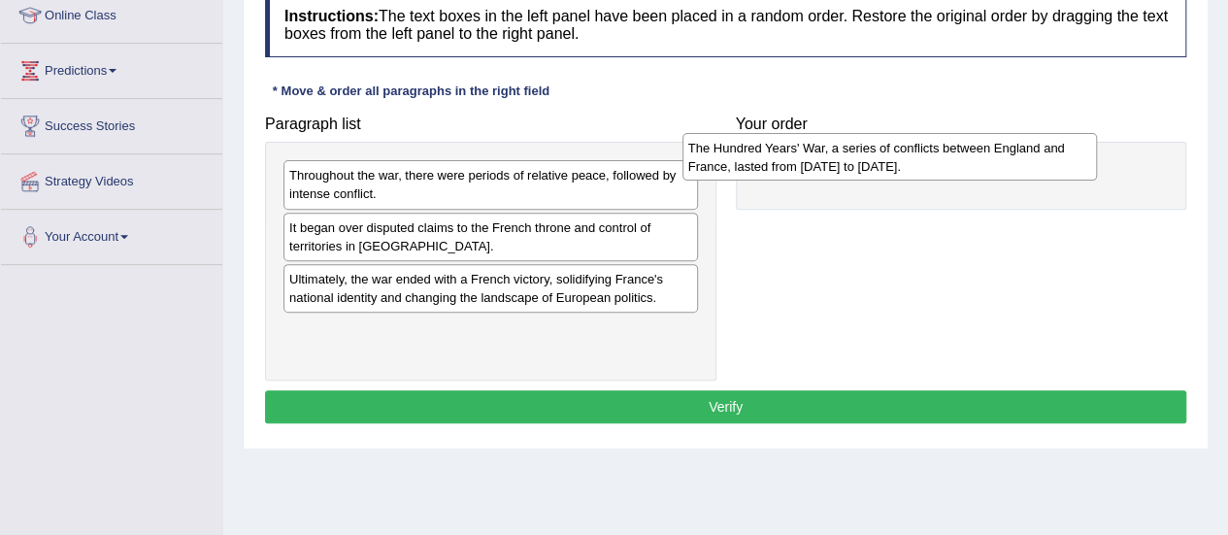
drag, startPoint x: 596, startPoint y: 330, endPoint x: 995, endPoint y: 149, distance: 437.8
click at [995, 149] on div "The Hundred Years' War, a series of conflicts between England and France, laste…" at bounding box center [889, 157] width 414 height 49
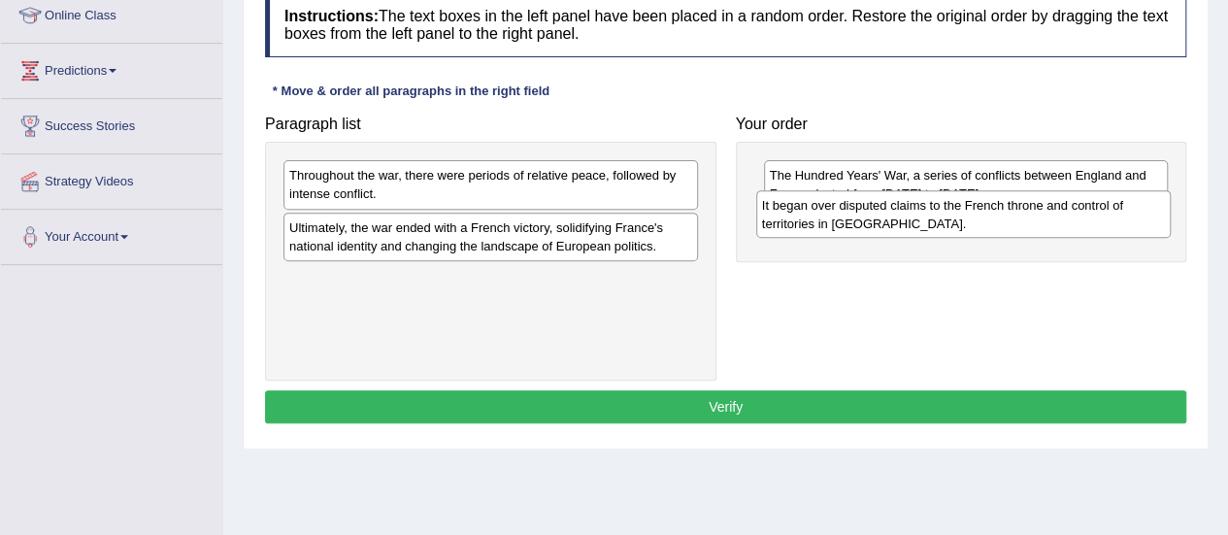
drag, startPoint x: 603, startPoint y: 224, endPoint x: 1075, endPoint y: 203, distance: 473.1
click at [1075, 203] on div "It began over disputed claims to the French throne and control of territories i…" at bounding box center [963, 214] width 414 height 49
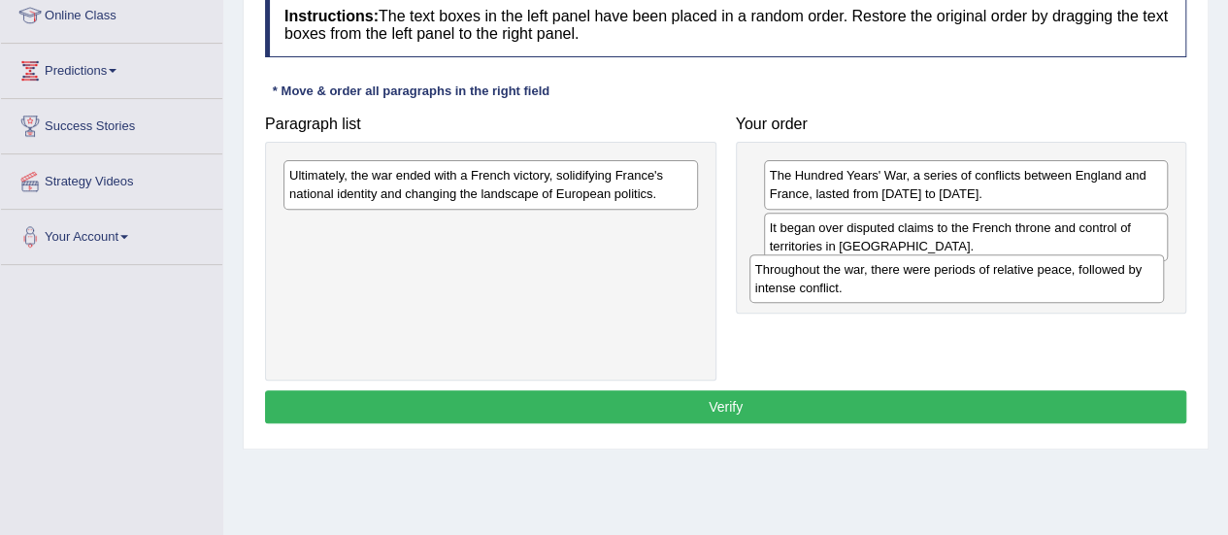
drag, startPoint x: 615, startPoint y: 184, endPoint x: 1097, endPoint y: 279, distance: 490.7
click at [1097, 279] on div "Throughout the war, there were periods of relative peace, followed by intense c…" at bounding box center [956, 278] width 414 height 49
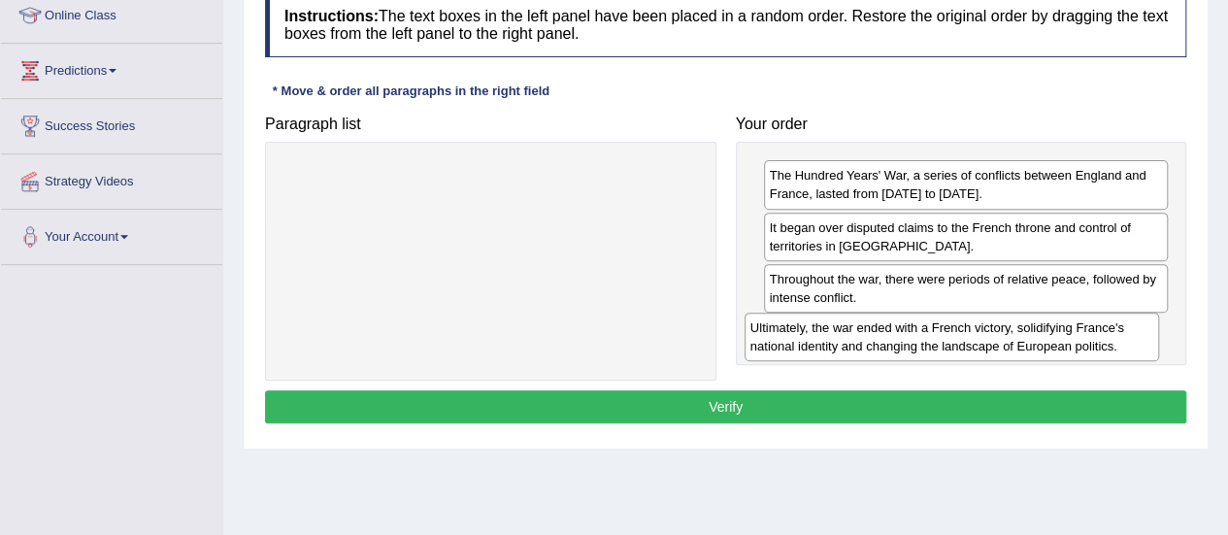
drag, startPoint x: 634, startPoint y: 192, endPoint x: 1099, endPoint y: 346, distance: 489.8
click at [1099, 346] on div "Ultimately, the war ended with a French victory, solidifying France's national …" at bounding box center [951, 336] width 414 height 49
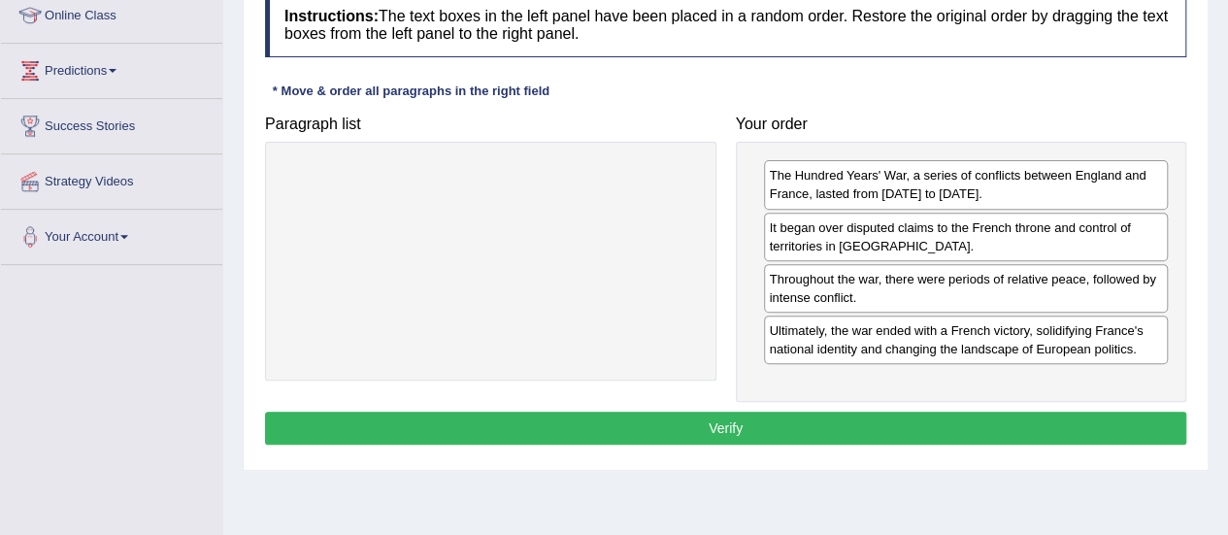
click at [833, 433] on button "Verify" at bounding box center [725, 427] width 921 height 33
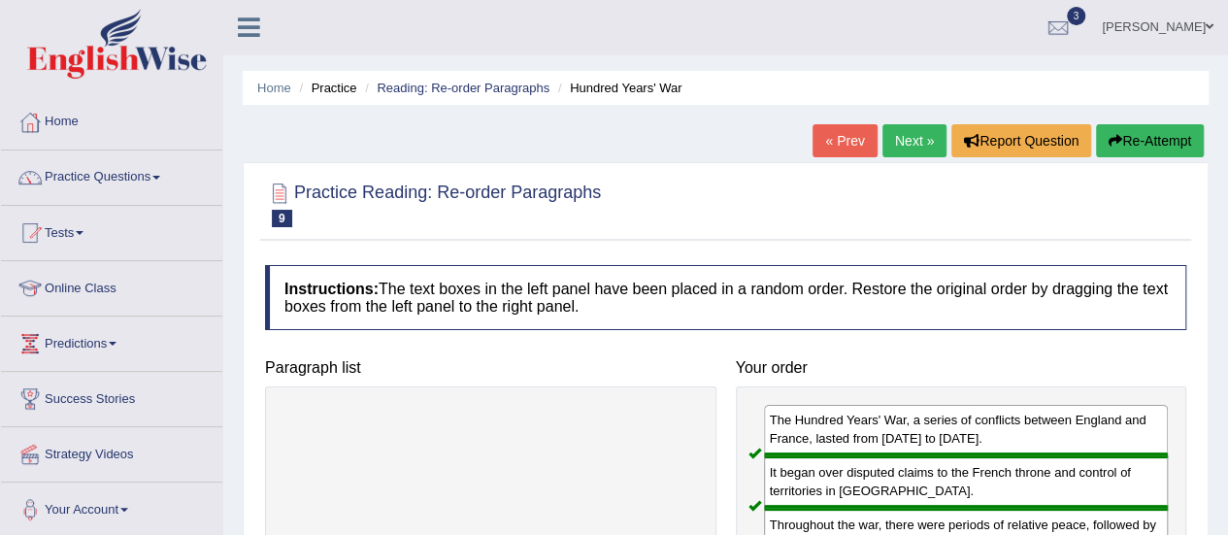
scroll to position [0, 0]
click at [468, 89] on link "Reading: Re-order Paragraphs" at bounding box center [463, 89] width 173 height 15
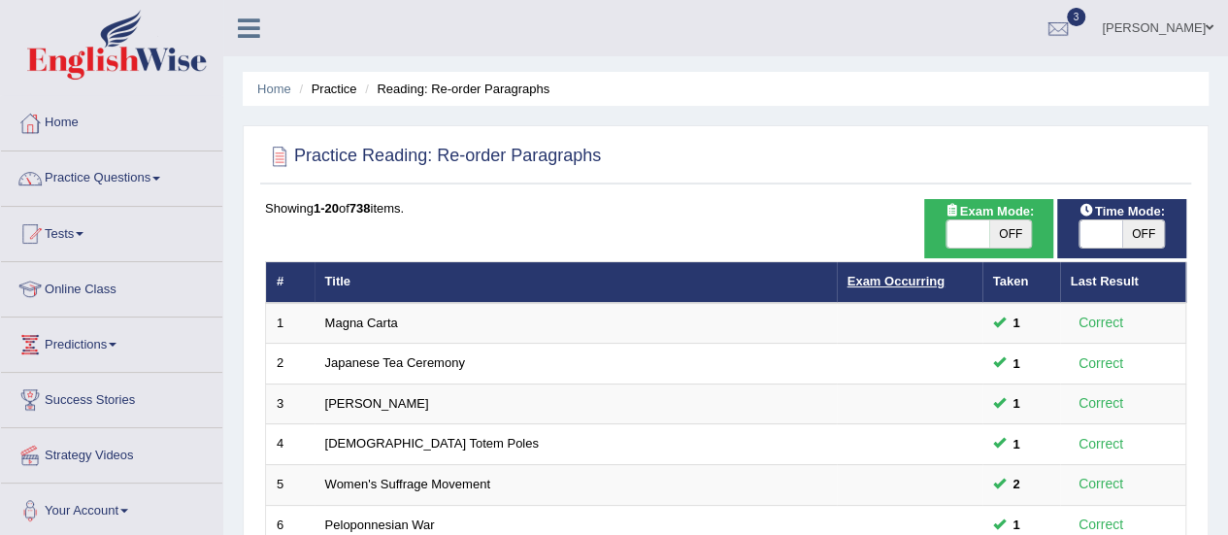
click at [872, 283] on link "Exam Occurring" at bounding box center [895, 281] width 97 height 15
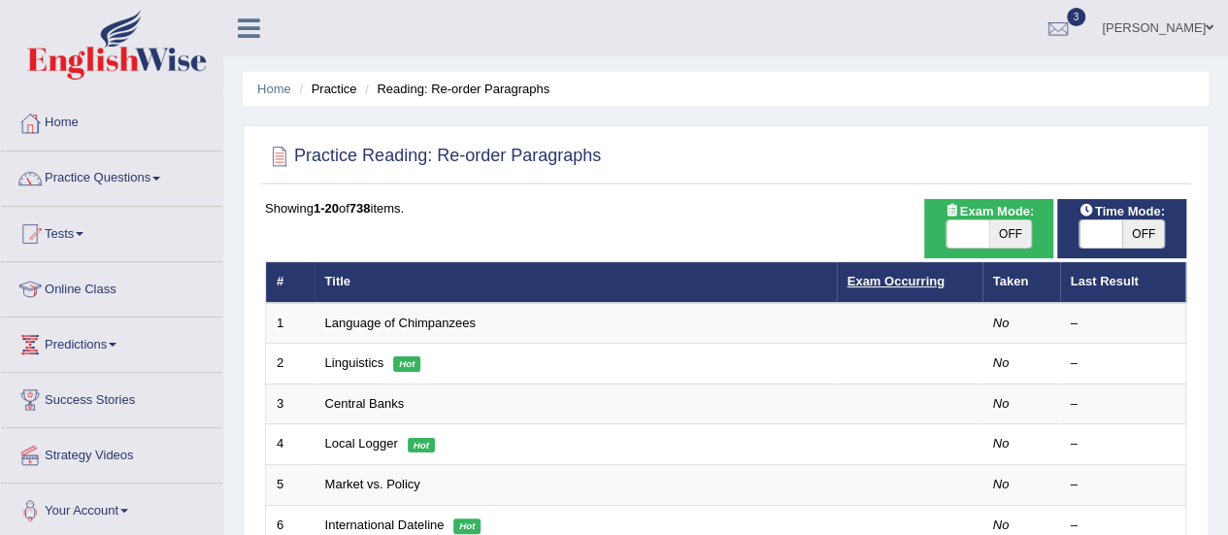
click at [879, 277] on link "Exam Occurring" at bounding box center [895, 281] width 97 height 15
click at [120, 166] on link "Practice Questions" at bounding box center [111, 175] width 221 height 49
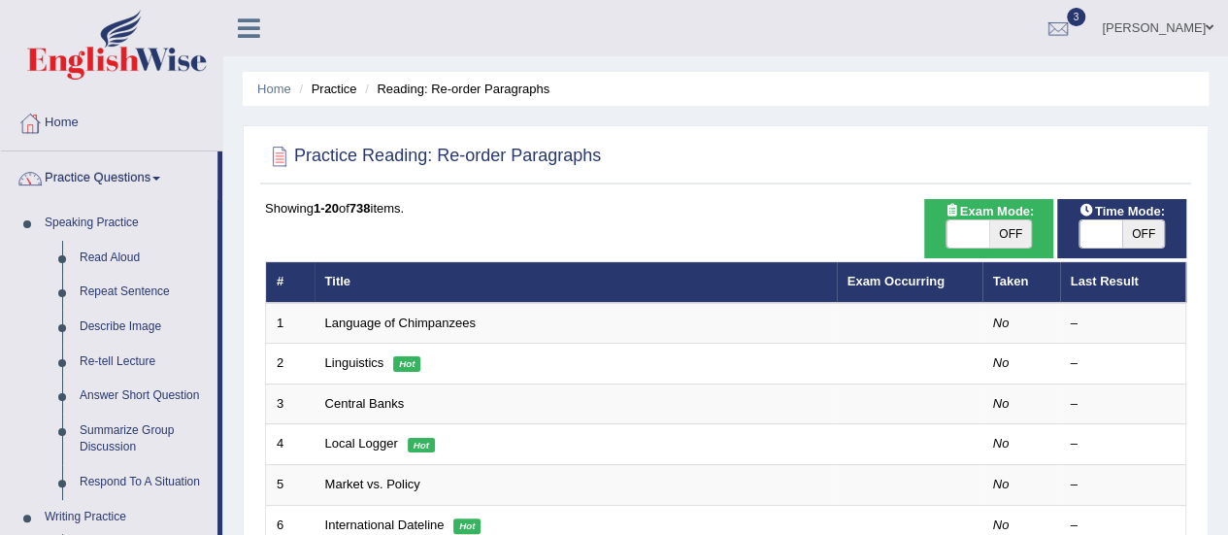
scroll to position [468, 0]
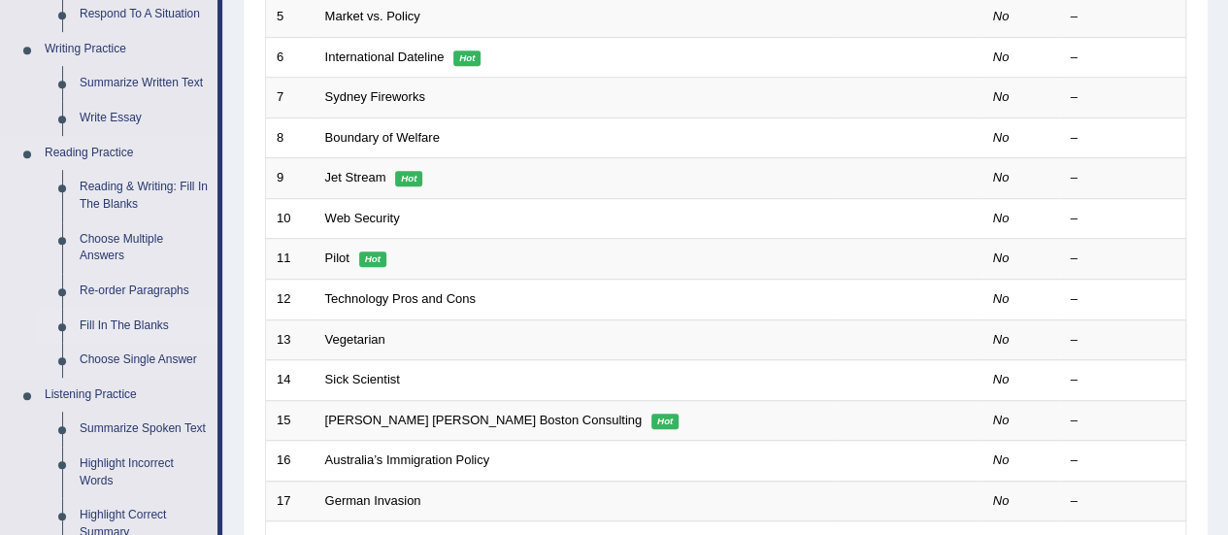
click at [118, 316] on link "Fill In The Blanks" at bounding box center [144, 326] width 147 height 35
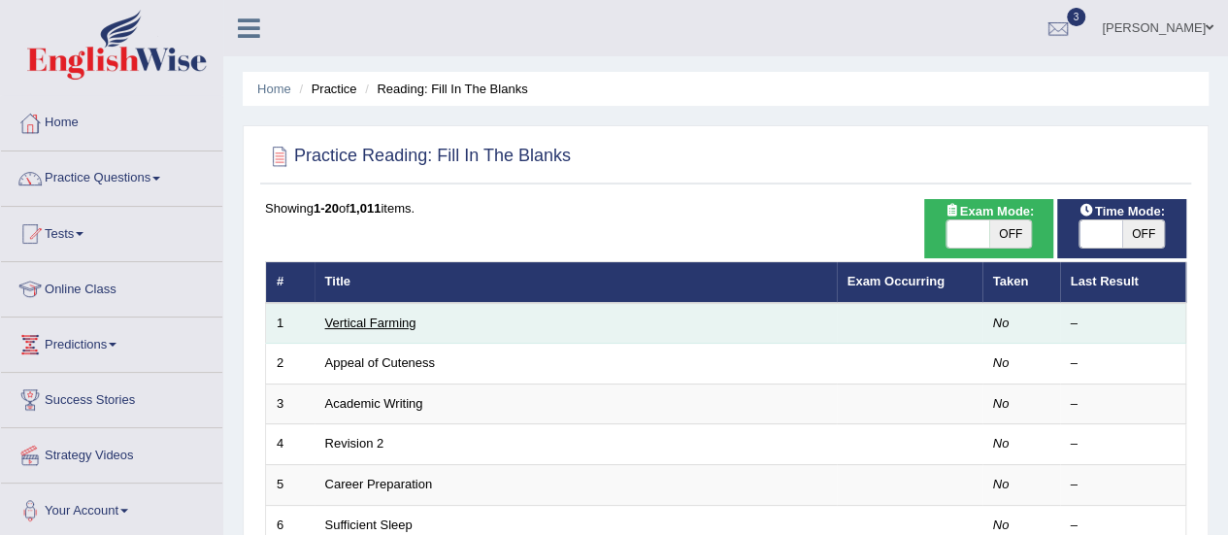
click at [388, 323] on link "Vertical Farming" at bounding box center [370, 322] width 91 height 15
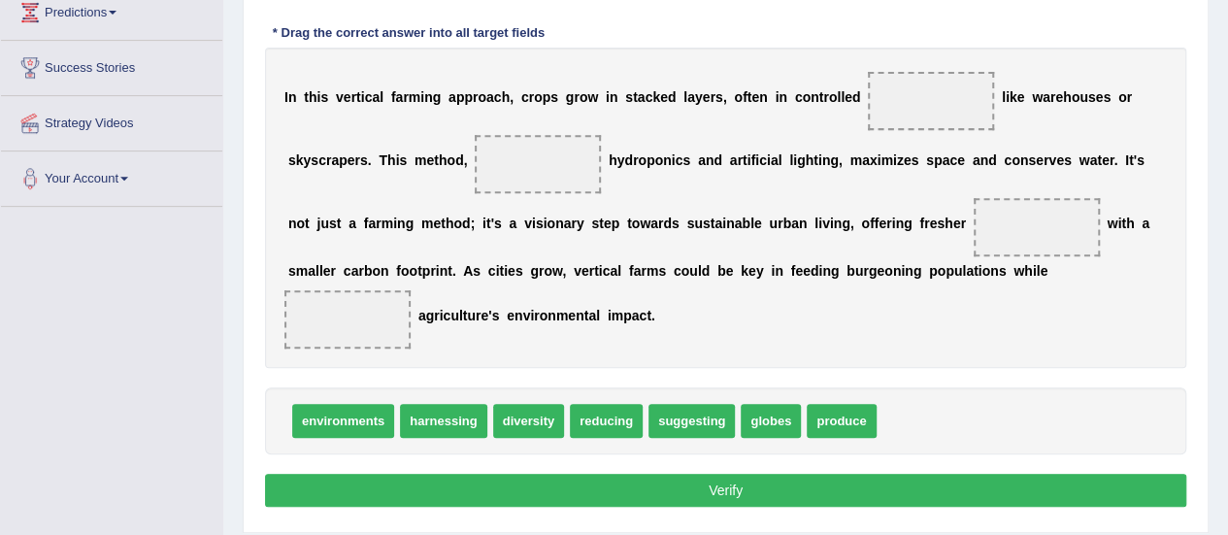
scroll to position [333, 0]
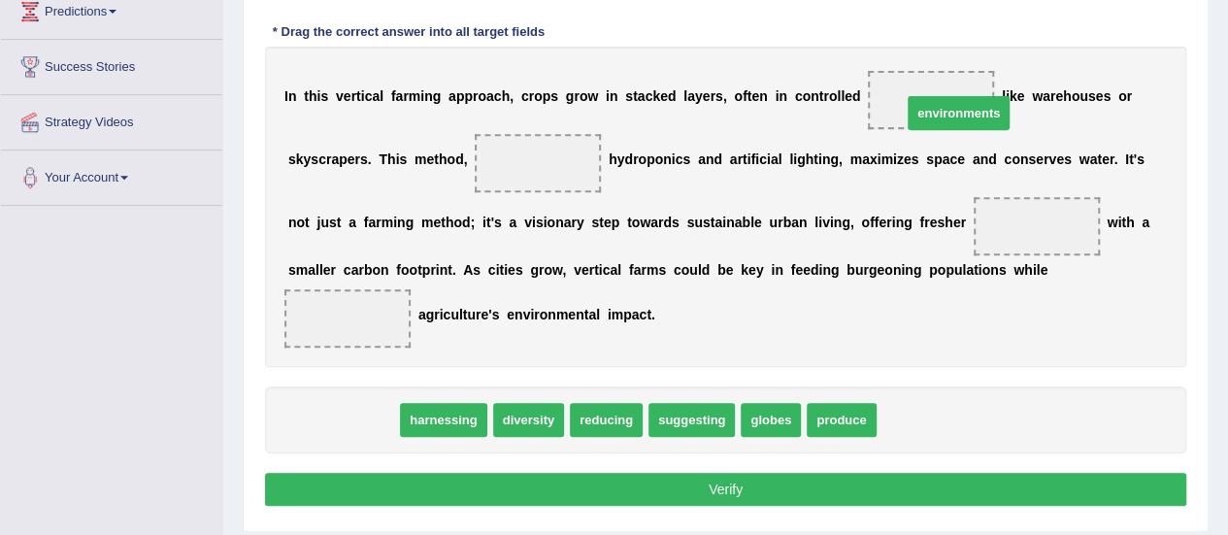
drag, startPoint x: 342, startPoint y: 411, endPoint x: 957, endPoint y: 104, distance: 687.9
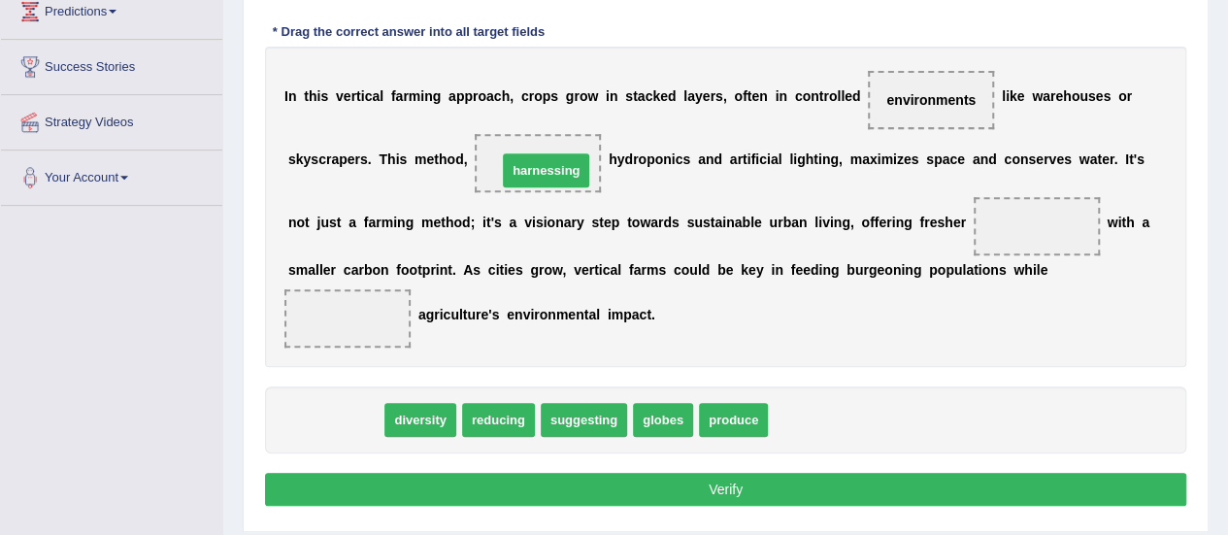
drag, startPoint x: 368, startPoint y: 414, endPoint x: 578, endPoint y: 165, distance: 326.4
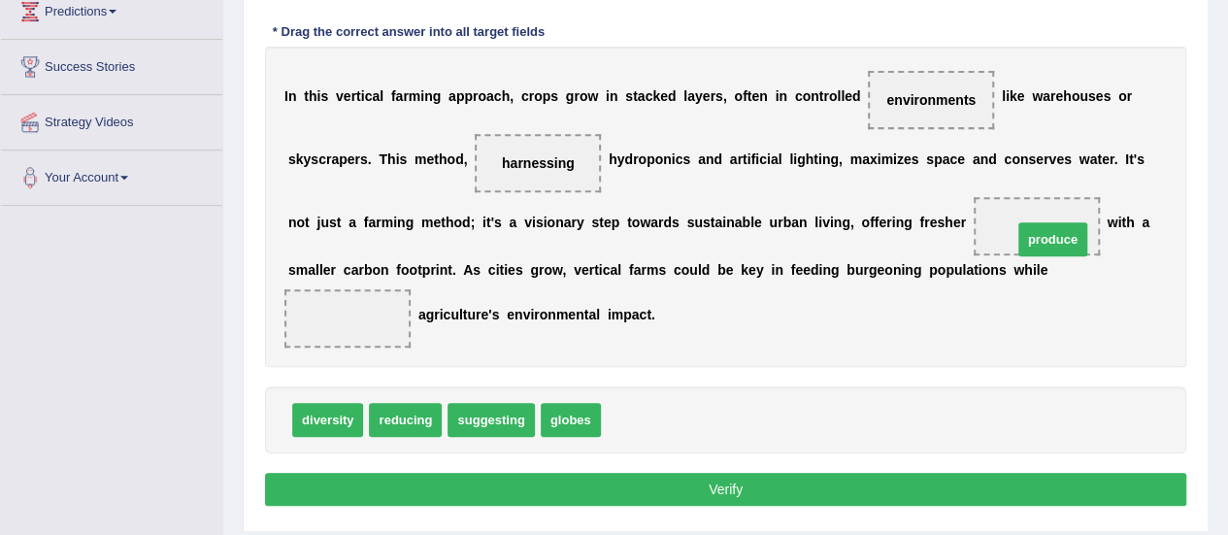
drag, startPoint x: 642, startPoint y: 421, endPoint x: 1053, endPoint y: 238, distance: 449.6
drag, startPoint x: 414, startPoint y: 401, endPoint x: 355, endPoint y: 307, distance: 111.2
drag, startPoint x: 396, startPoint y: 413, endPoint x: 362, endPoint y: 320, distance: 99.2
click at [385, 418] on span "reducing" at bounding box center [405, 420] width 73 height 34
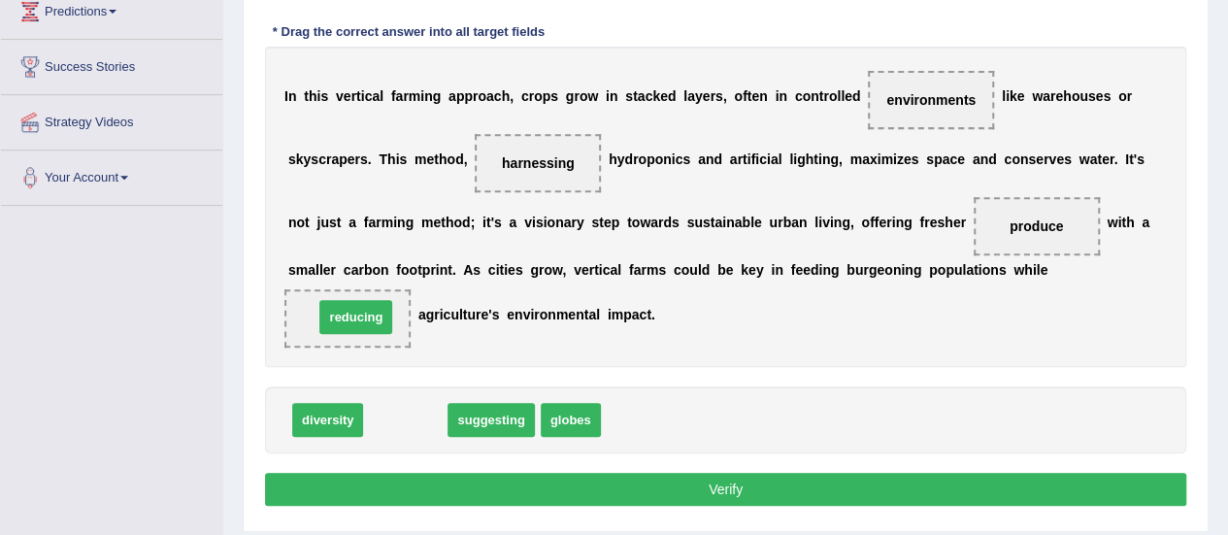
drag, startPoint x: 385, startPoint y: 418, endPoint x: 333, endPoint y: 312, distance: 118.9
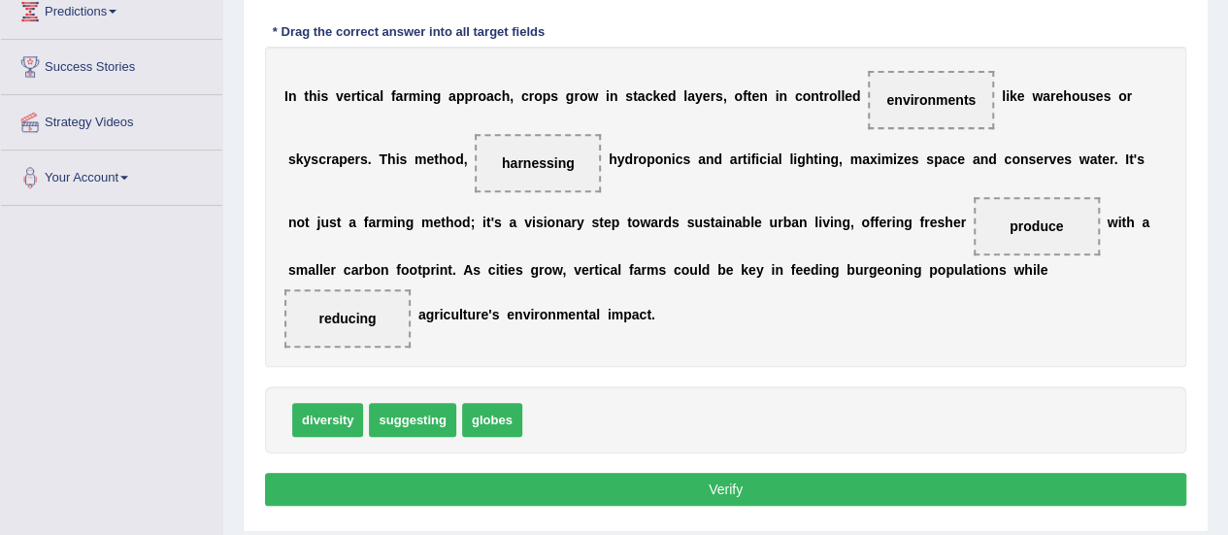
click at [588, 494] on button "Verify" at bounding box center [725, 489] width 921 height 33
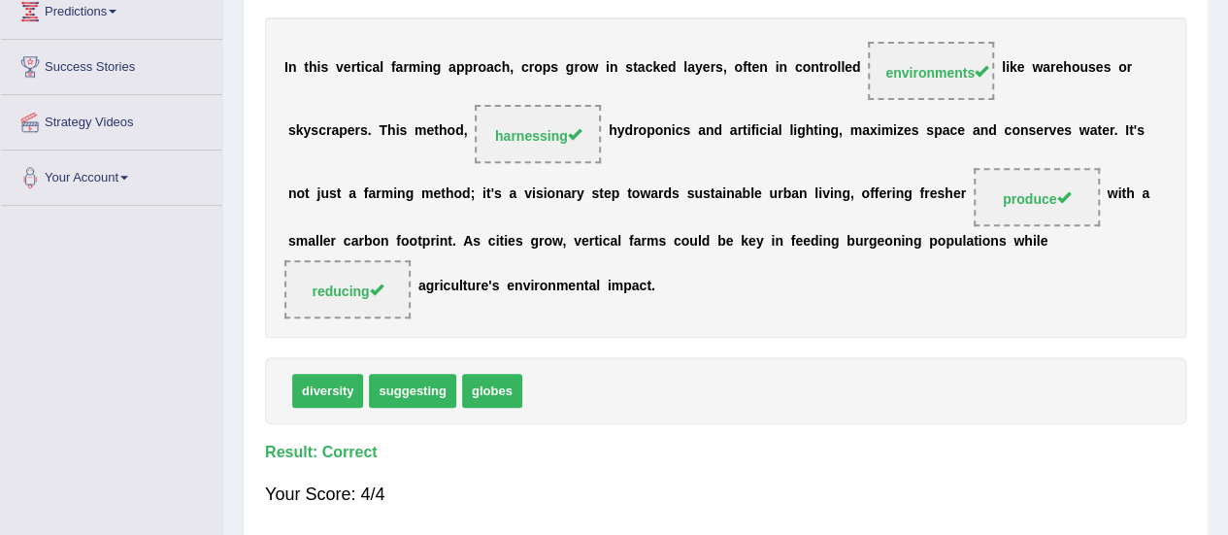
scroll to position [0, 0]
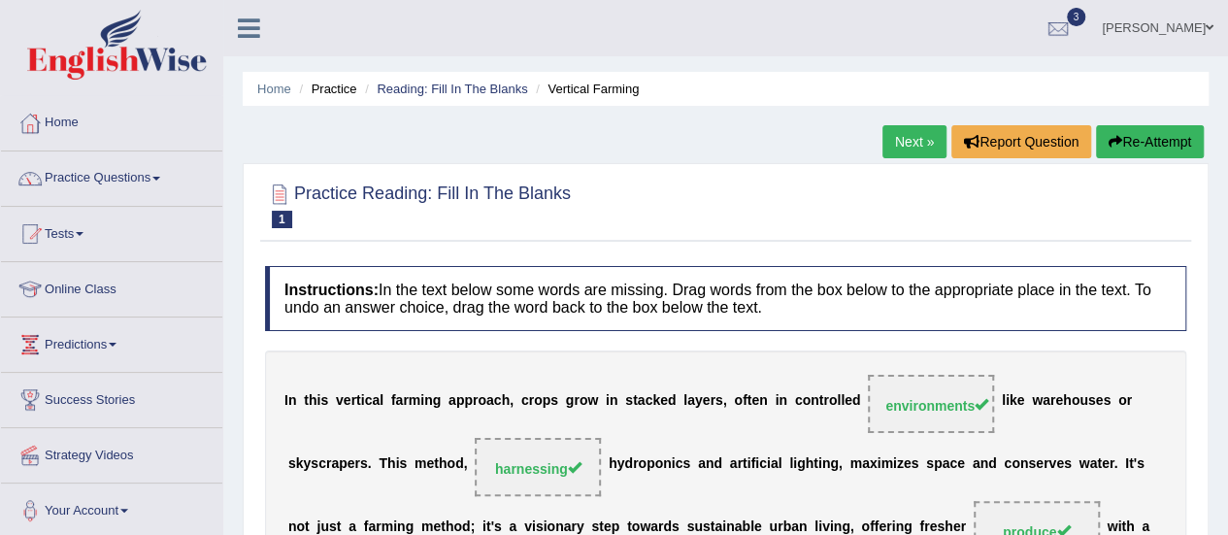
click at [904, 147] on link "Next »" at bounding box center [914, 141] width 64 height 33
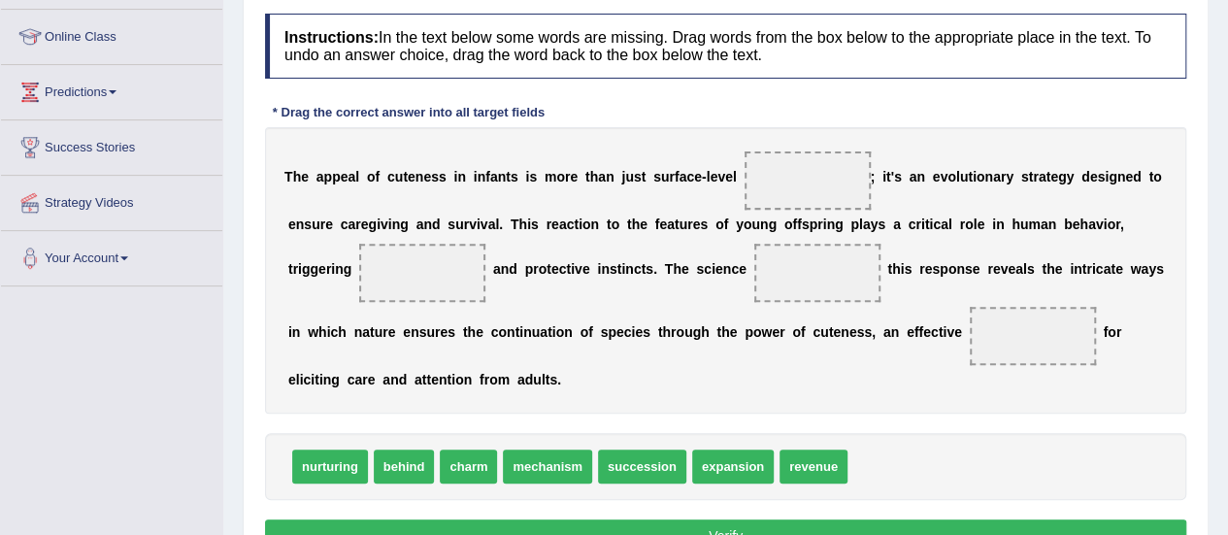
scroll to position [243, 0]
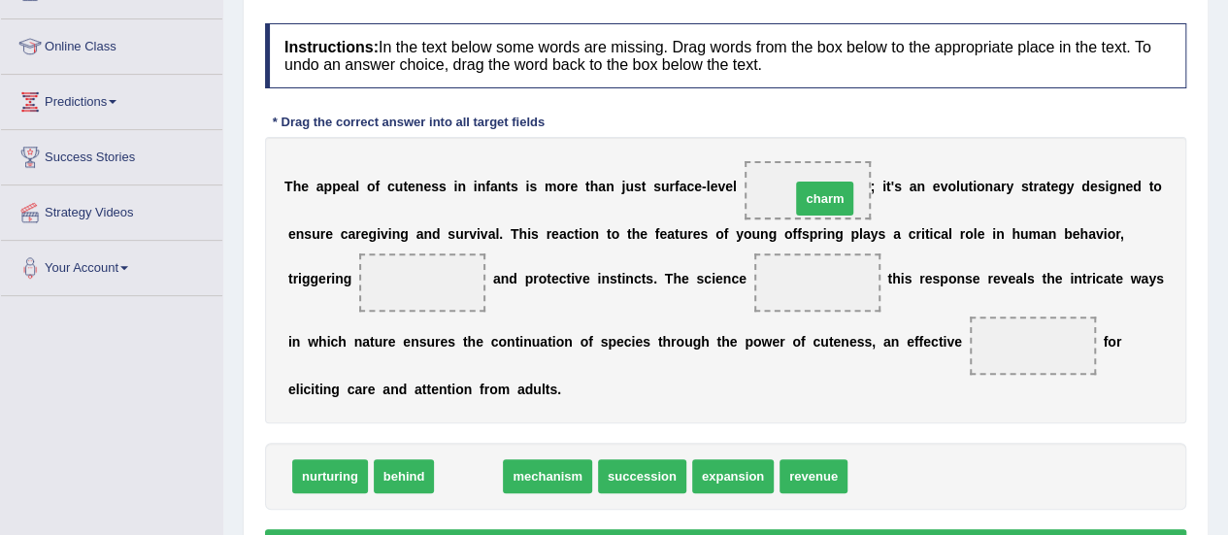
drag, startPoint x: 481, startPoint y: 473, endPoint x: 838, endPoint y: 195, distance: 451.5
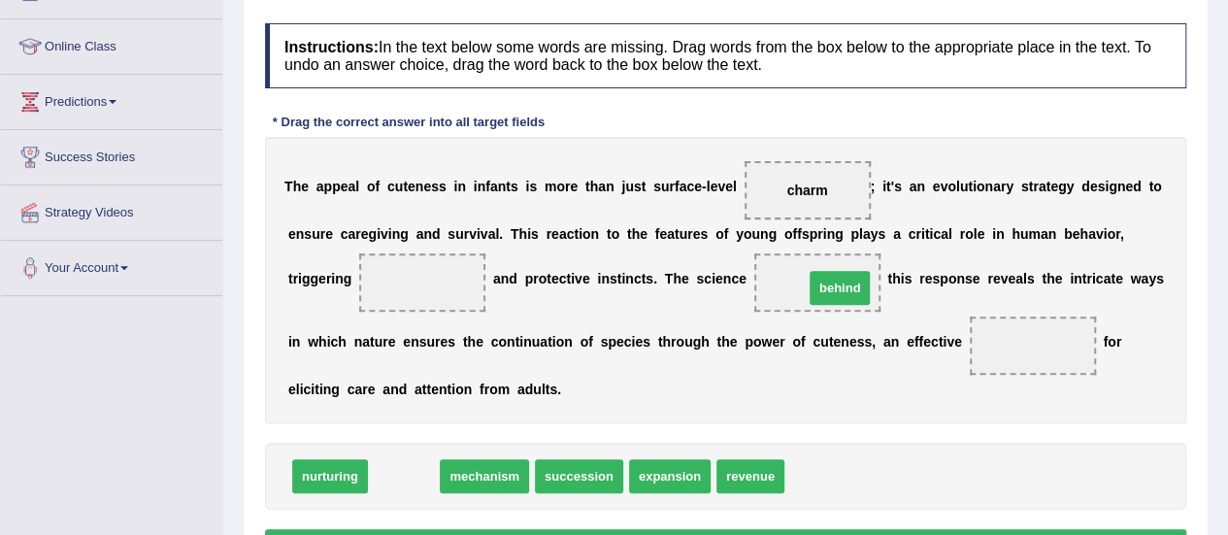
drag, startPoint x: 418, startPoint y: 474, endPoint x: 854, endPoint y: 285, distance: 474.7
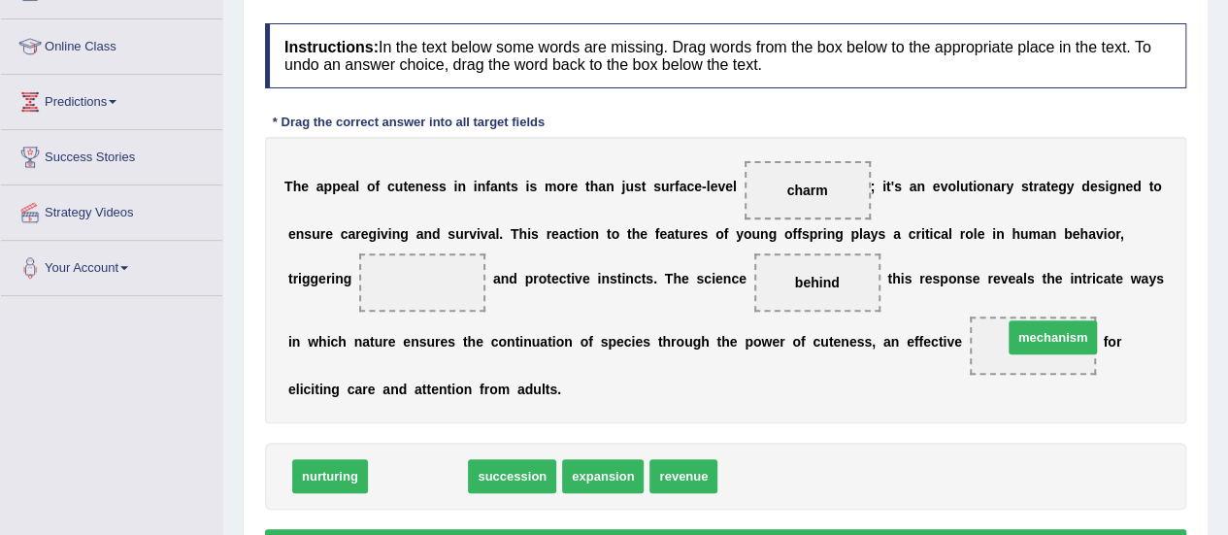
drag, startPoint x: 429, startPoint y: 473, endPoint x: 1064, endPoint y: 334, distance: 649.7
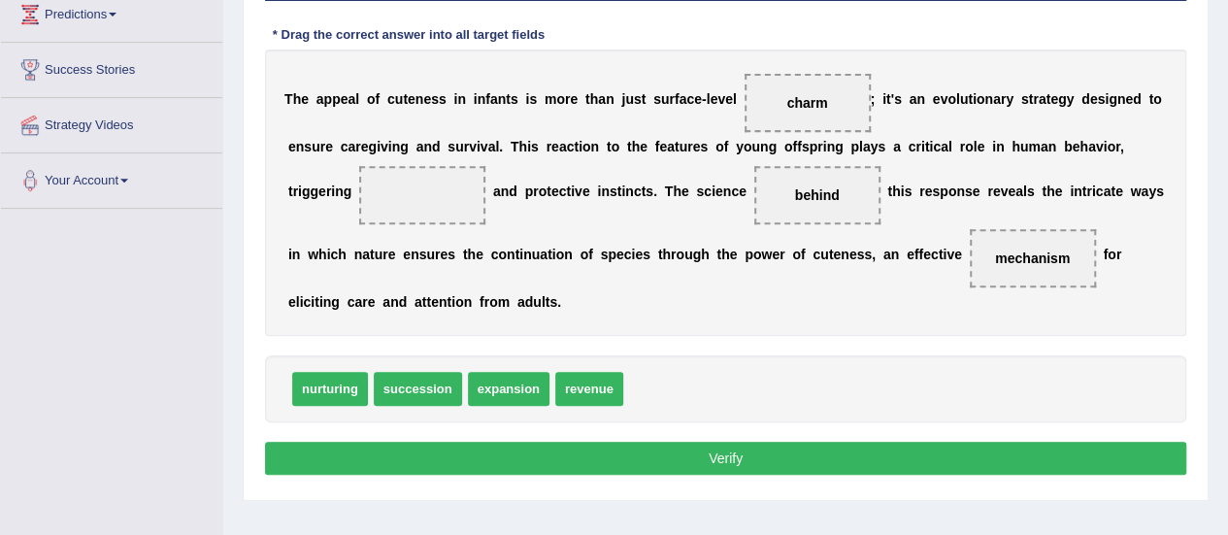
scroll to position [350, 0]
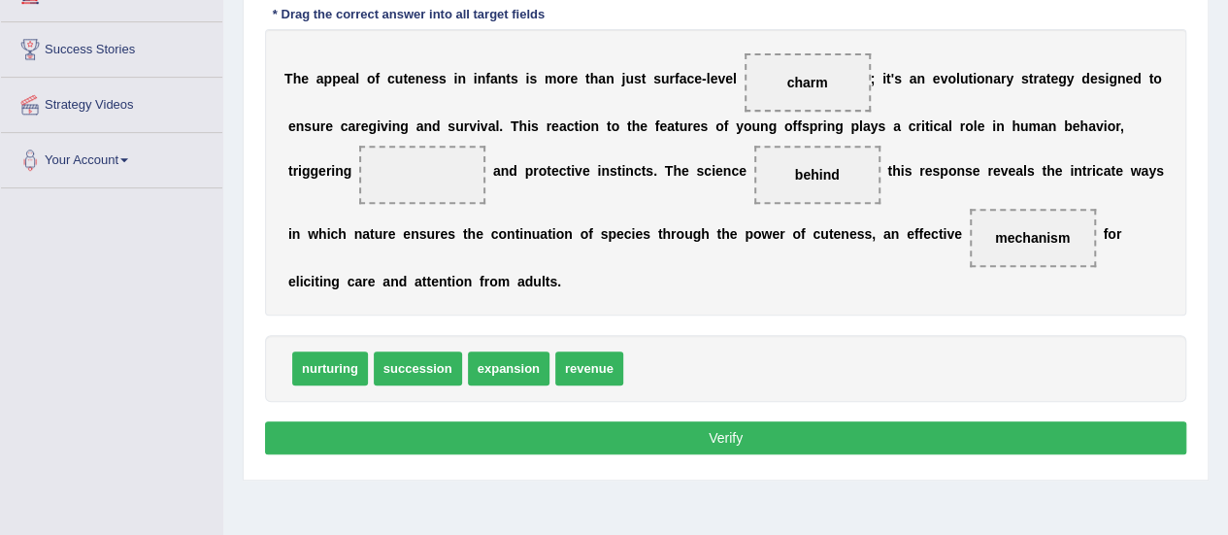
click at [341, 356] on span "nurturing" at bounding box center [330, 368] width 76 height 34
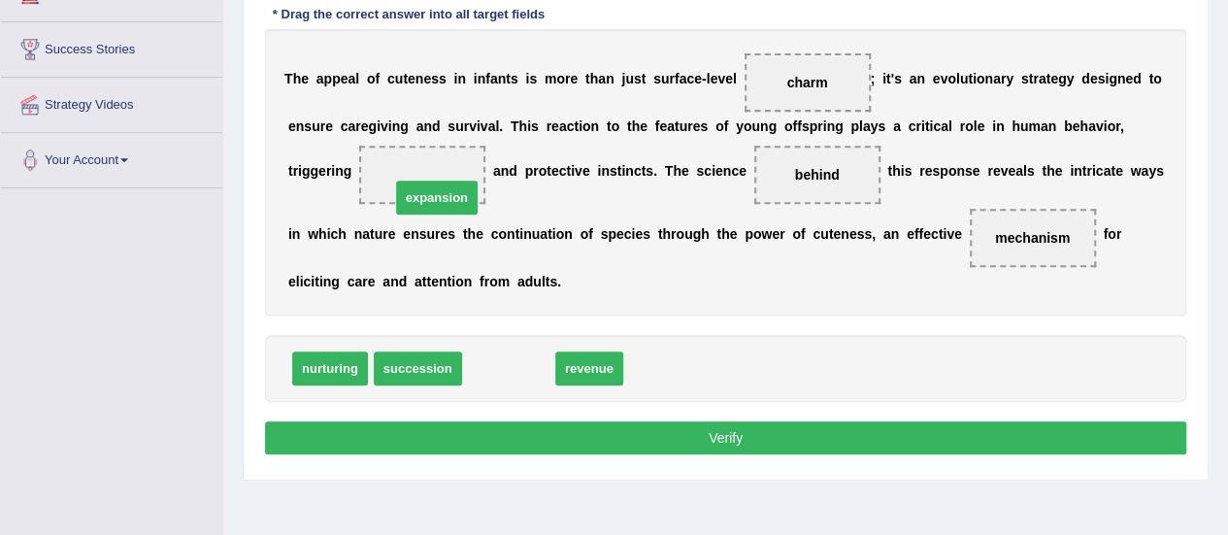
drag, startPoint x: 507, startPoint y: 361, endPoint x: 430, endPoint y: 180, distance: 197.0
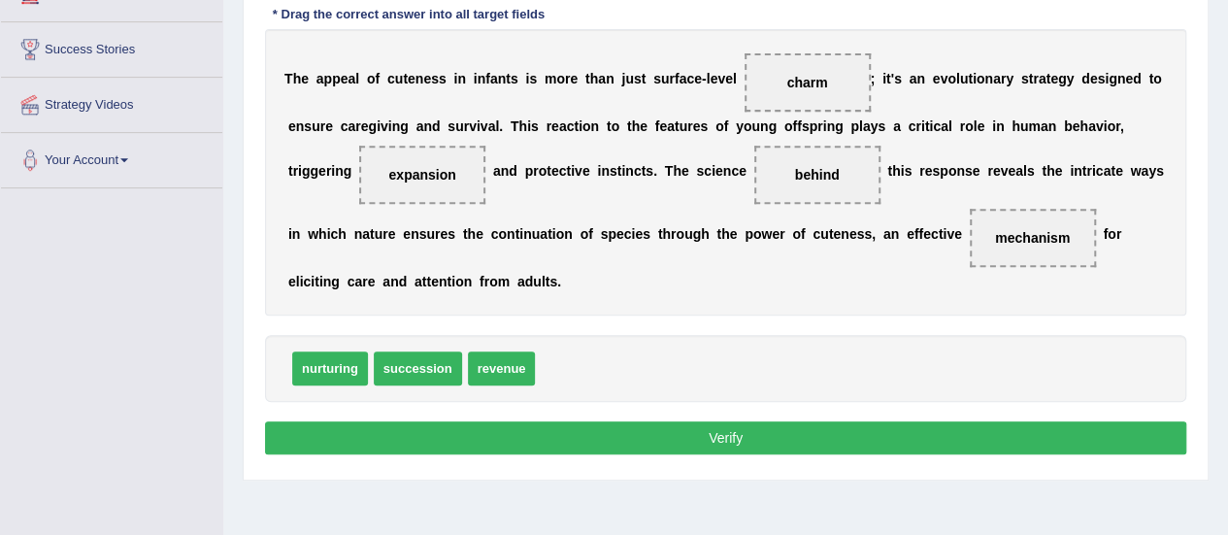
click at [553, 424] on button "Verify" at bounding box center [725, 437] width 921 height 33
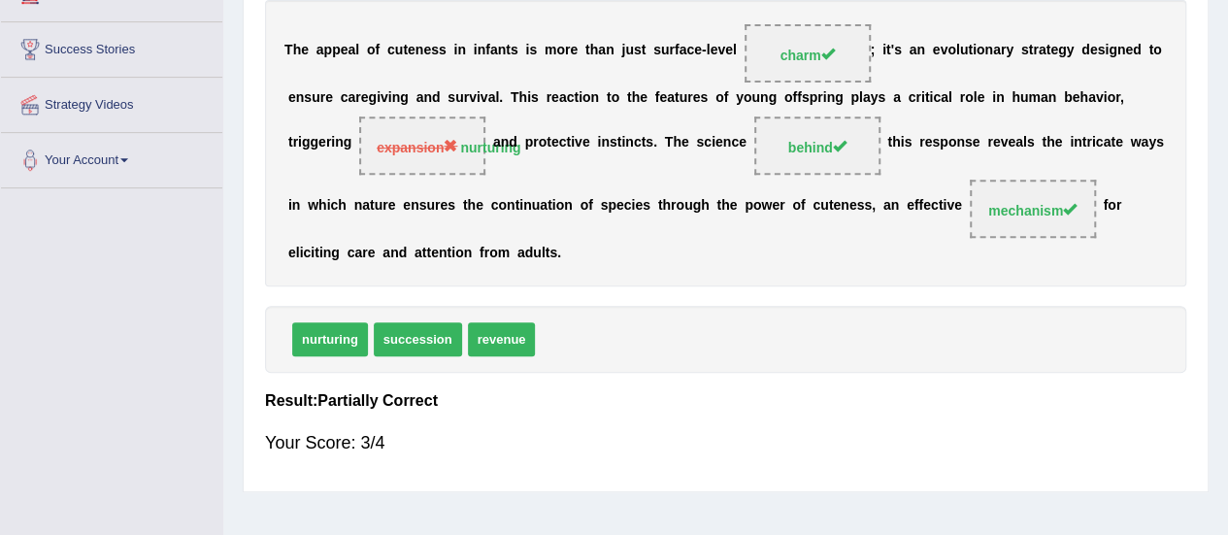
click at [423, 140] on span "expansion" at bounding box center [417, 148] width 81 height 16
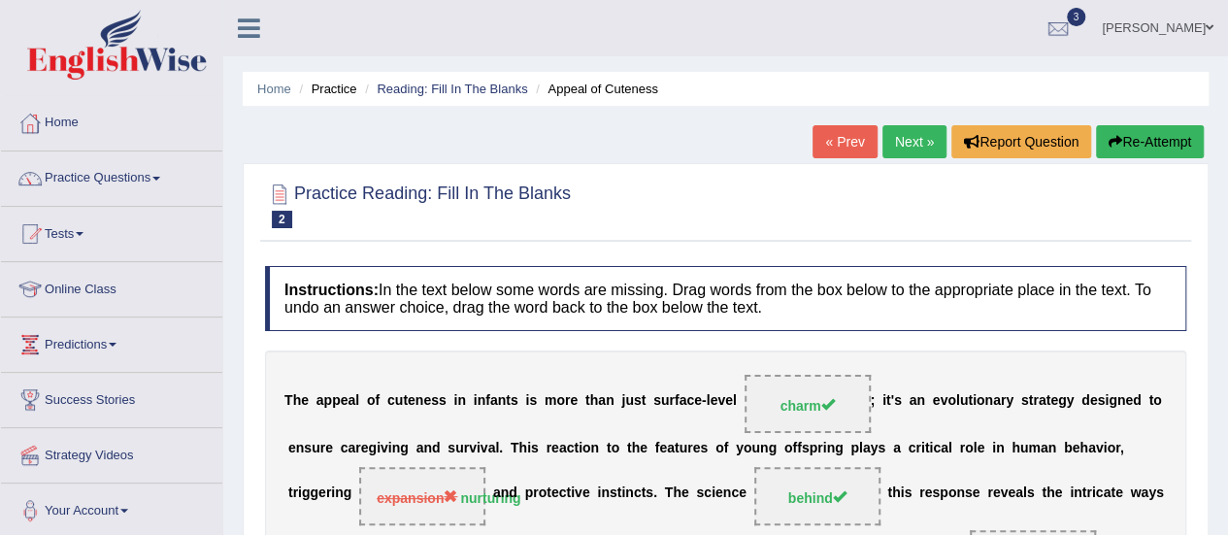
click at [910, 148] on link "Next »" at bounding box center [914, 141] width 64 height 33
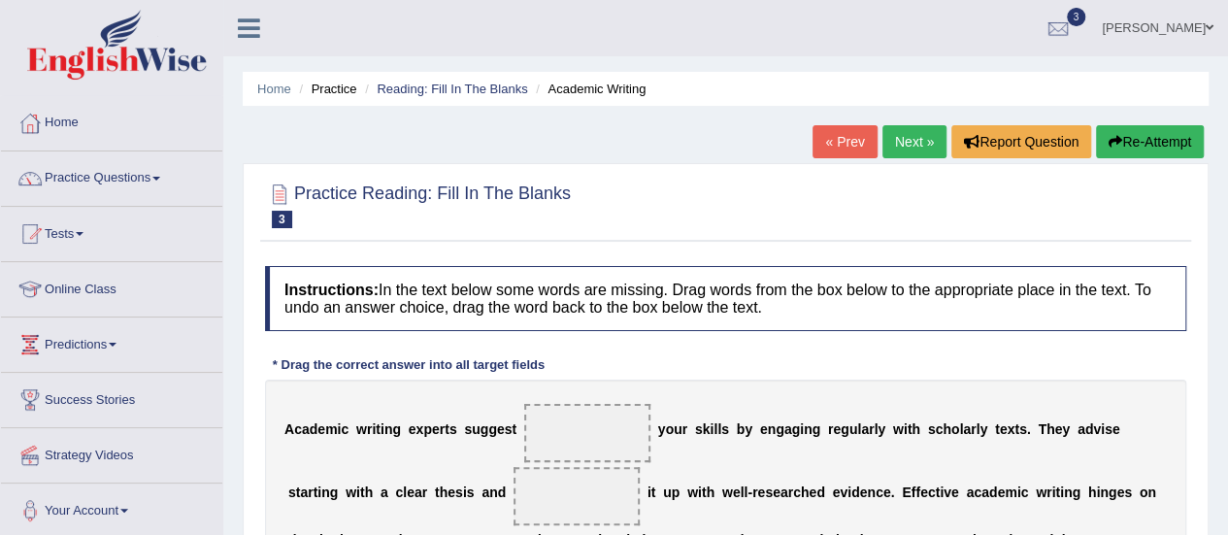
scroll to position [468, 0]
